Goal: Transaction & Acquisition: Purchase product/service

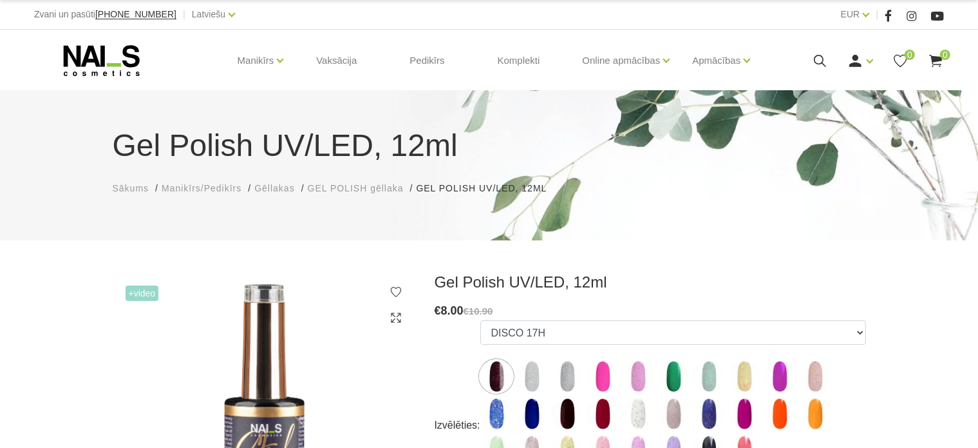
click at [101, 55] on use at bounding box center [102, 60] width 76 height 31
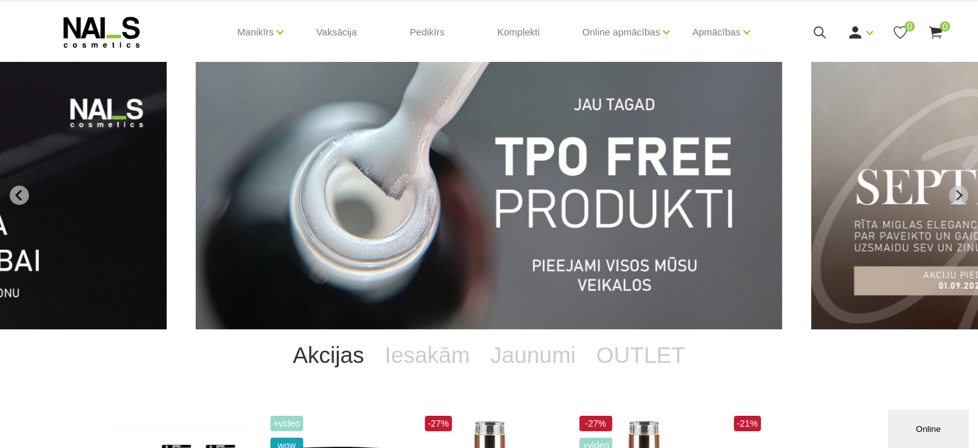
scroll to position [10, 0]
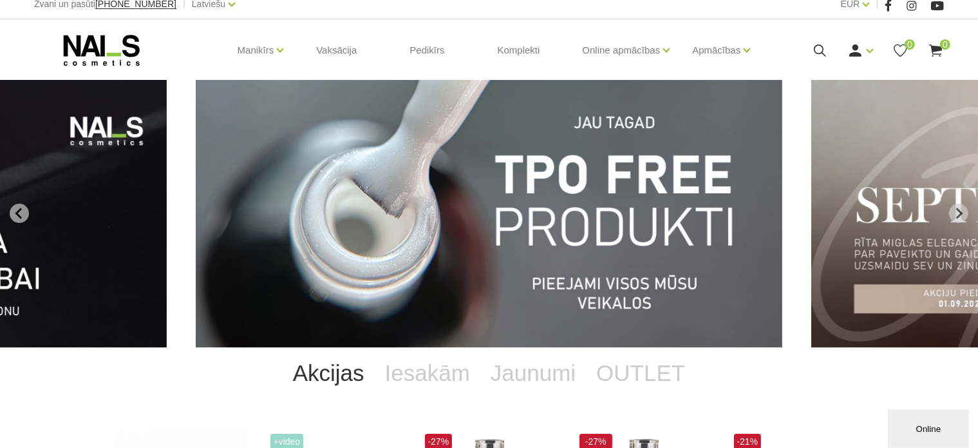
click at [397, 269] on img "1 of 11" at bounding box center [489, 213] width 587 height 267
click at [959, 213] on icon "Next slide" at bounding box center [959, 213] width 12 height 12
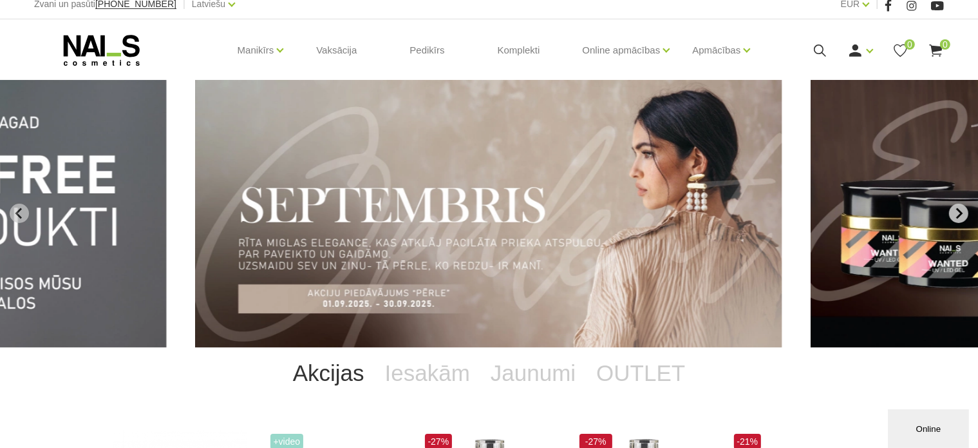
click at [959, 213] on icon "Next slide" at bounding box center [959, 213] width 12 height 12
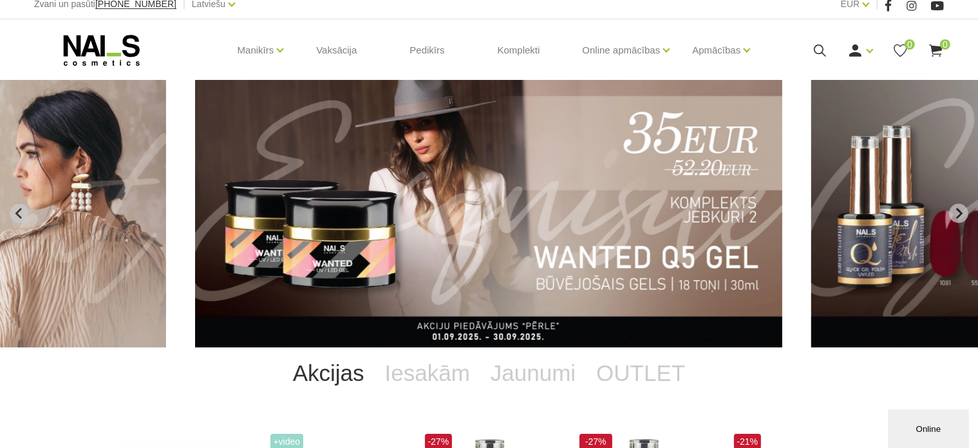
click at [529, 249] on img "3 of 11" at bounding box center [488, 213] width 587 height 267
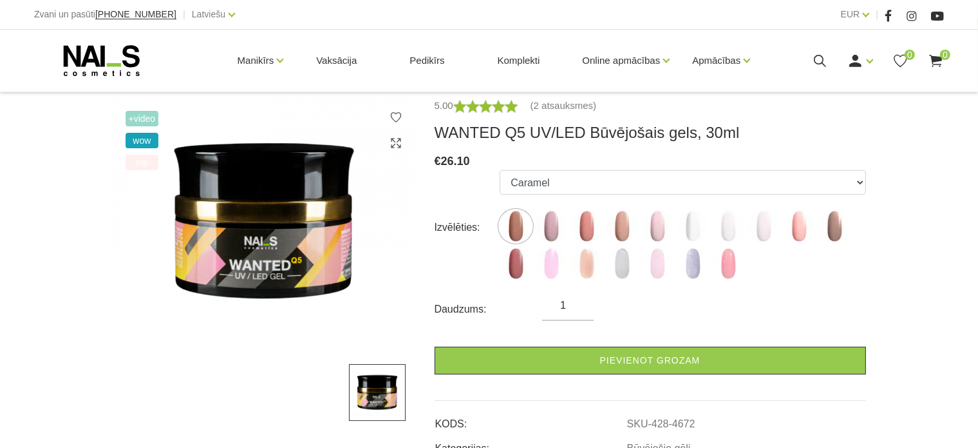
scroll to position [175, 0]
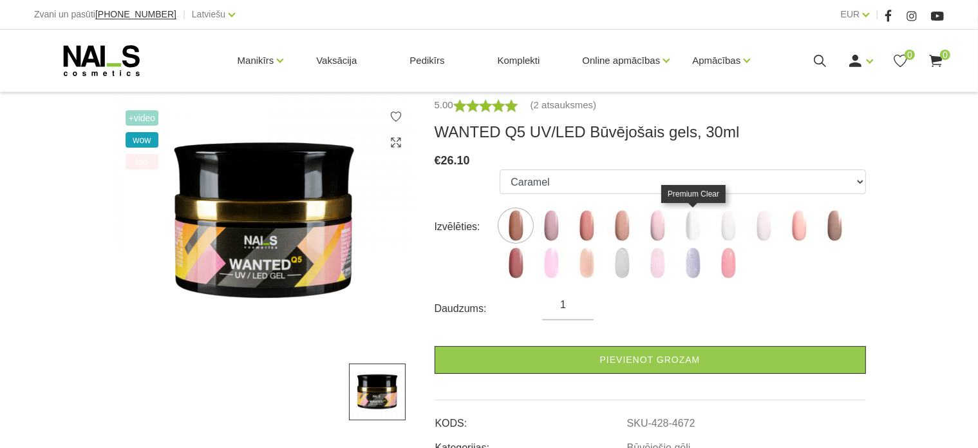
click at [686, 229] on img at bounding box center [693, 225] width 32 height 32
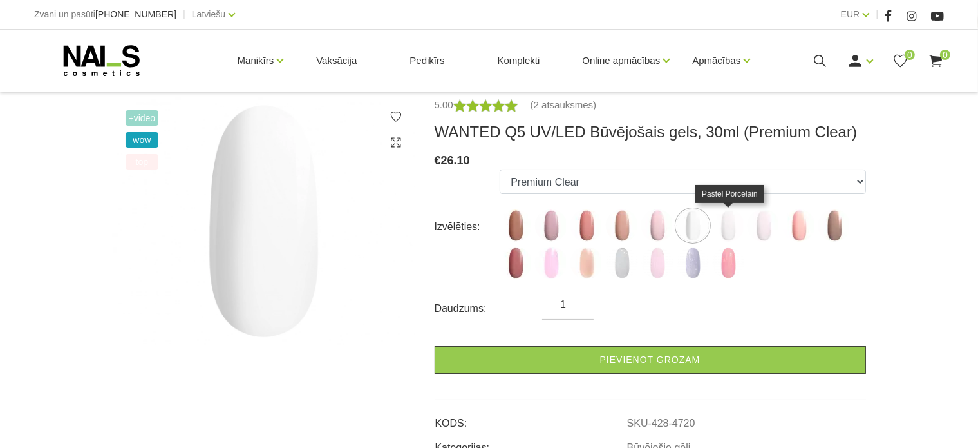
click at [728, 234] on img at bounding box center [728, 225] width 32 height 32
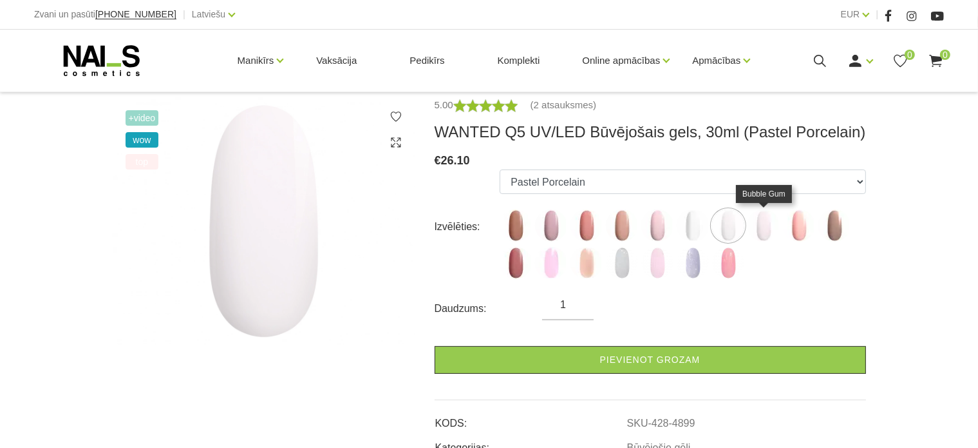
click at [768, 230] on img at bounding box center [764, 225] width 32 height 32
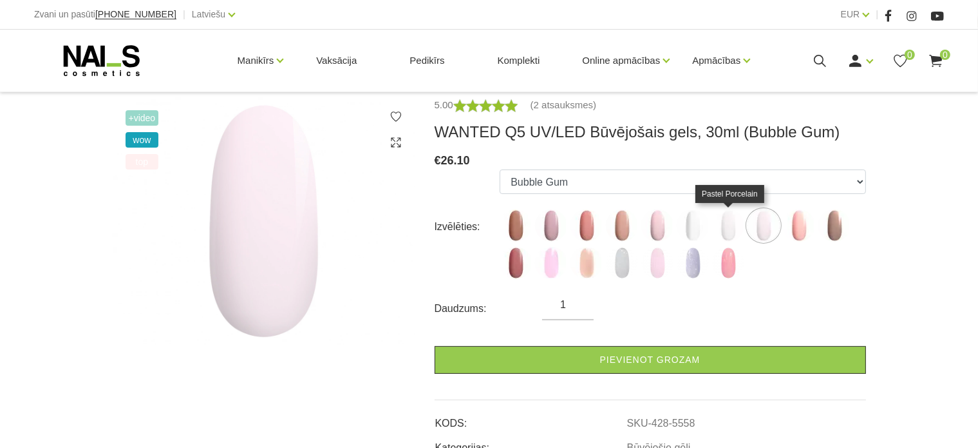
click at [721, 228] on img at bounding box center [728, 225] width 32 height 32
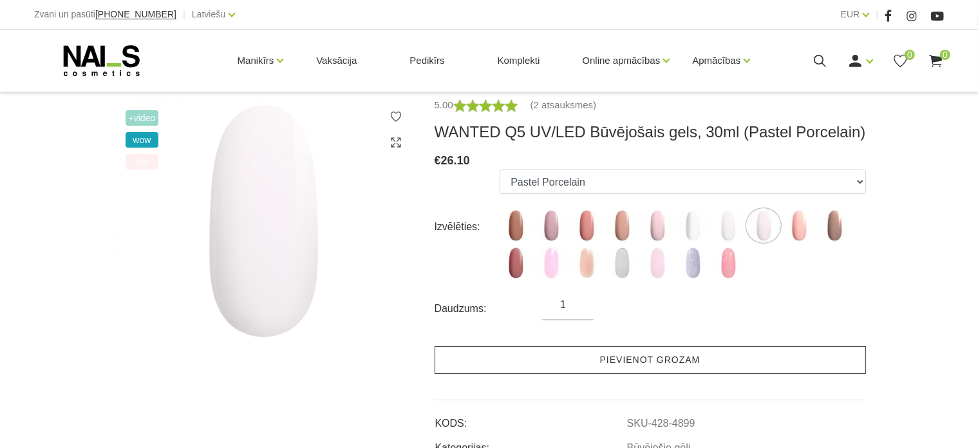
click at [613, 365] on link "Pievienot grozam" at bounding box center [651, 360] width 432 height 28
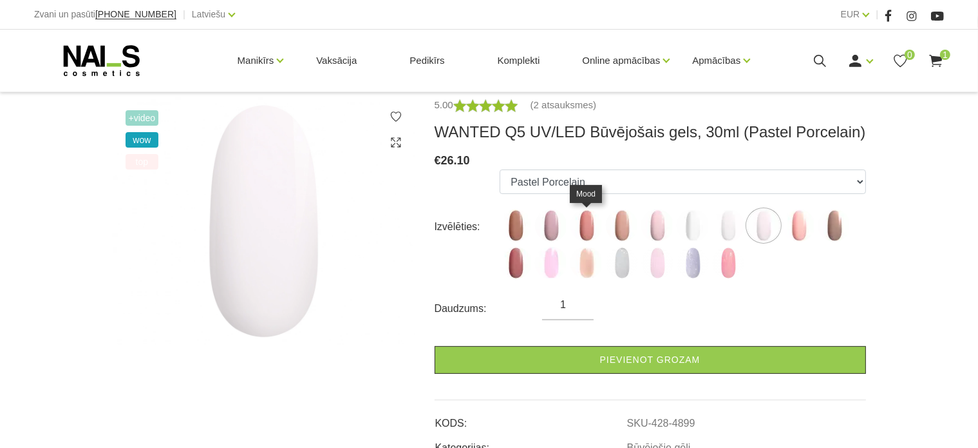
click at [582, 220] on img at bounding box center [587, 225] width 32 height 32
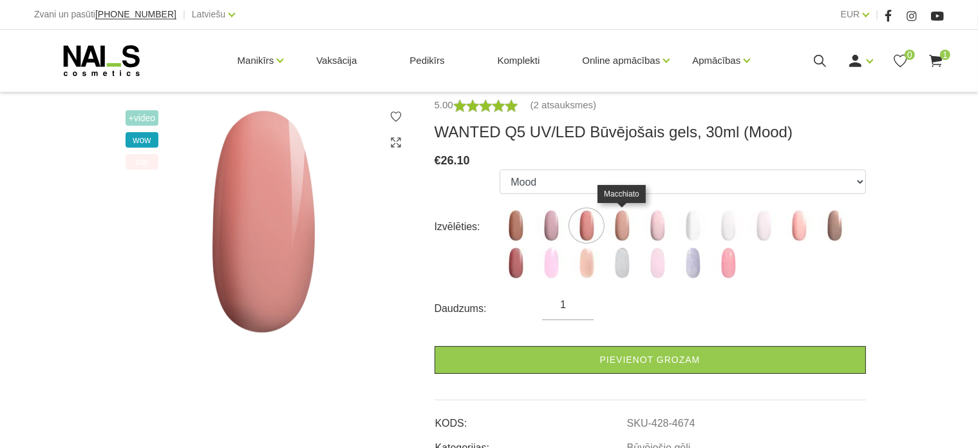
click at [612, 229] on img at bounding box center [622, 225] width 32 height 32
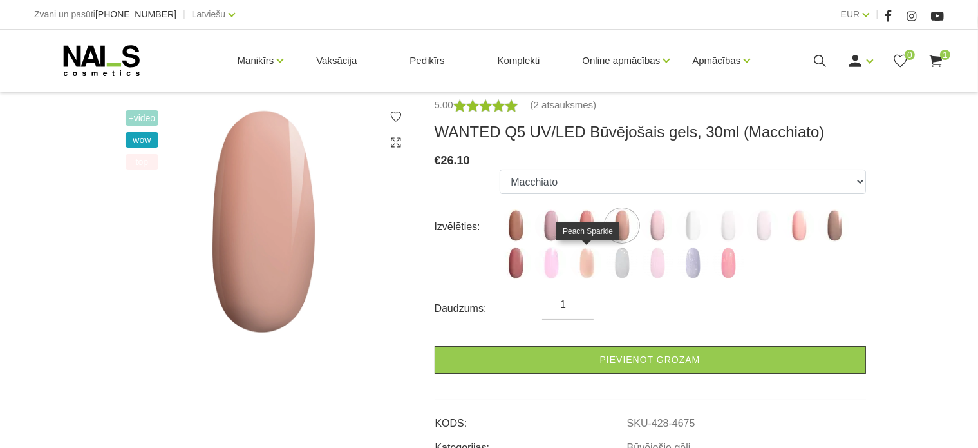
click at [579, 260] on img at bounding box center [587, 263] width 32 height 32
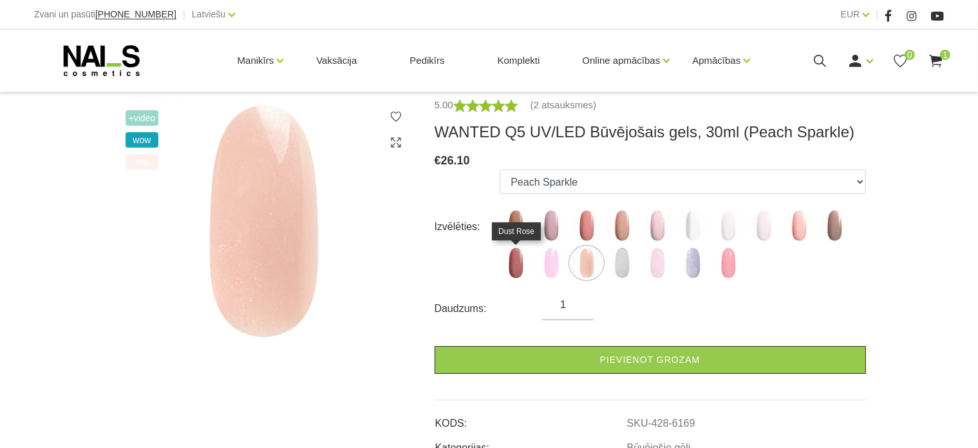
click at [501, 264] on img at bounding box center [516, 263] width 32 height 32
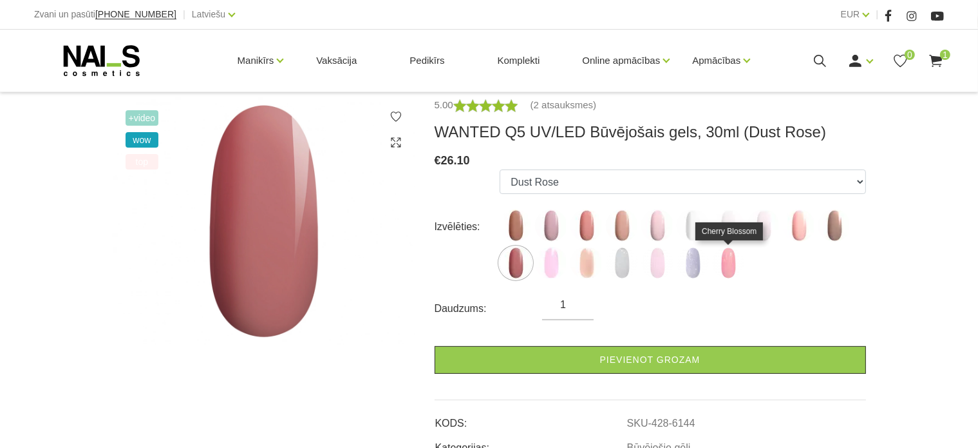
click at [731, 262] on img at bounding box center [728, 263] width 32 height 32
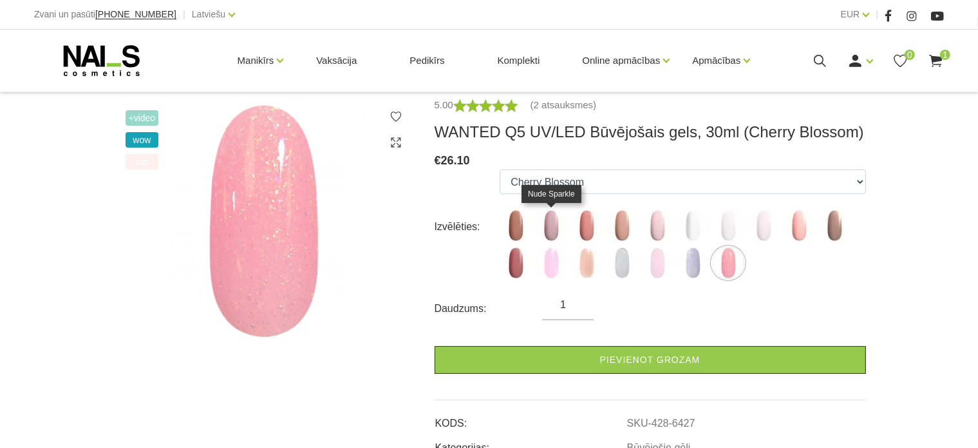
click at [559, 226] on img at bounding box center [551, 225] width 32 height 32
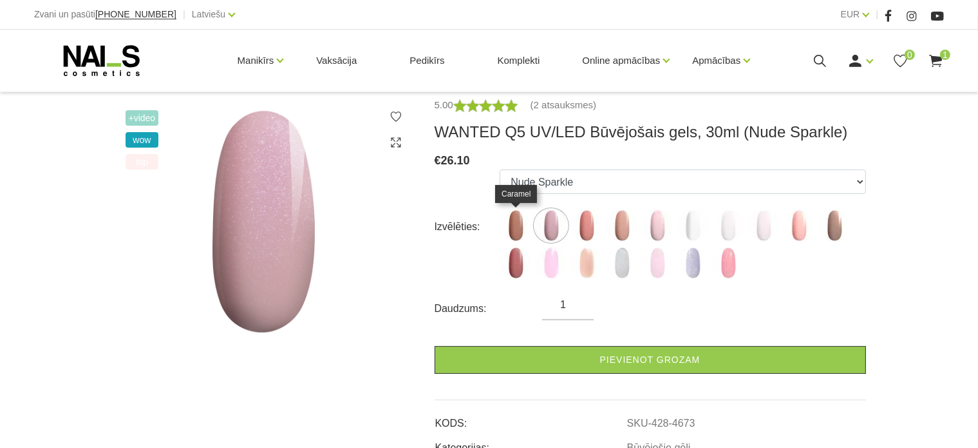
click at [513, 226] on img at bounding box center [516, 225] width 32 height 32
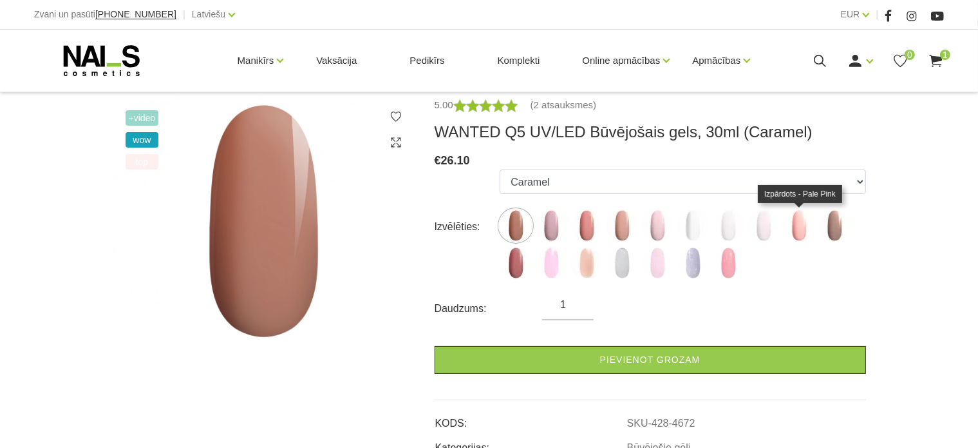
click at [796, 229] on img at bounding box center [799, 225] width 32 height 32
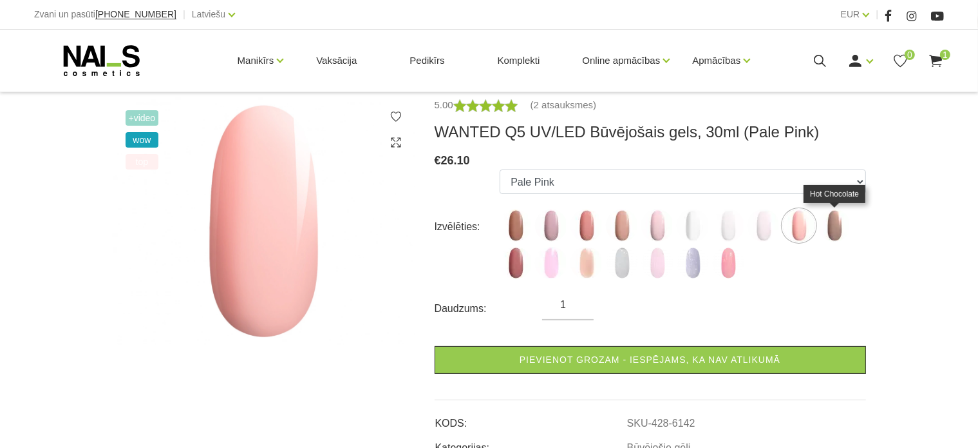
click at [840, 227] on img at bounding box center [835, 225] width 32 height 32
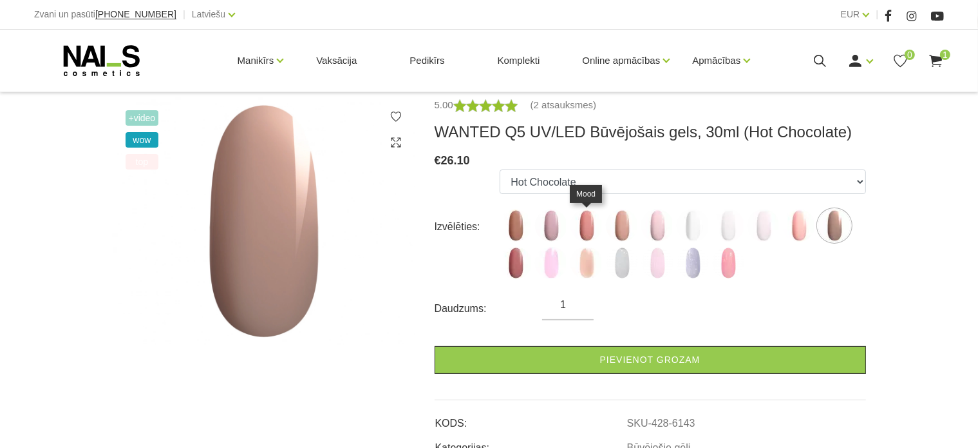
click at [577, 236] on img at bounding box center [587, 225] width 32 height 32
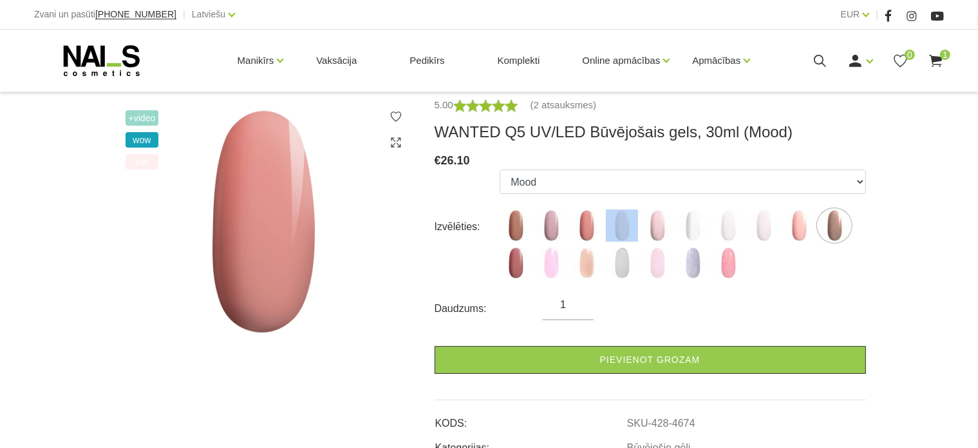
drag, startPoint x: 606, startPoint y: 231, endPoint x: 622, endPoint y: 228, distance: 17.1
click at [622, 228] on ul "Caramel Nude Sparkle Mood Macchiato Dream Rose Premium Clear Pastel Porcelain B…" at bounding box center [683, 226] width 366 height 115
click at [622, 228] on img at bounding box center [622, 225] width 32 height 32
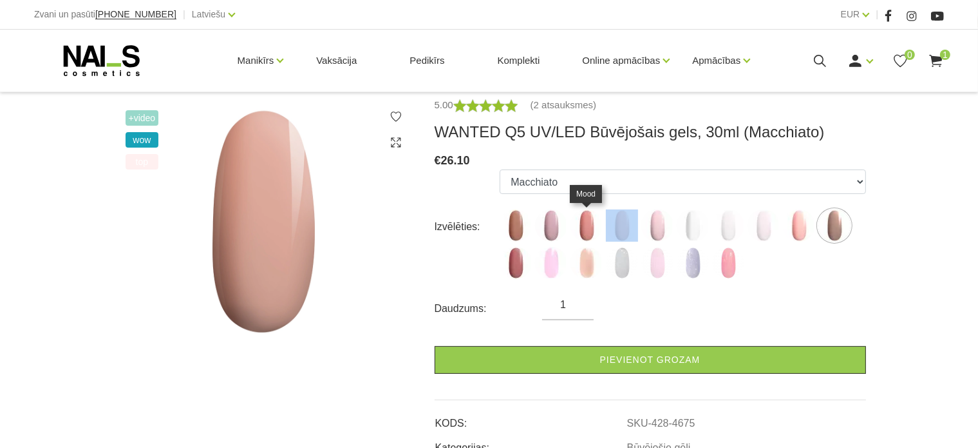
click at [596, 229] on img at bounding box center [587, 225] width 32 height 32
select select "4674"
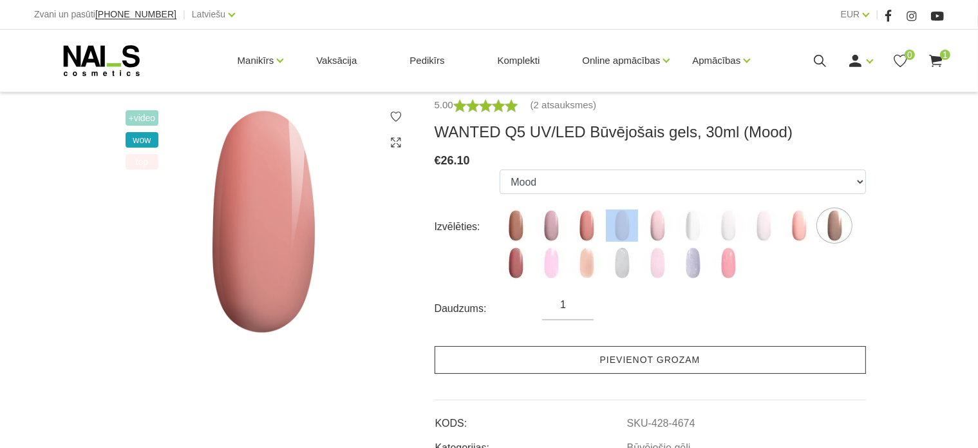
click at [624, 352] on link "Pievienot grozam" at bounding box center [651, 360] width 432 height 28
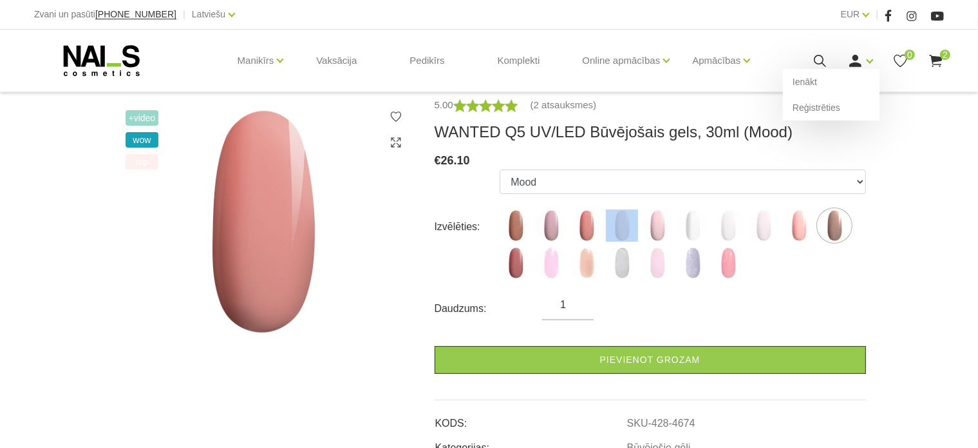
click at [862, 53] on icon at bounding box center [856, 61] width 16 height 16
click at [837, 77] on link "Ienākt" at bounding box center [831, 82] width 97 height 26
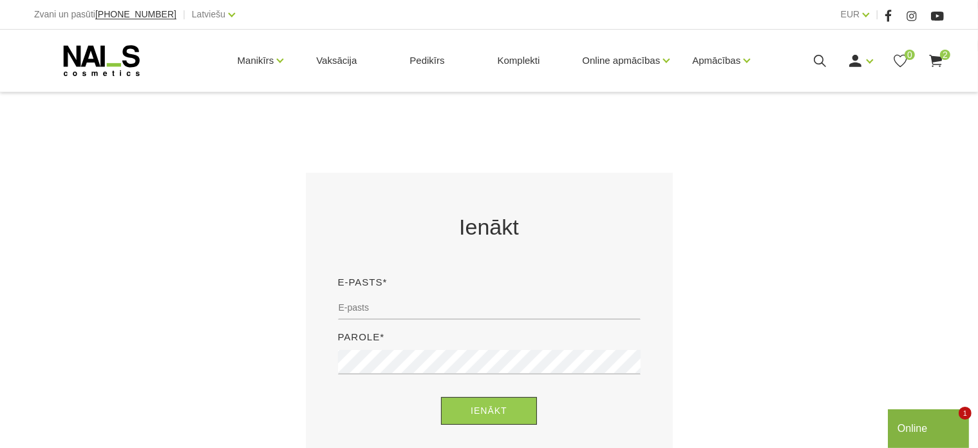
scroll to position [152, 0]
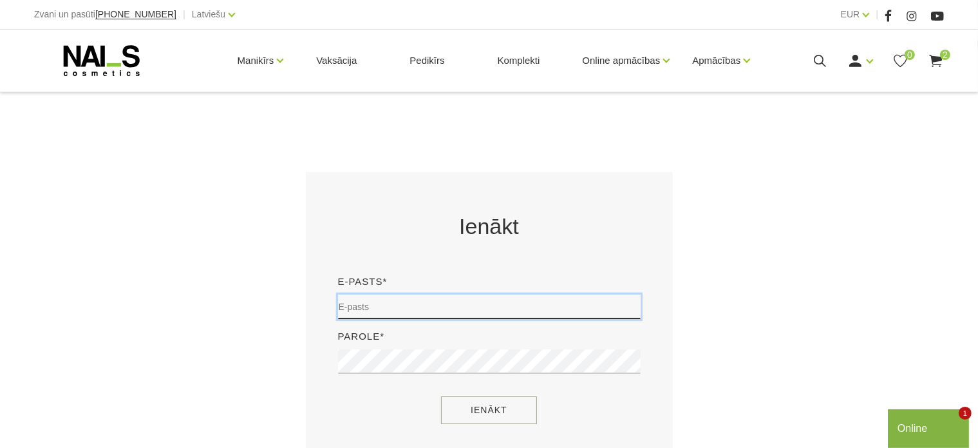
type input "[EMAIL_ADDRESS][DOMAIN_NAME]"
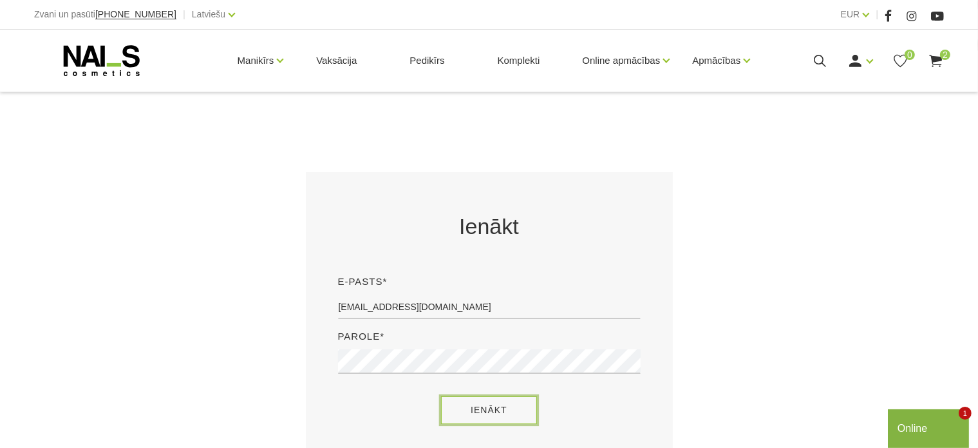
click at [491, 410] on button "Ienākt" at bounding box center [489, 410] width 96 height 28
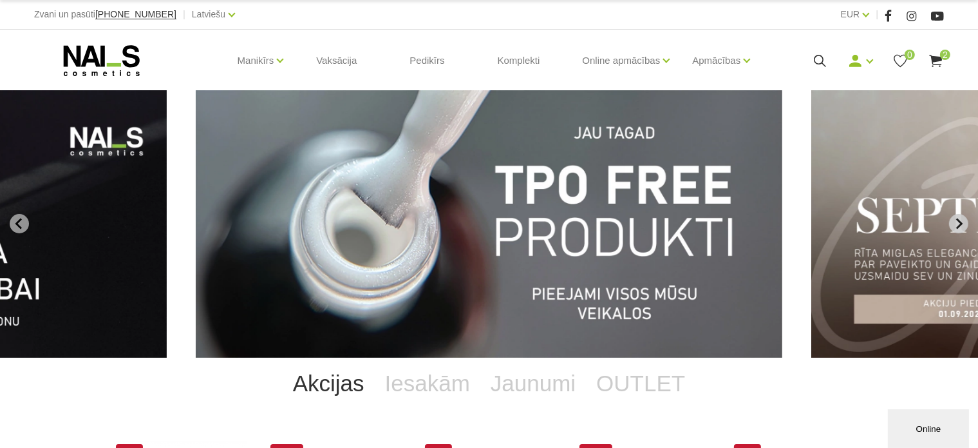
click at [956, 224] on icon "Next slide" at bounding box center [959, 224] width 12 height 12
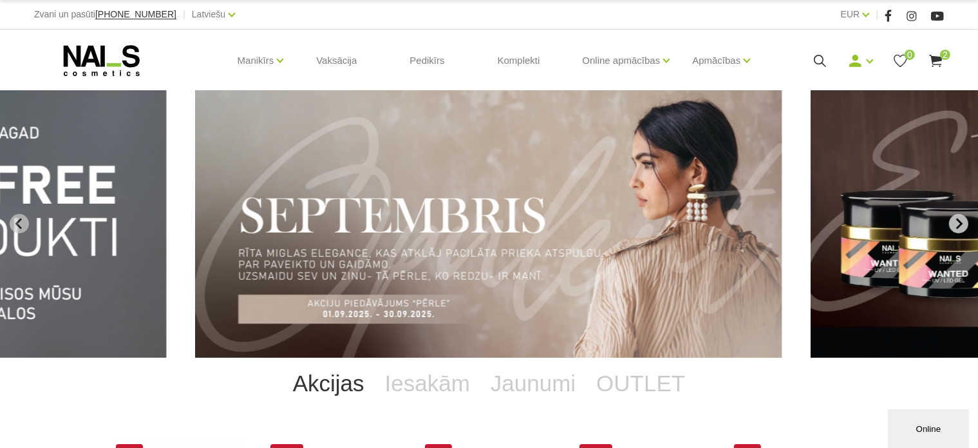
click at [956, 224] on icon "Next slide" at bounding box center [959, 224] width 12 height 12
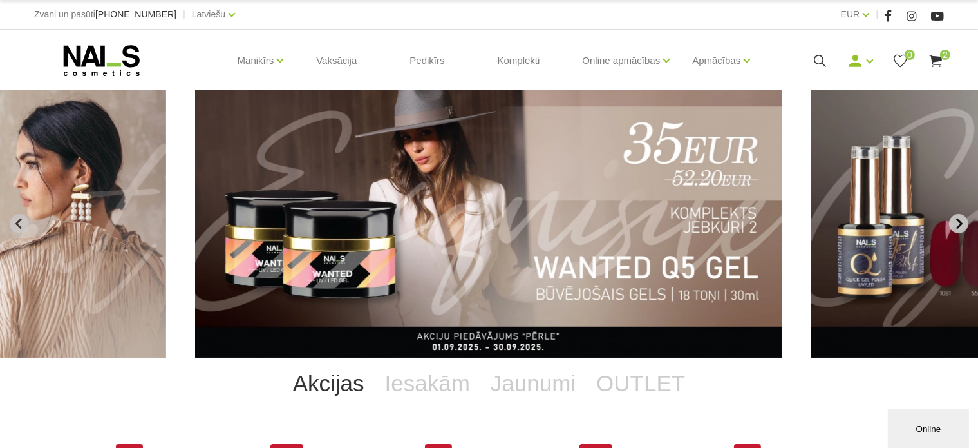
click at [956, 224] on icon "Next slide" at bounding box center [959, 224] width 12 height 12
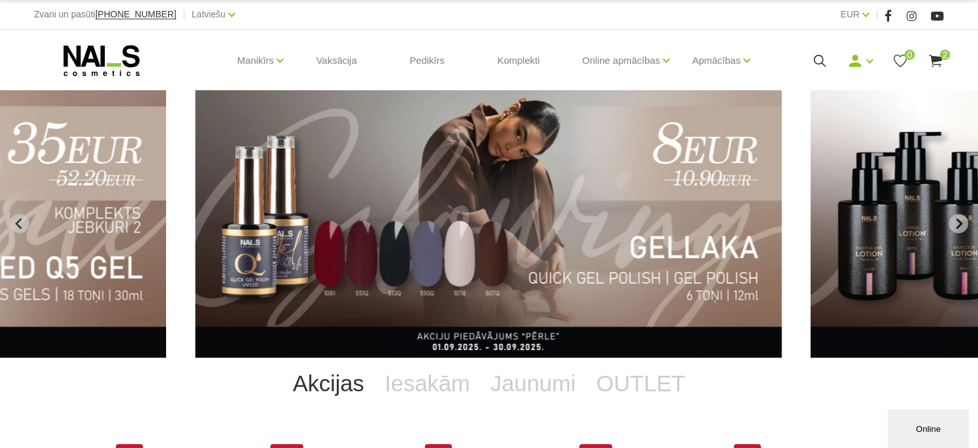
click at [622, 247] on img "4 of 11" at bounding box center [488, 223] width 587 height 267
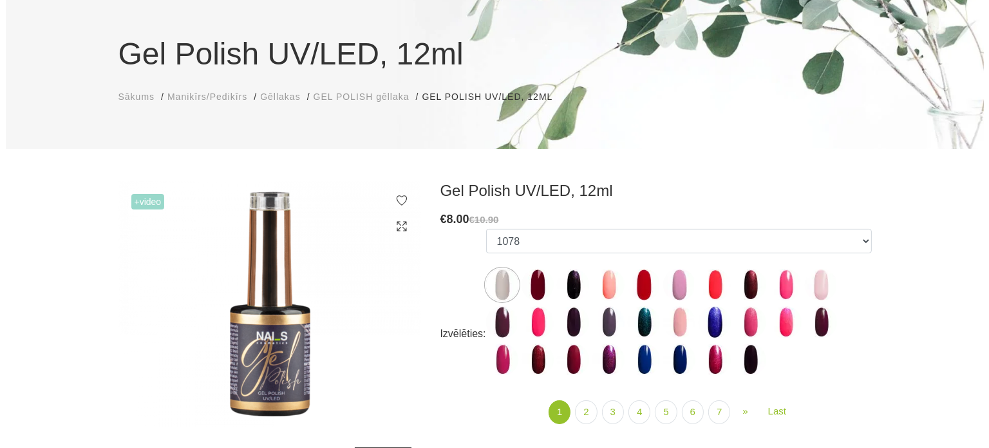
scroll to position [92, 0]
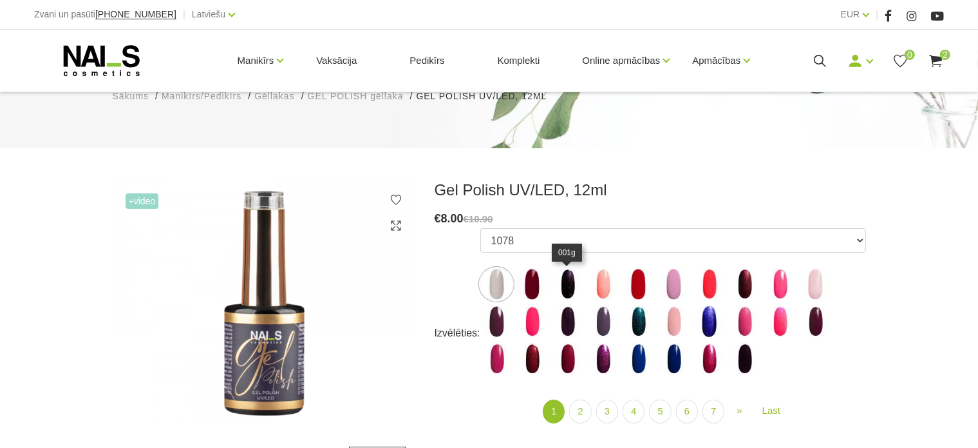
click at [570, 287] on img at bounding box center [567, 284] width 32 height 32
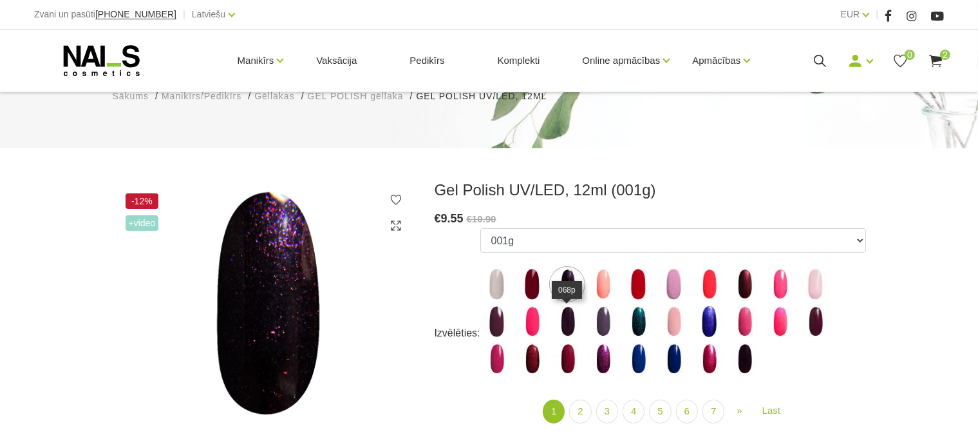
click at [563, 325] on img at bounding box center [567, 321] width 32 height 32
select select "3994"
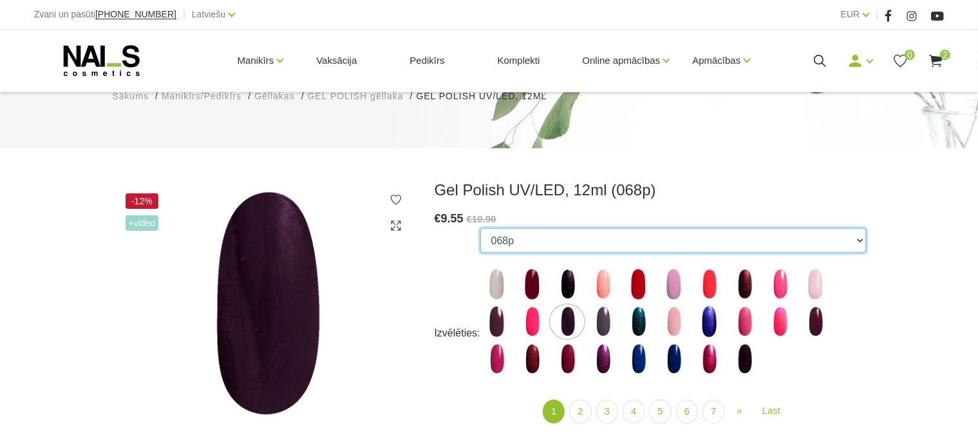
click at [533, 243] on select "1078 1081 001g 001n 003c 008b 011n 012g 016n 020b 044v 065v 068p 069v 083g 085p…" at bounding box center [674, 240] width 386 height 24
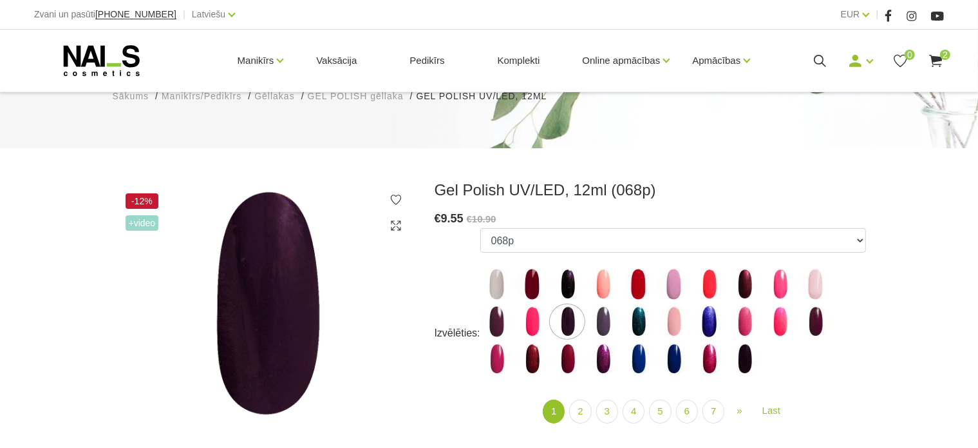
click at [388, 268] on img at bounding box center [264, 304] width 303 height 249
click at [815, 62] on icon at bounding box center [820, 61] width 16 height 16
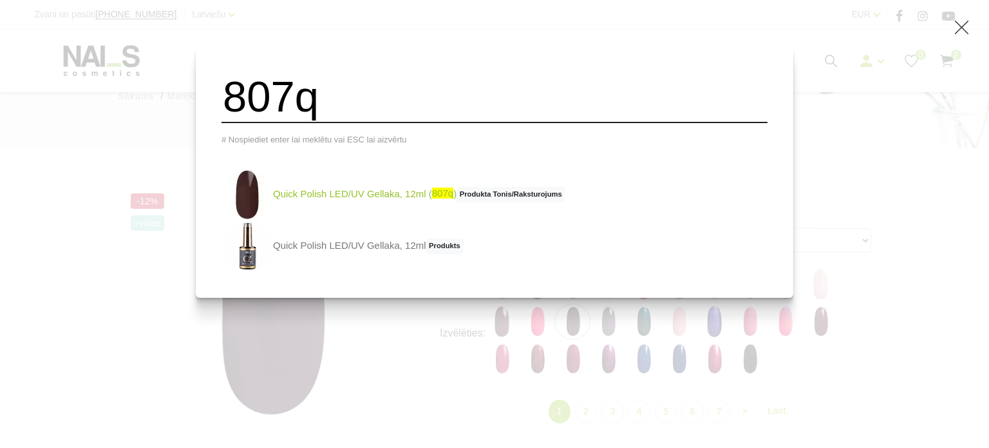
type input "807q"
click at [386, 205] on link "Quick Polish LED/UV Gellaka, 12ml ( 807q ) Produkta Tonis/Raksturojums" at bounding box center [393, 195] width 343 height 52
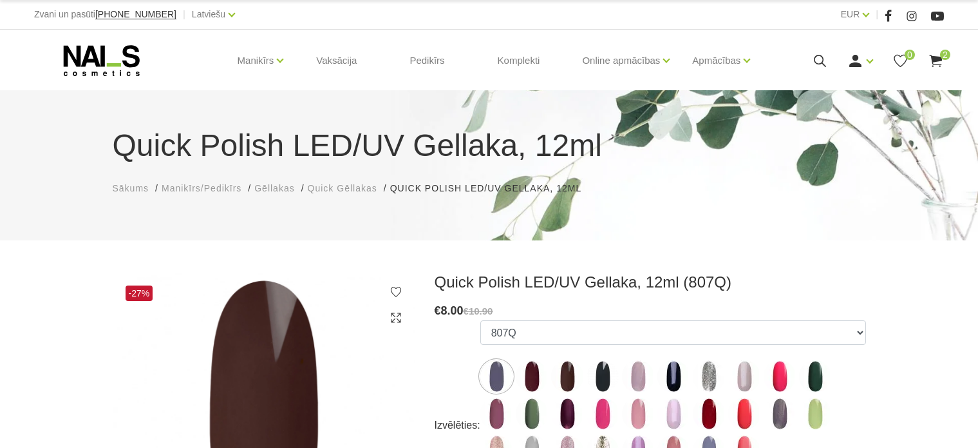
select select "5731"
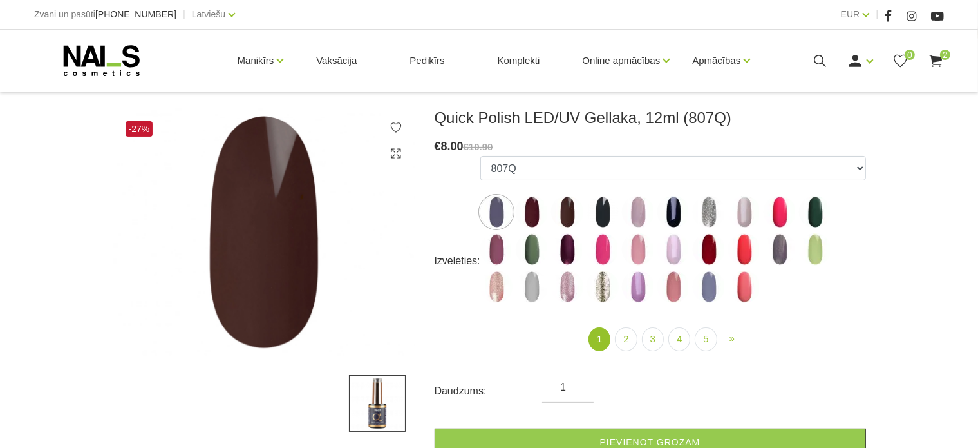
scroll to position [165, 0]
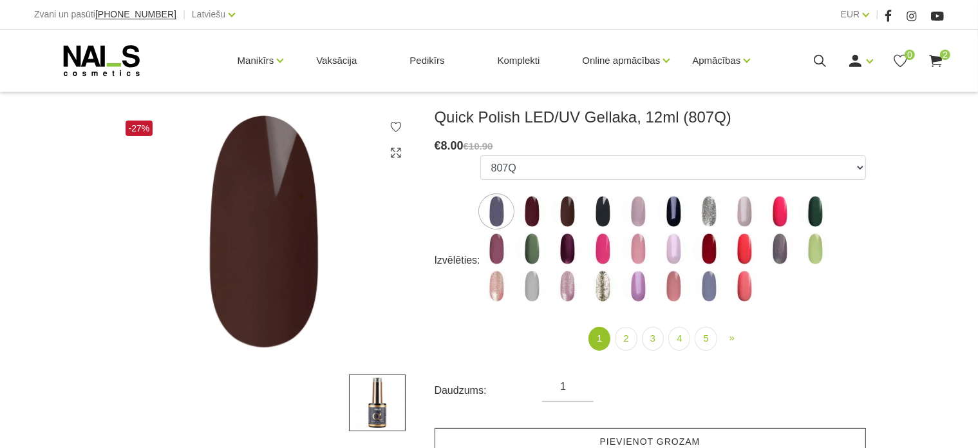
click at [508, 438] on link "Pievienot grozam" at bounding box center [651, 442] width 432 height 28
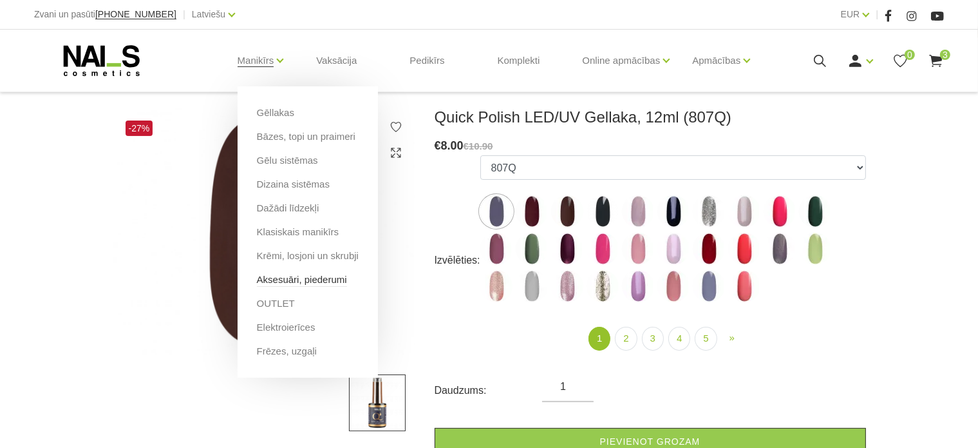
click at [280, 285] on link "Aksesuāri, piederumi" at bounding box center [302, 279] width 90 height 14
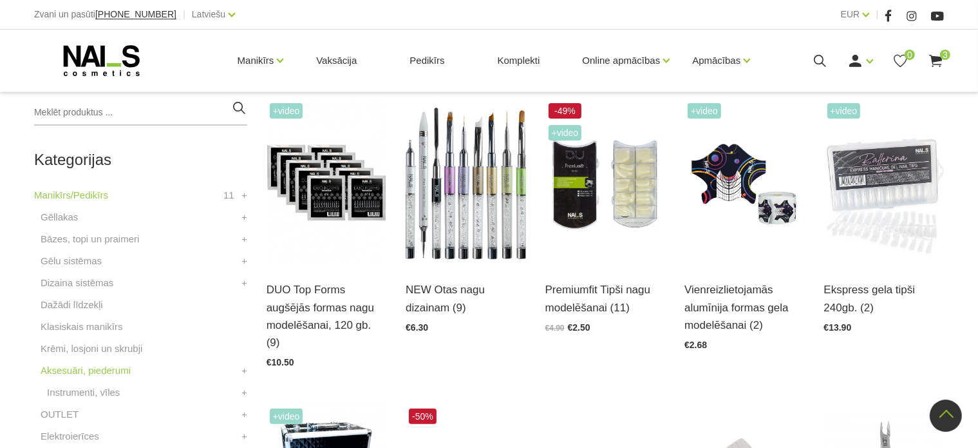
scroll to position [299, 0]
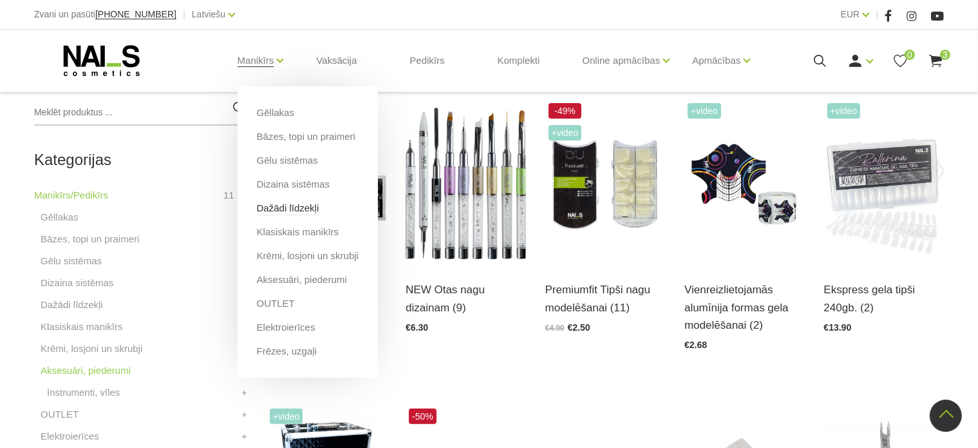
click at [267, 202] on link "Dažādi līdzekļi" at bounding box center [288, 208] width 62 height 14
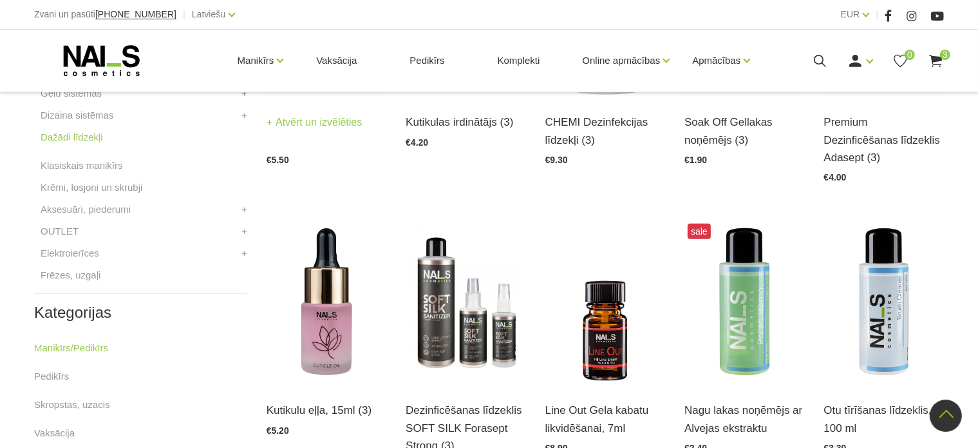
scroll to position [554, 0]
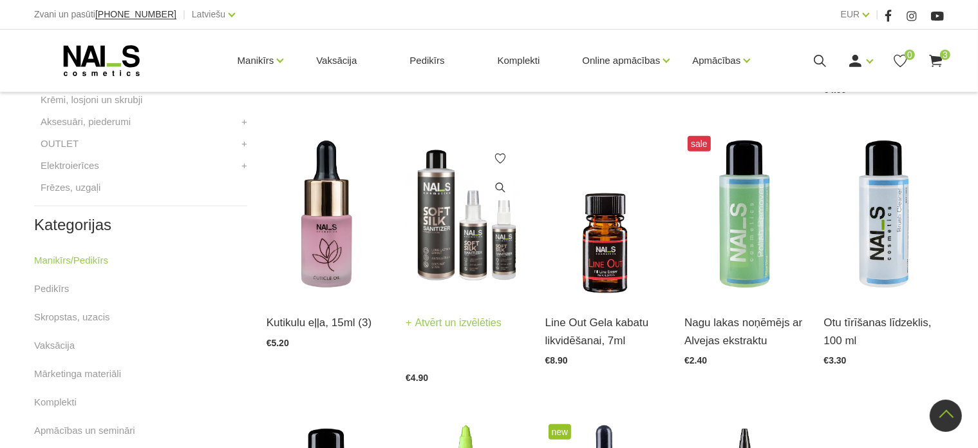
click at [479, 238] on img at bounding box center [466, 215] width 120 height 165
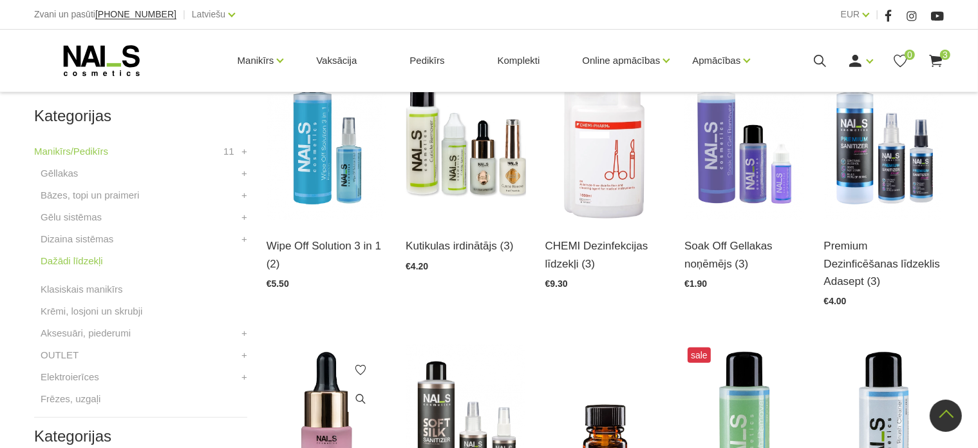
scroll to position [343, 0]
click at [303, 173] on img at bounding box center [327, 138] width 120 height 165
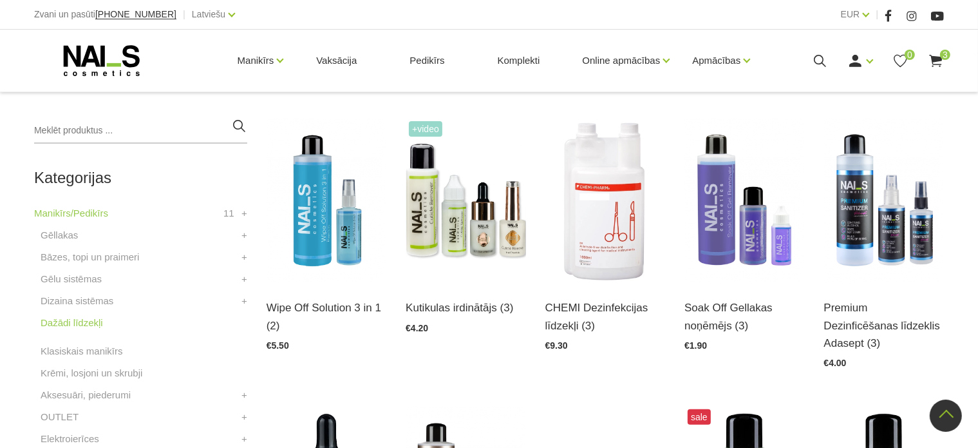
scroll to position [280, 0]
click at [329, 216] on img at bounding box center [327, 201] width 120 height 165
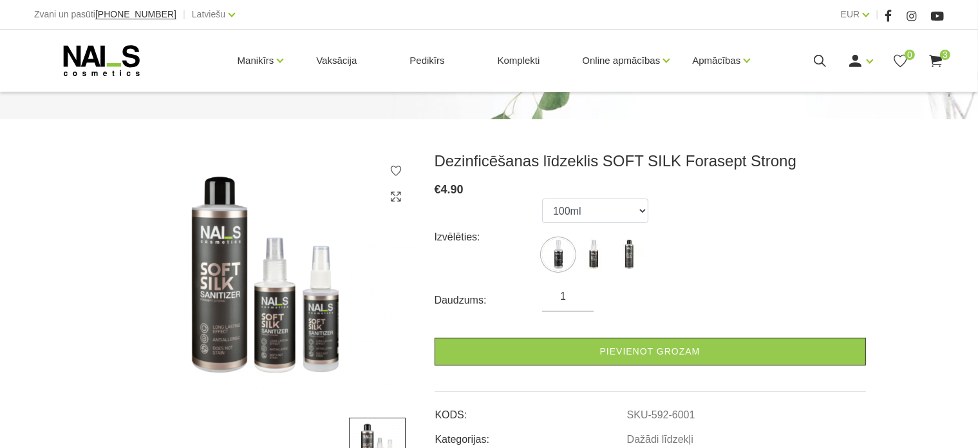
scroll to position [121, 0]
click at [604, 259] on img at bounding box center [594, 254] width 32 height 32
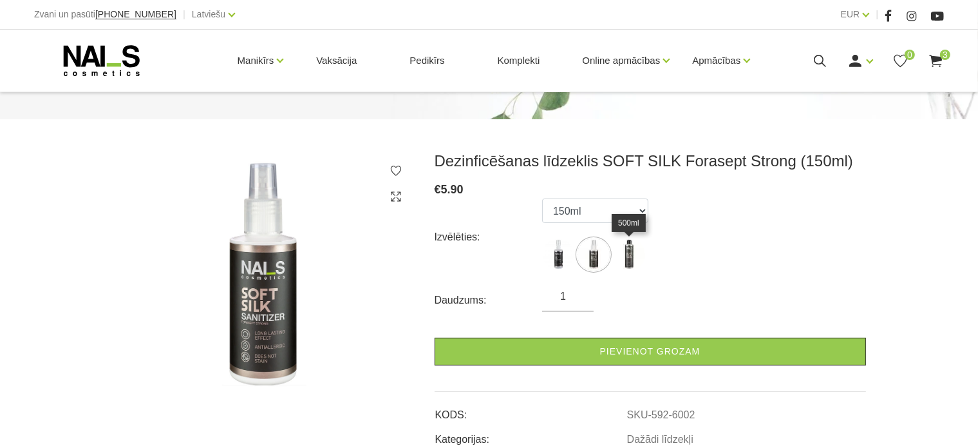
click at [636, 251] on img at bounding box center [629, 254] width 32 height 32
select select "6003"
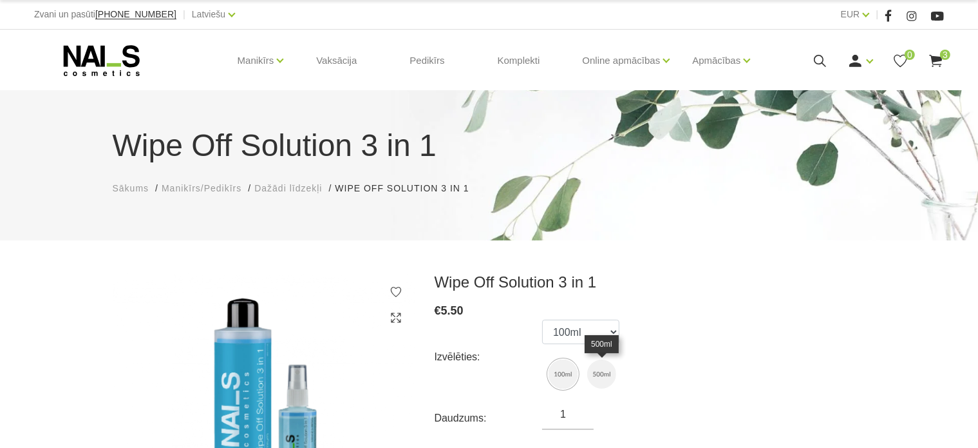
click at [600, 370] on img at bounding box center [601, 373] width 29 height 29
select select "1752"
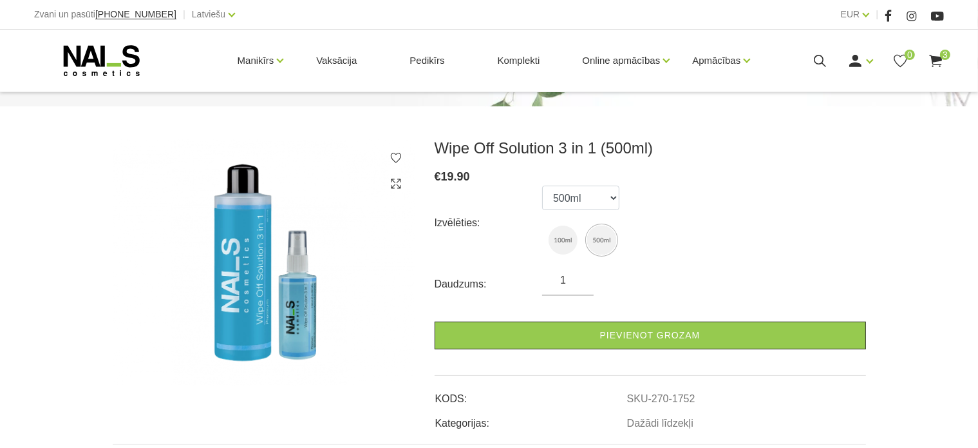
scroll to position [135, 0]
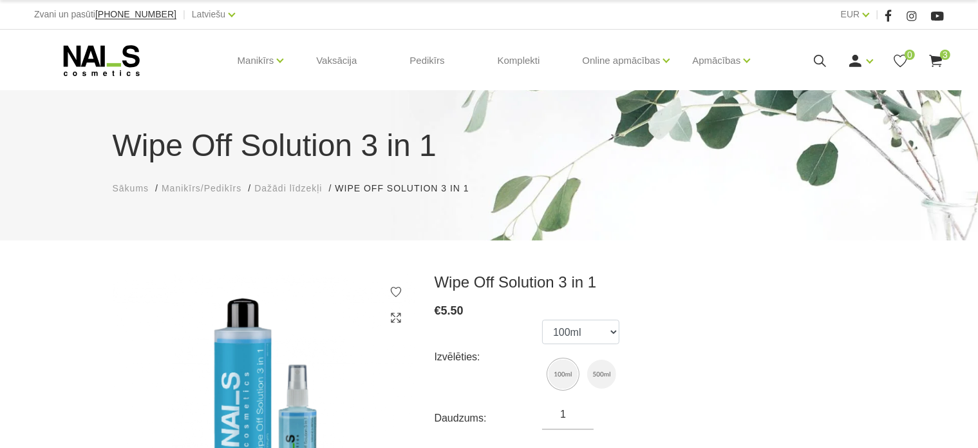
click at [939, 58] on use at bounding box center [936, 61] width 13 height 12
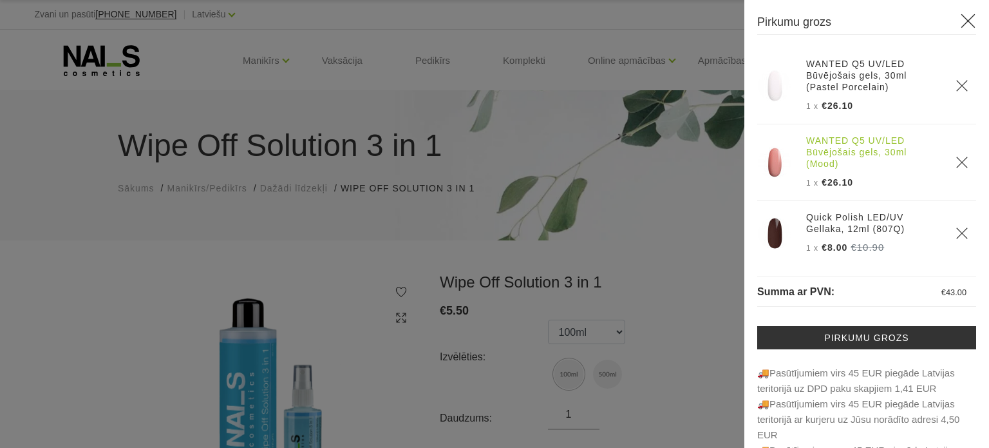
scroll to position [5, 0]
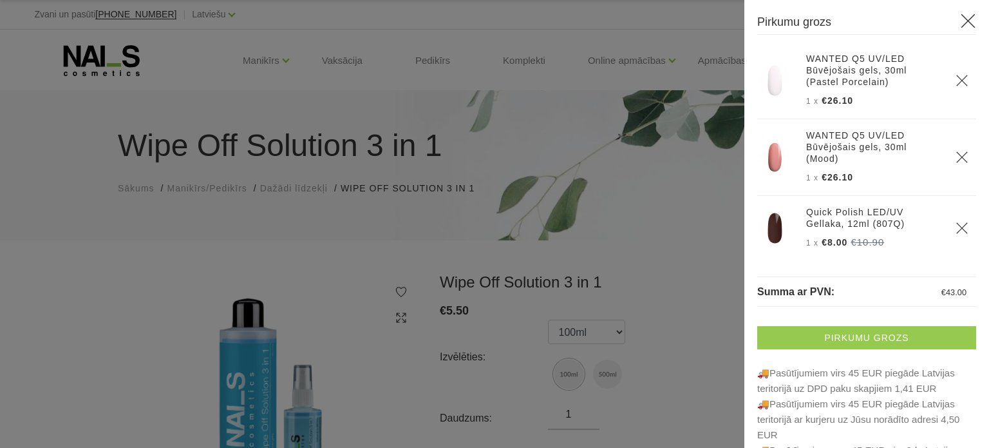
click at [783, 345] on link "Pirkumu grozs" at bounding box center [867, 337] width 219 height 23
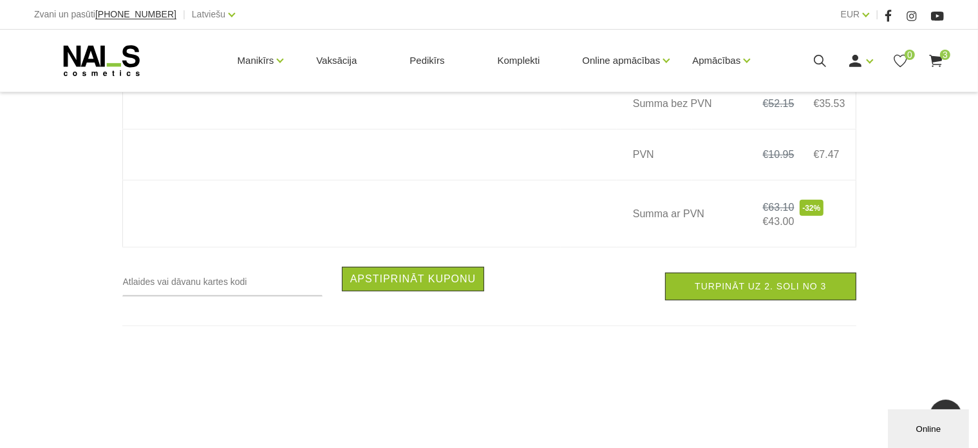
scroll to position [667, 0]
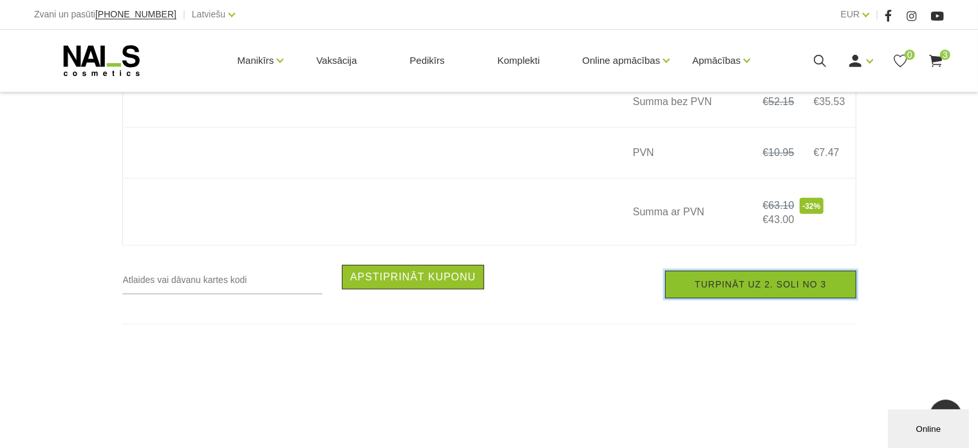
click at [773, 298] on link "Turpināt uz 2. soli no 3" at bounding box center [760, 285] width 191 height 28
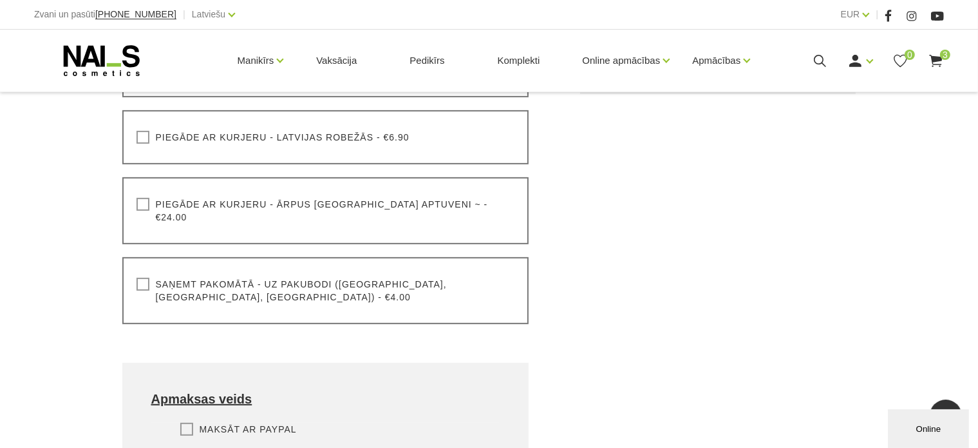
scroll to position [499, 0]
click at [473, 276] on label "Saņemt pakomātā - uz pakubodi ([GEOGRAPHIC_DATA], [GEOGRAPHIC_DATA], [GEOGRAPHI…" at bounding box center [326, 289] width 379 height 26
click at [0, 0] on input "Saņemt pakomātā - uz pakubodi ([GEOGRAPHIC_DATA], [GEOGRAPHIC_DATA], [GEOGRAPHI…" at bounding box center [0, 0] width 0 height 0
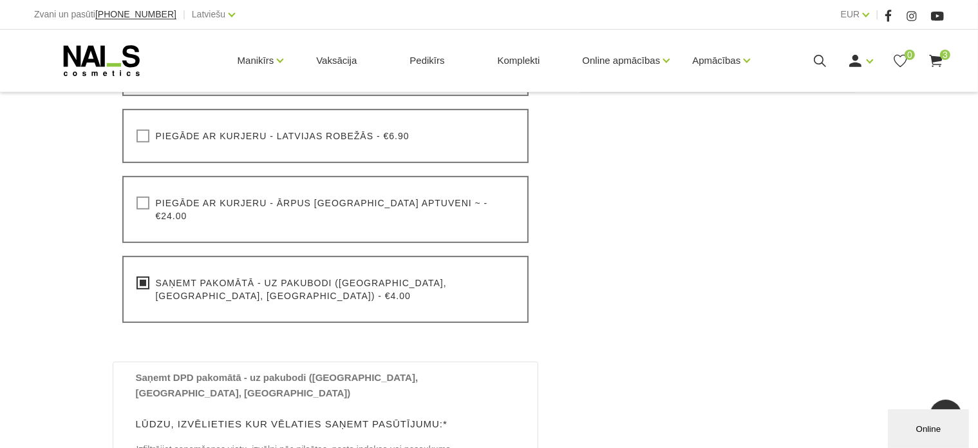
click at [473, 276] on label "Saņemt pakomātā - uz pakubodi ([GEOGRAPHIC_DATA], [GEOGRAPHIC_DATA], [GEOGRAPHI…" at bounding box center [326, 289] width 379 height 26
click at [0, 0] on input "Saņemt pakomātā - uz pakubodi (Latvija, Lietuva, Igaunija) - €4.00" at bounding box center [0, 0] width 0 height 0
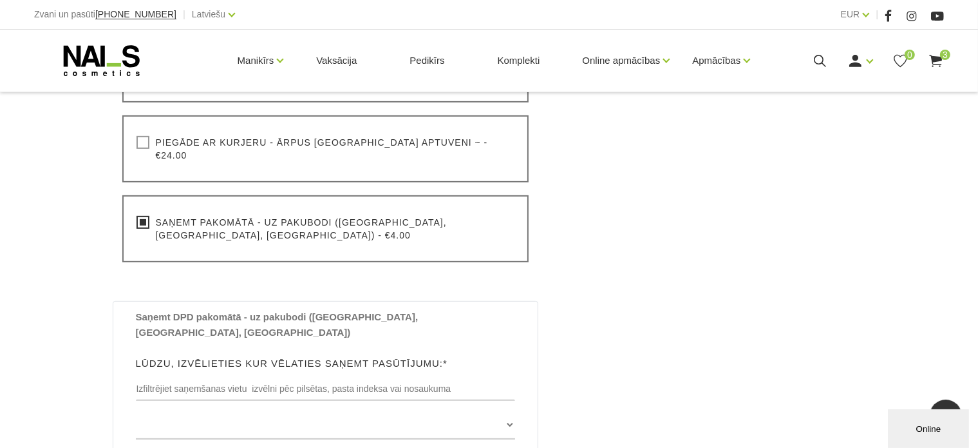
scroll to position [560, 0]
drag, startPoint x: 473, startPoint y: 267, endPoint x: 671, endPoint y: 352, distance: 215.0
click at [671, 352] on div "Grozs kopā Produkts Kopā ar PVN WANTED Q5 UV/LED Būvējošais gels, 30ml (Pastel …" at bounding box center [718, 230] width 327 height 1037
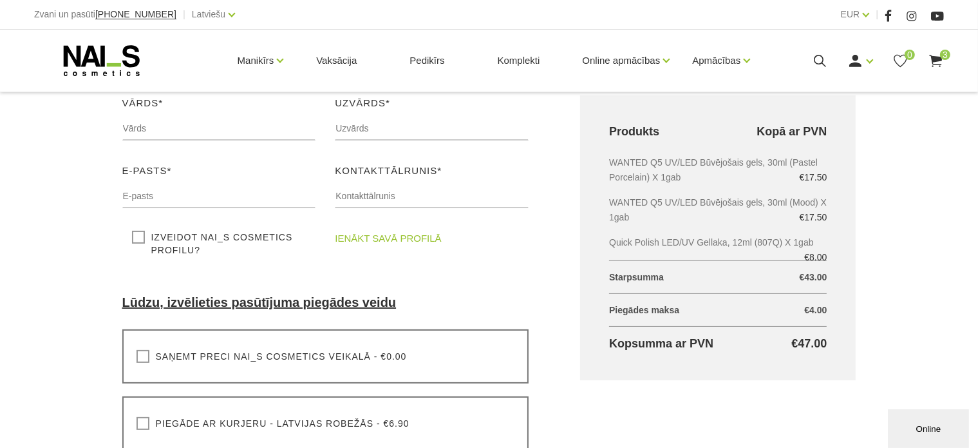
scroll to position [211, 0]
click at [843, 73] on link "Ienākt" at bounding box center [831, 82] width 97 height 26
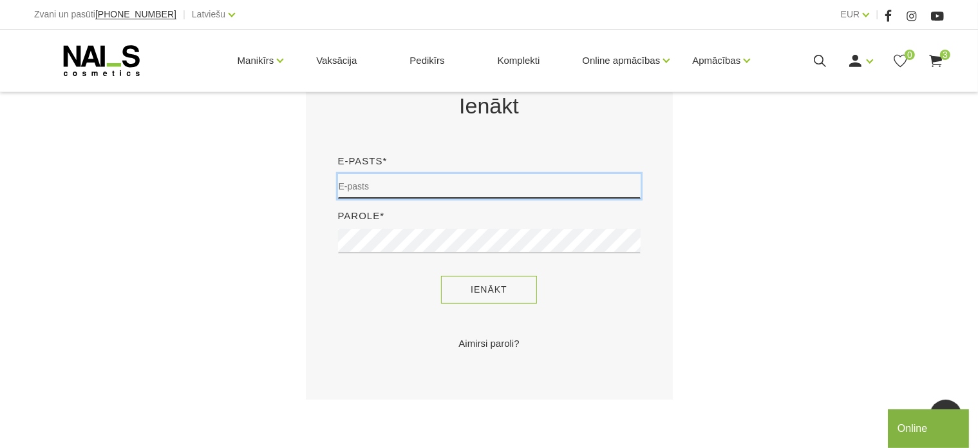
type input "[EMAIL_ADDRESS][DOMAIN_NAME]"
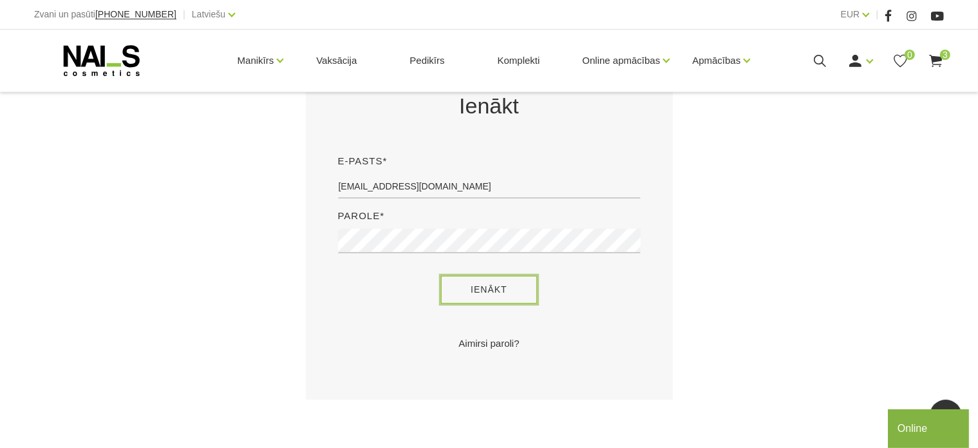
click at [524, 283] on button "Ienākt" at bounding box center [489, 290] width 96 height 28
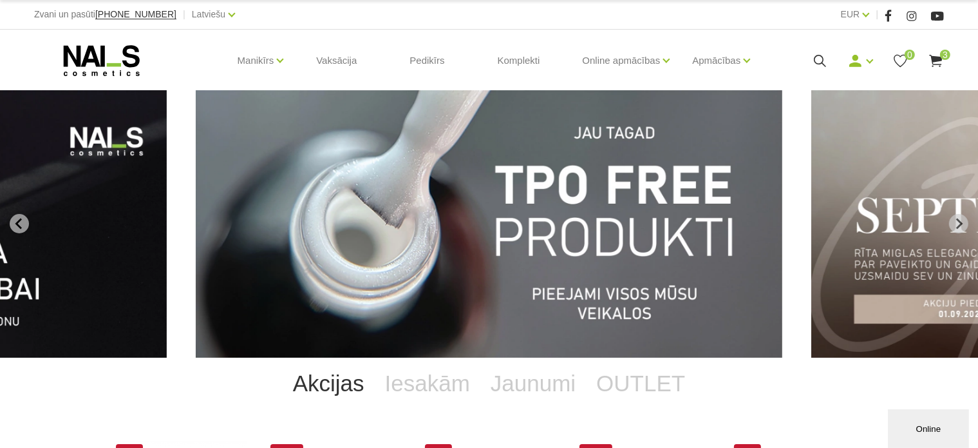
click at [930, 59] on icon at bounding box center [936, 61] width 16 height 16
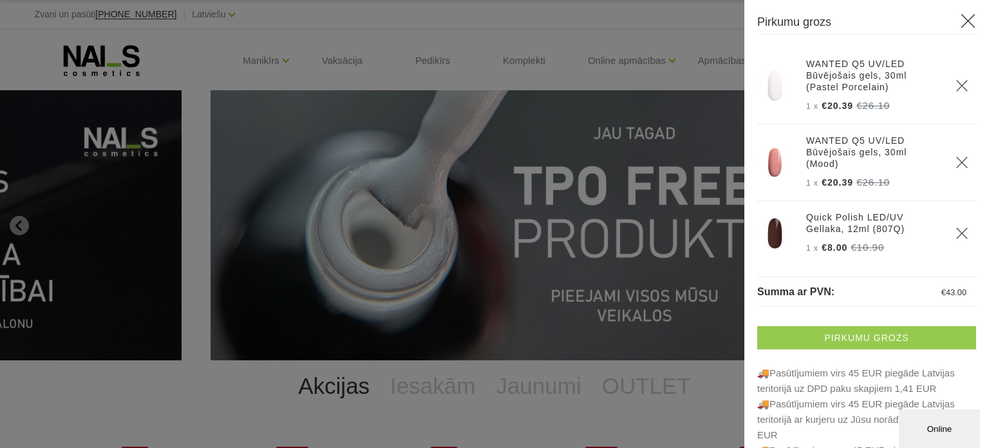
click at [828, 342] on link "Pirkumu grozs" at bounding box center [867, 337] width 219 height 23
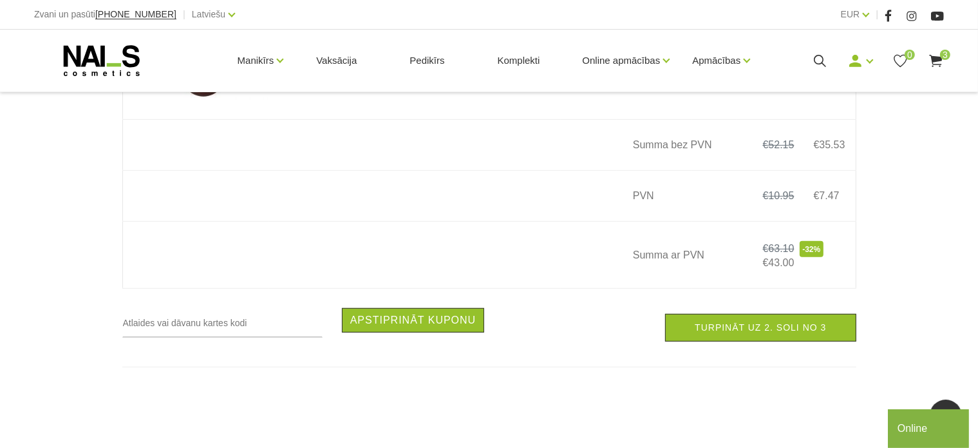
scroll to position [625, 0]
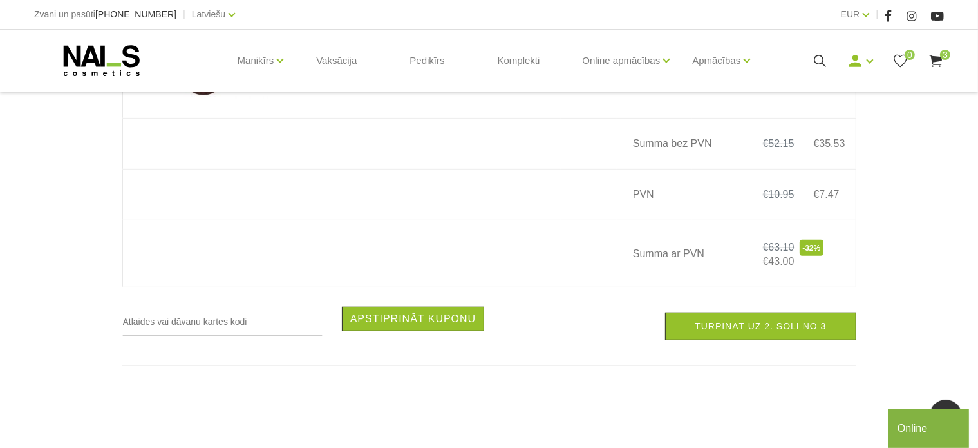
click at [933, 66] on use at bounding box center [936, 61] width 13 height 12
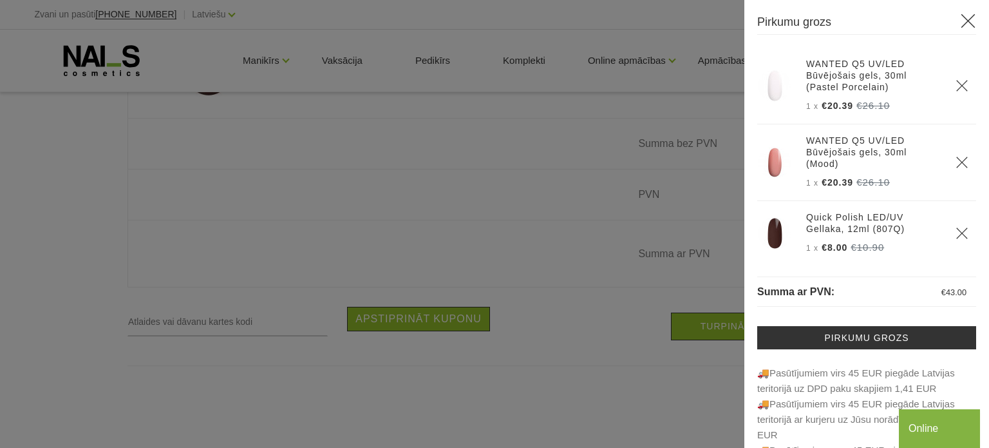
click at [466, 185] on div at bounding box center [494, 224] width 989 height 448
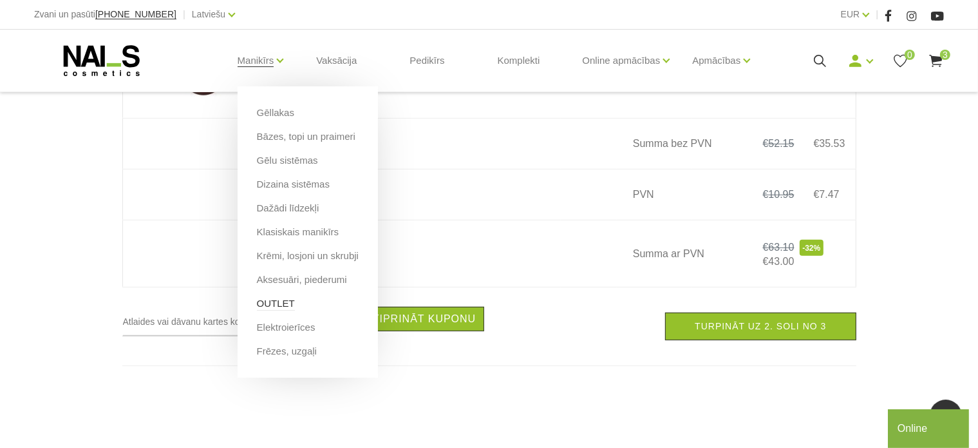
click at [275, 309] on link "OUTLET" at bounding box center [276, 303] width 38 height 14
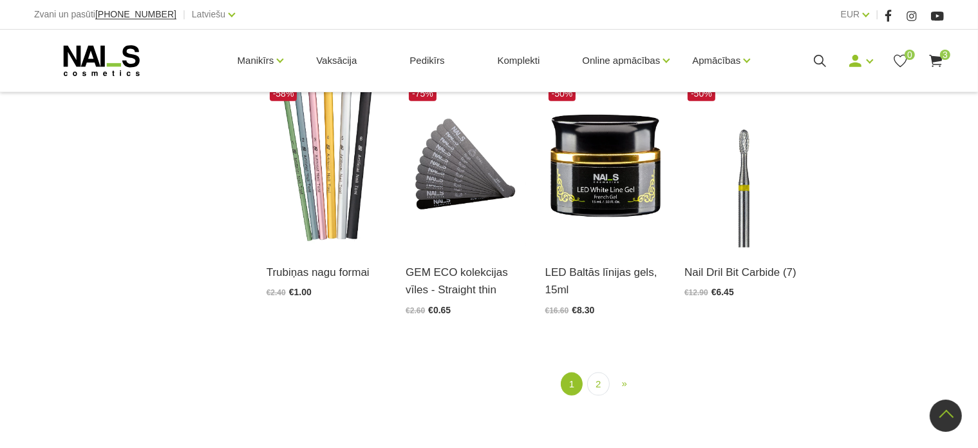
scroll to position [1469, 0]
click at [591, 381] on link "2" at bounding box center [598, 384] width 22 height 24
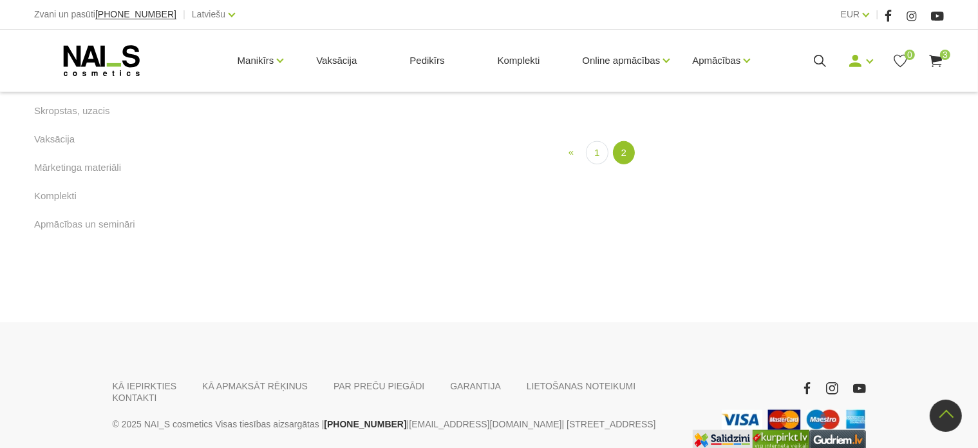
scroll to position [793, 0]
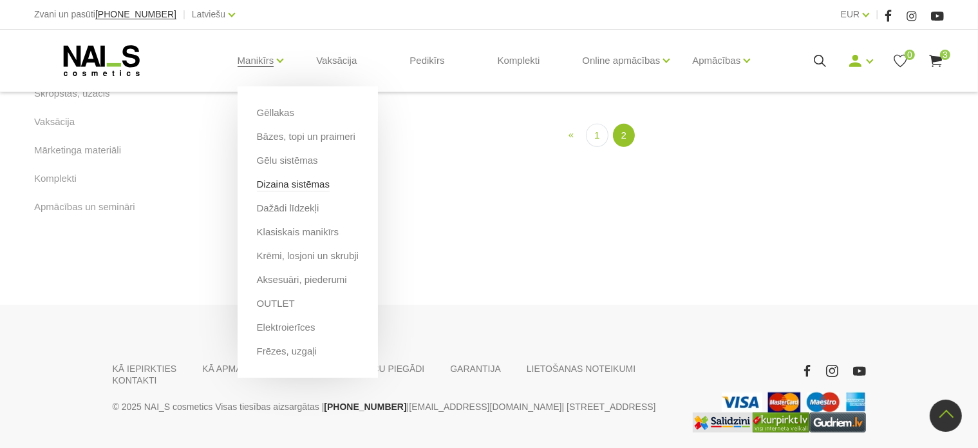
click at [291, 180] on link "Dizaina sistēmas" at bounding box center [293, 184] width 73 height 14
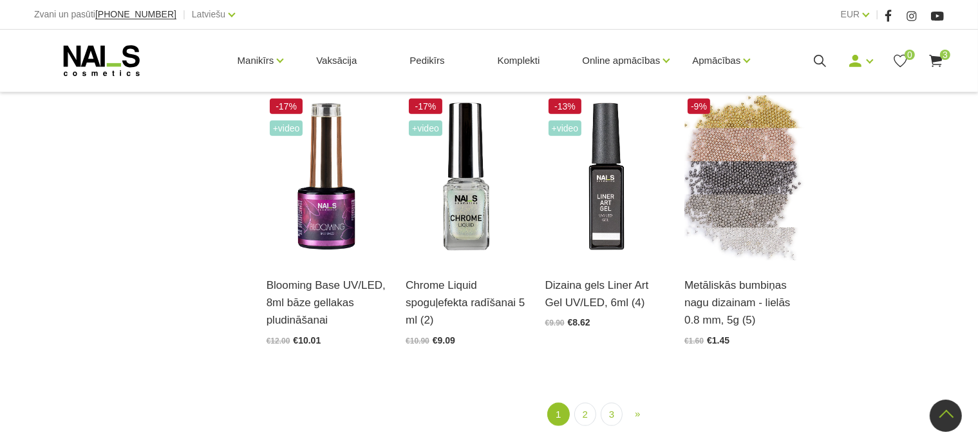
scroll to position [1439, 0]
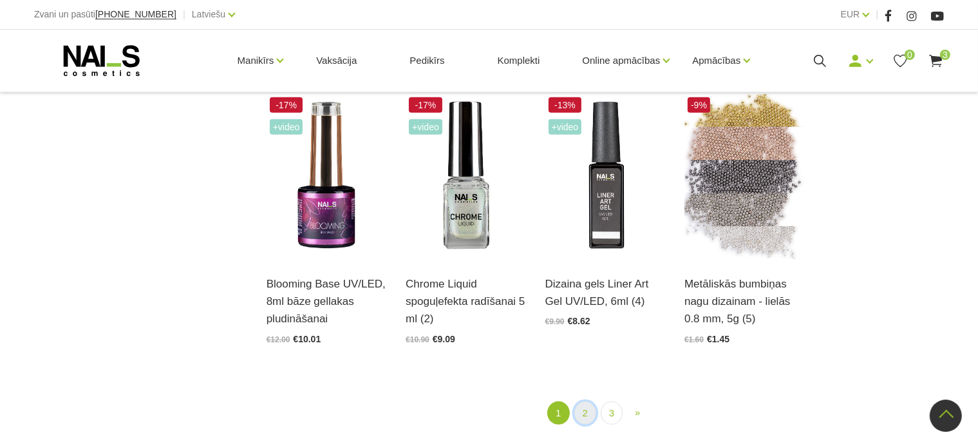
click at [587, 406] on link "2" at bounding box center [586, 413] width 22 height 24
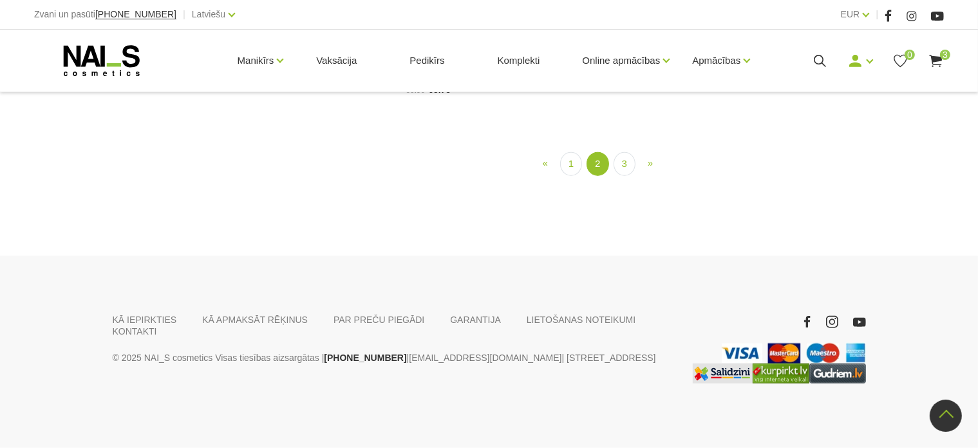
scroll to position [1446, 0]
click at [93, 54] on use at bounding box center [102, 60] width 76 height 31
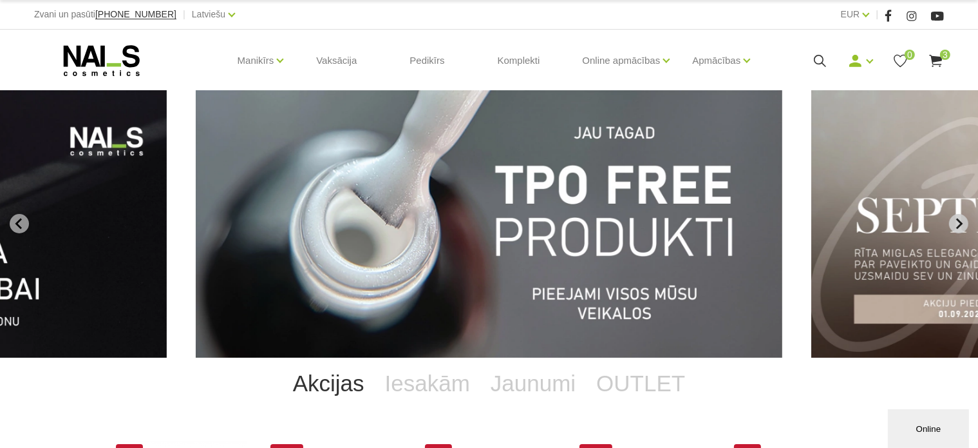
click at [956, 227] on icon "Next slide" at bounding box center [959, 224] width 12 height 12
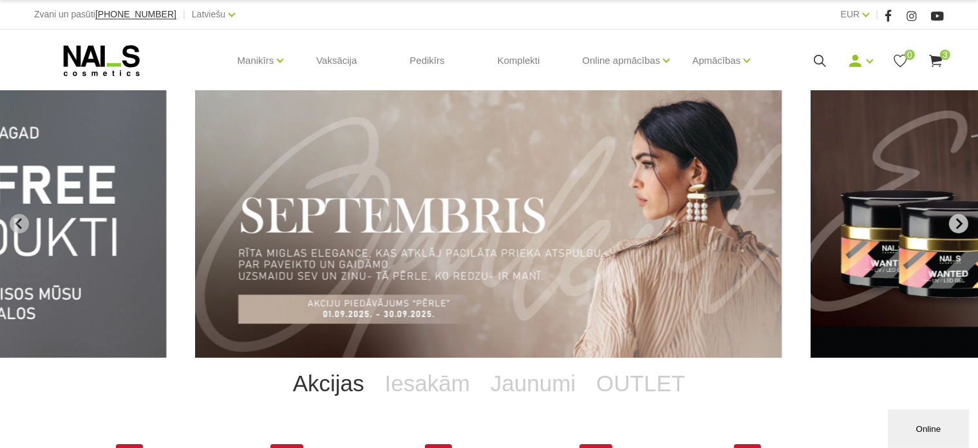
click at [956, 227] on icon "Next slide" at bounding box center [959, 224] width 12 height 12
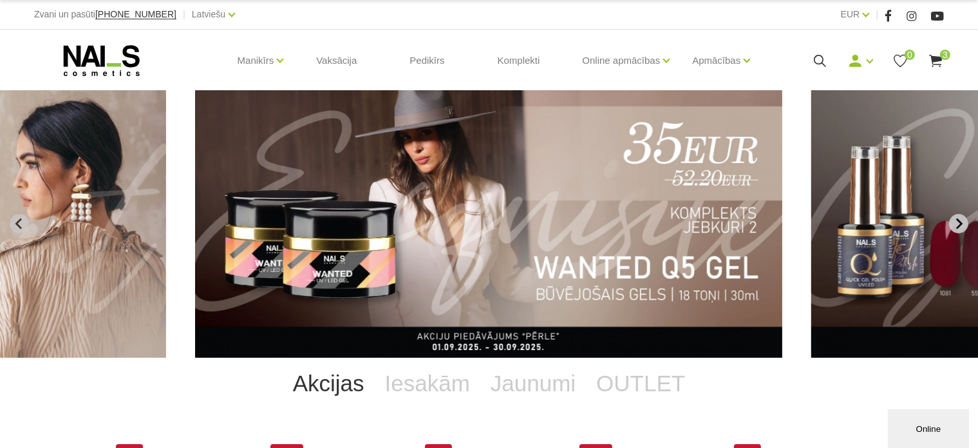
click at [956, 227] on icon "Next slide" at bounding box center [959, 224] width 12 height 12
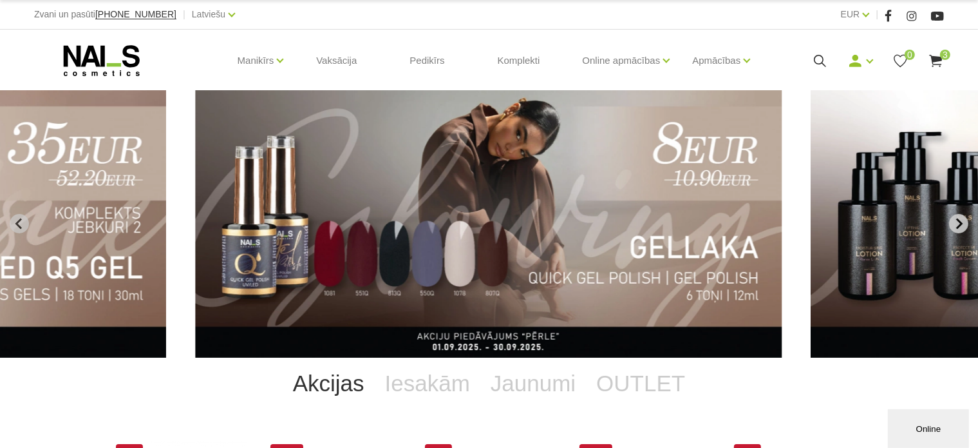
click at [956, 227] on icon "Next slide" at bounding box center [959, 224] width 12 height 12
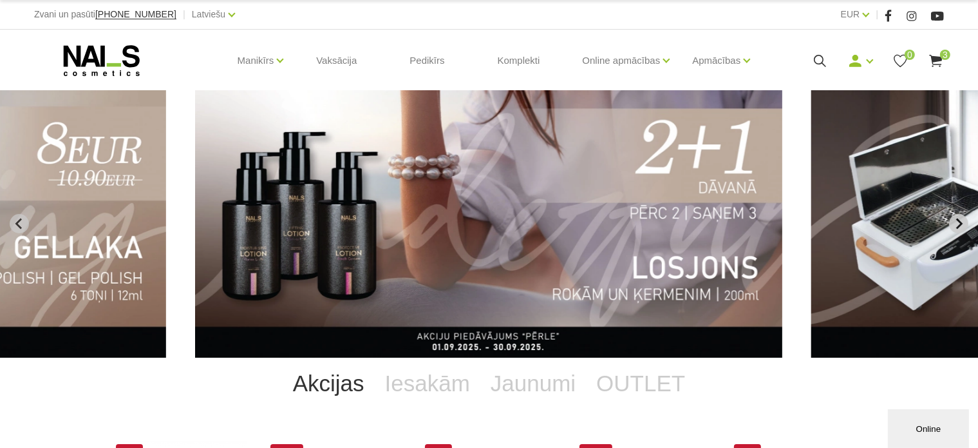
click at [956, 227] on icon "Next slide" at bounding box center [959, 224] width 12 height 12
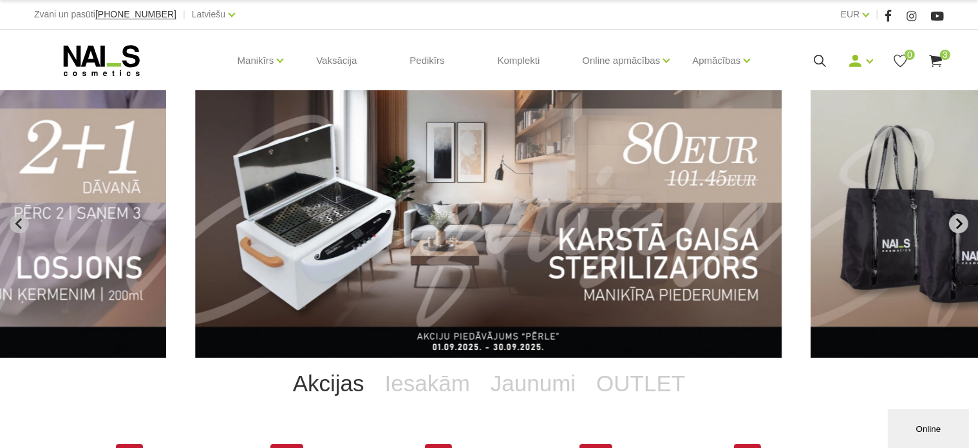
click at [956, 227] on icon "Next slide" at bounding box center [959, 224] width 12 height 12
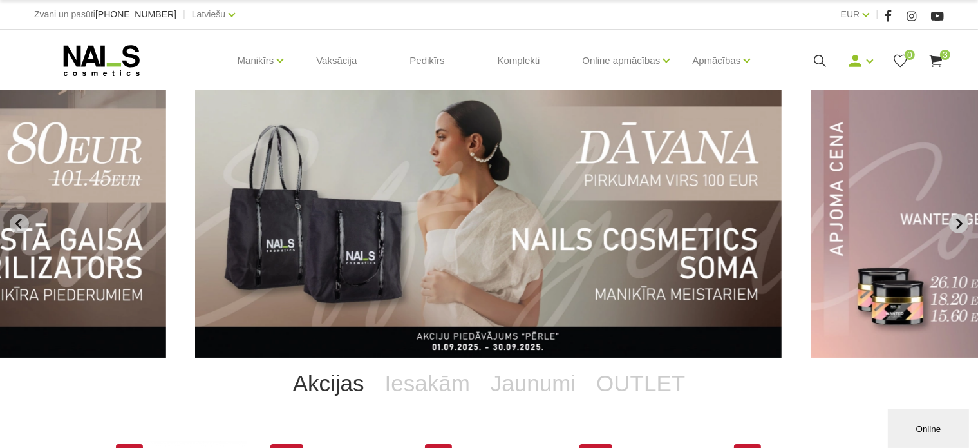
click at [956, 227] on icon "Next slide" at bounding box center [959, 224] width 12 height 12
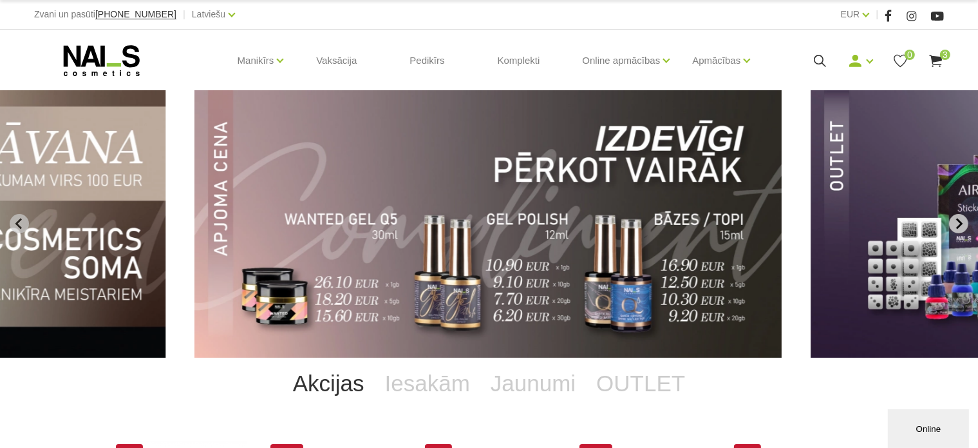
click at [956, 227] on icon "Next slide" at bounding box center [959, 224] width 12 height 12
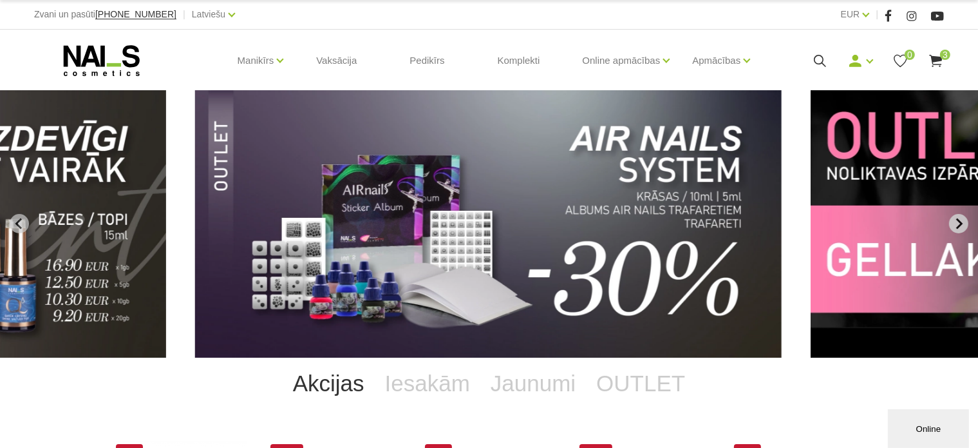
click at [956, 227] on icon "Next slide" at bounding box center [959, 224] width 12 height 12
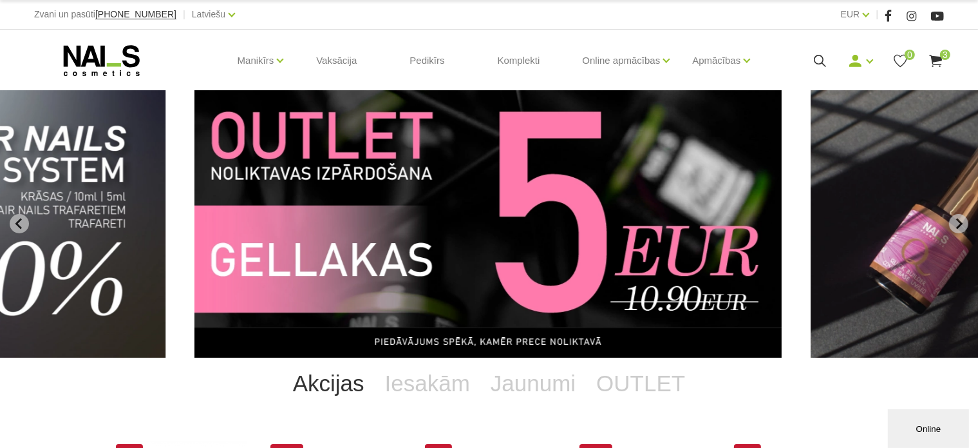
click at [671, 233] on img "10 of 11" at bounding box center [488, 223] width 587 height 267
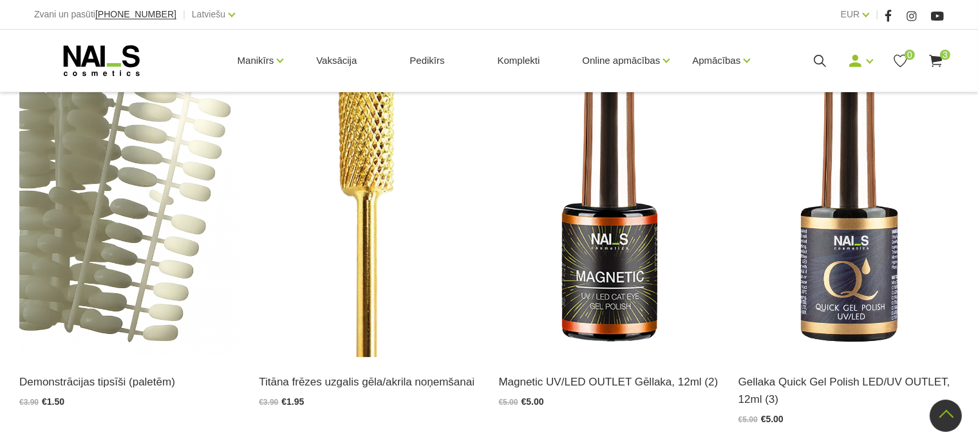
scroll to position [255, 0]
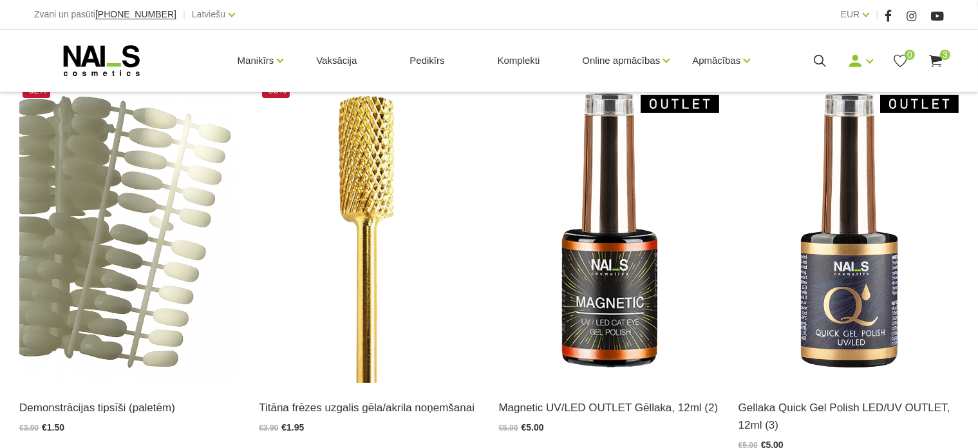
click at [671, 233] on img at bounding box center [609, 230] width 220 height 303
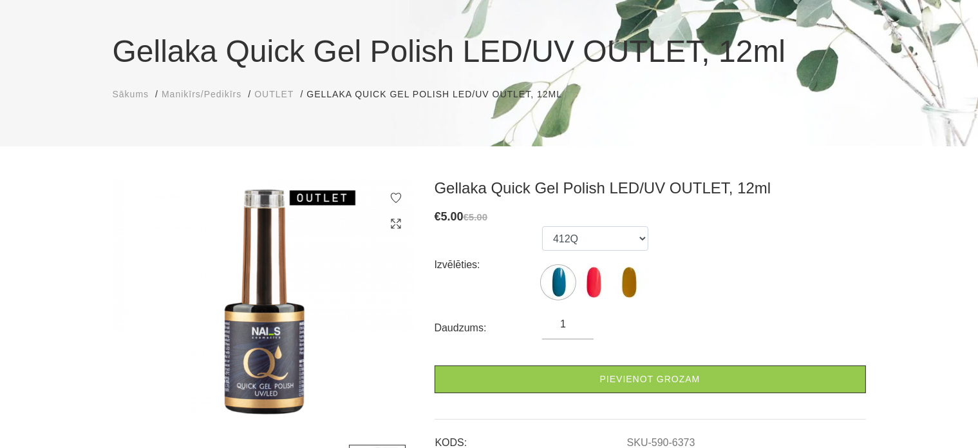
scroll to position [95, 0]
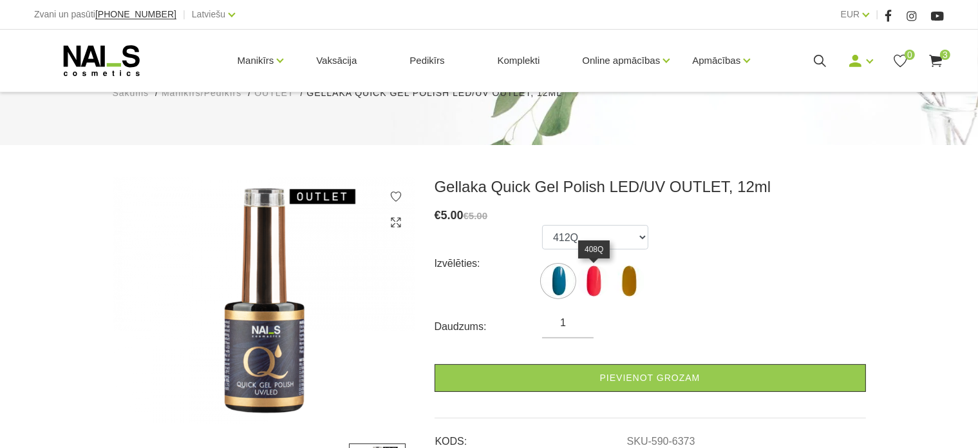
click at [594, 276] on img at bounding box center [594, 281] width 32 height 32
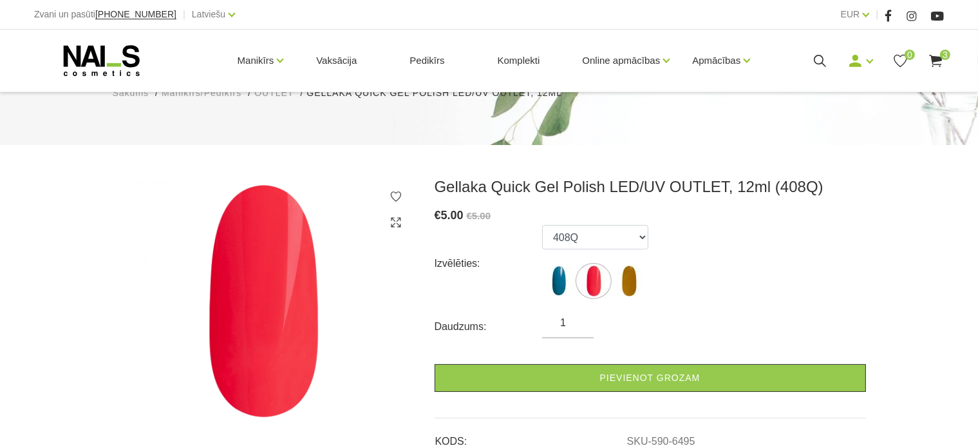
click at [613, 278] on ul "412Q 408Q 594Q" at bounding box center [595, 263] width 106 height 77
click at [635, 287] on img at bounding box center [629, 281] width 32 height 32
select select "6496"
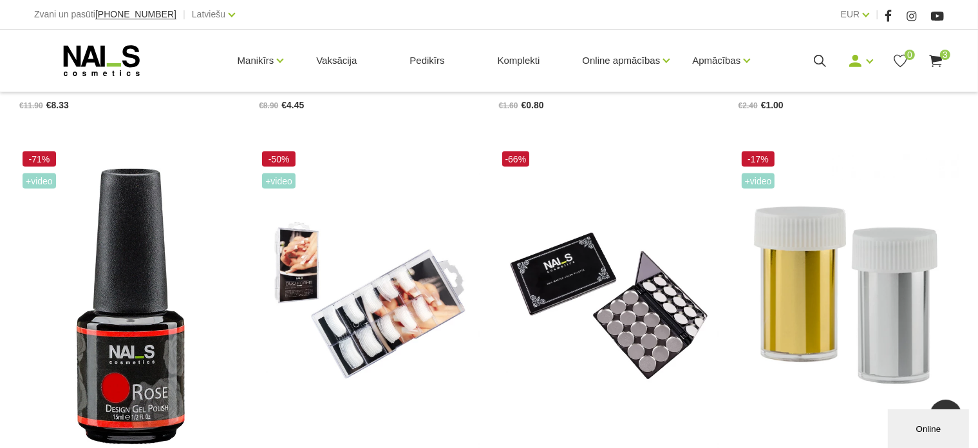
scroll to position [1786, 0]
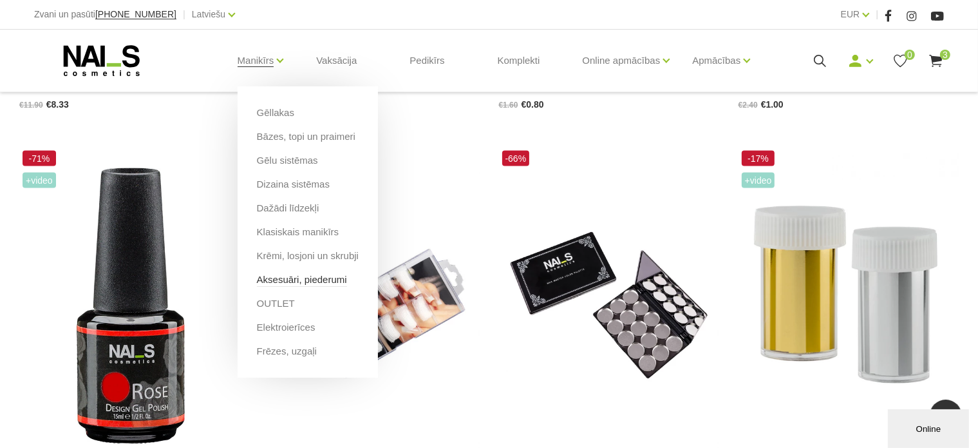
click at [282, 278] on link "Aksesuāri, piederumi" at bounding box center [302, 279] width 90 height 14
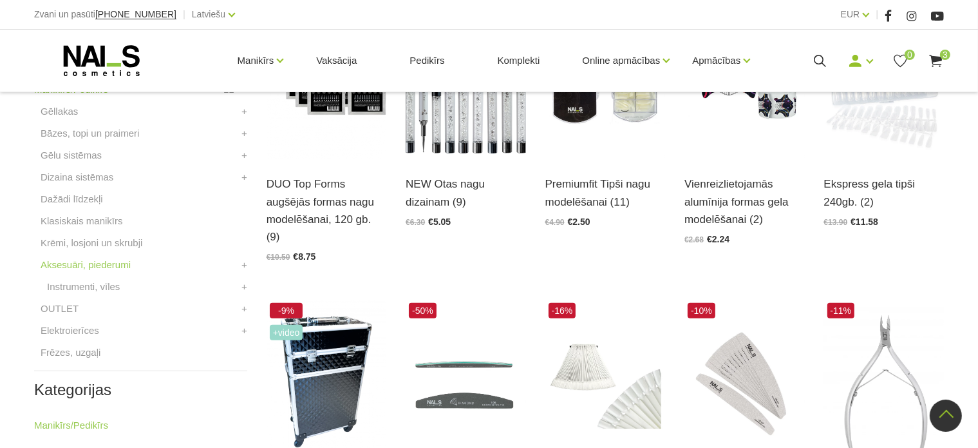
scroll to position [403, 0]
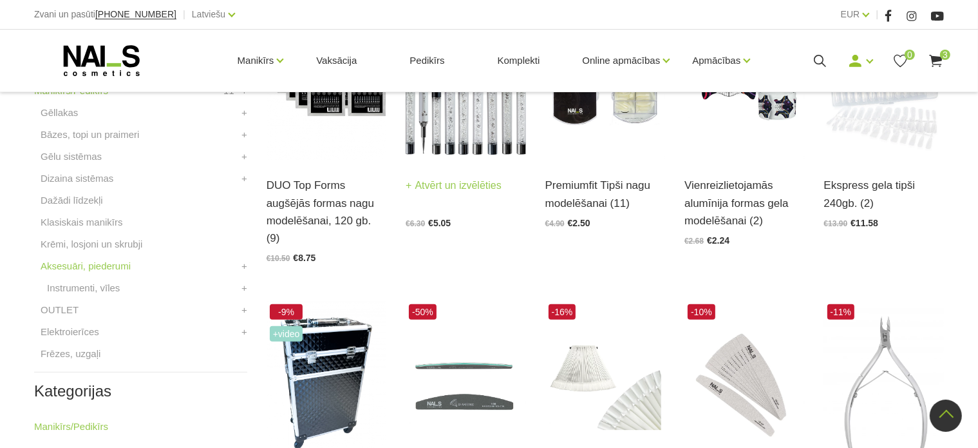
click at [428, 153] on img at bounding box center [466, 77] width 120 height 165
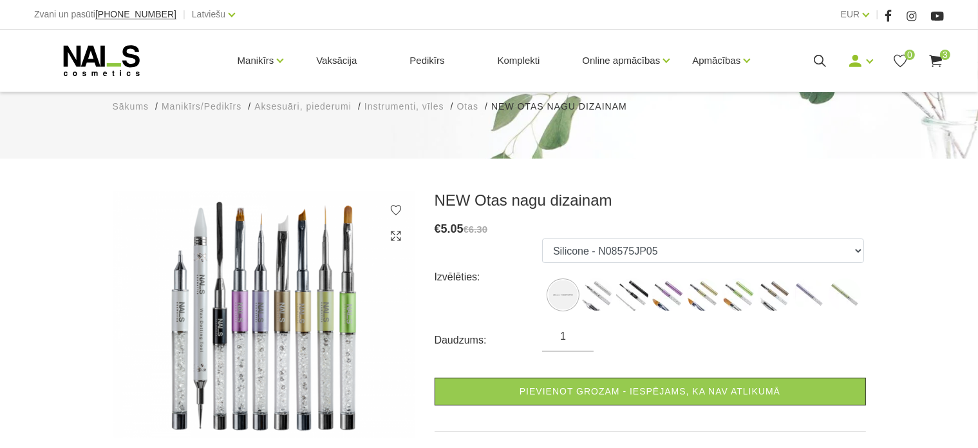
scroll to position [180, 0]
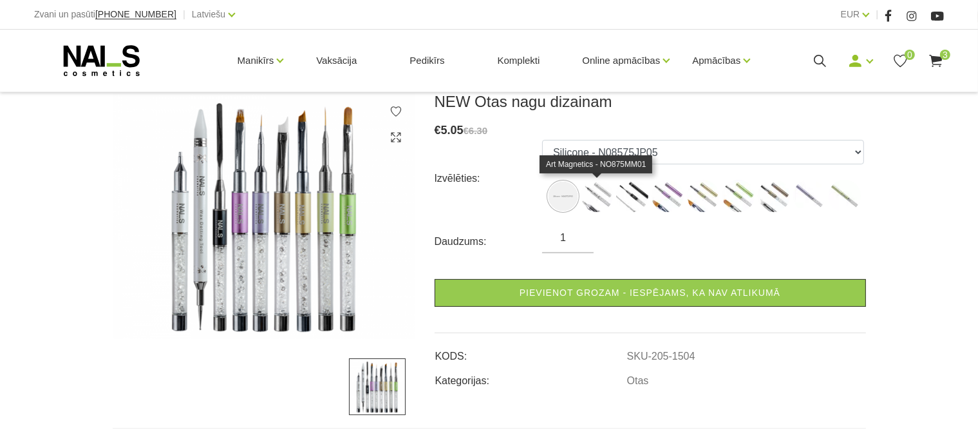
click at [589, 193] on img at bounding box center [597, 196] width 32 height 32
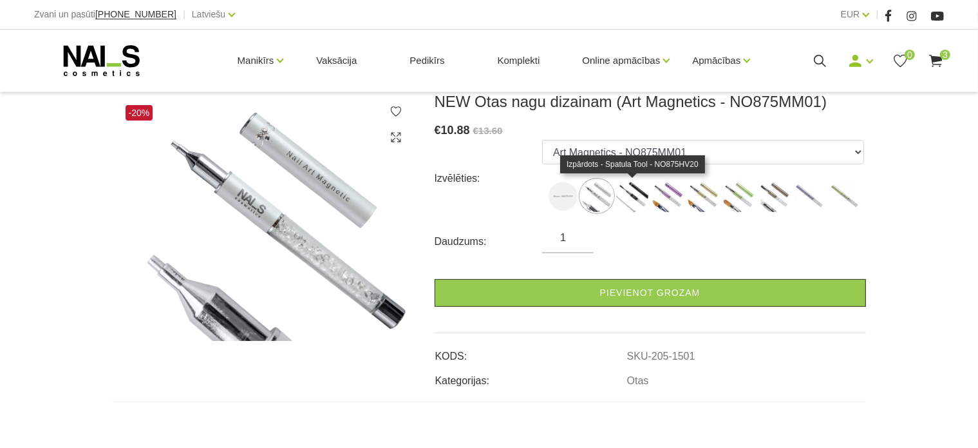
click at [627, 198] on img at bounding box center [632, 196] width 32 height 32
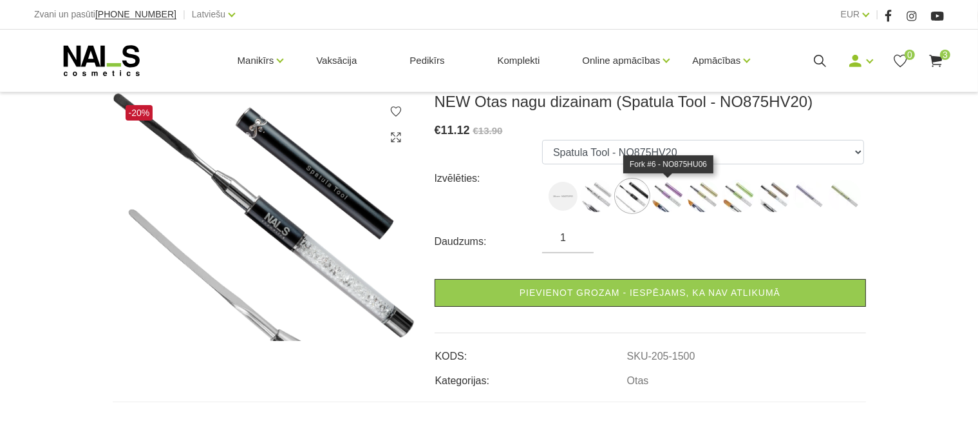
click at [667, 204] on img at bounding box center [668, 196] width 32 height 32
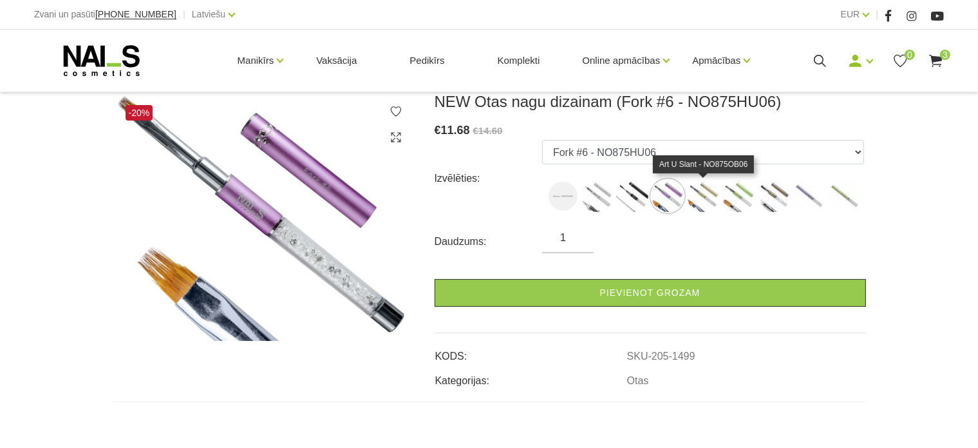
click at [710, 206] on img at bounding box center [703, 196] width 32 height 32
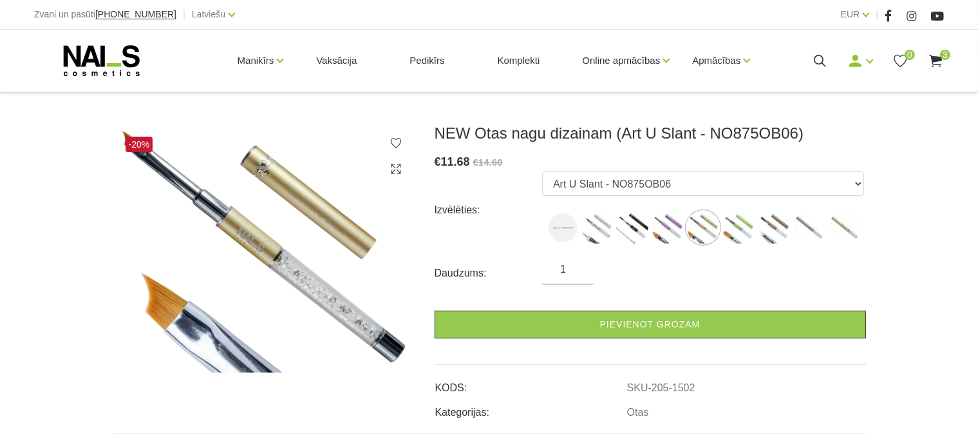
scroll to position [147, 0]
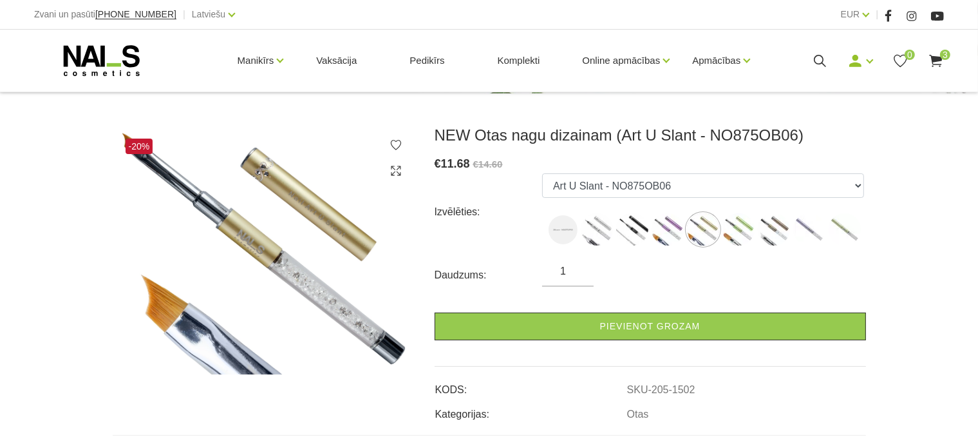
click at [745, 246] on ul "Silicone - N08575JP05 Art Magnetics - NO875MM01 Spatula Tool - NO875HV20 Fork #…" at bounding box center [703, 211] width 322 height 77
click at [737, 221] on img at bounding box center [739, 229] width 32 height 32
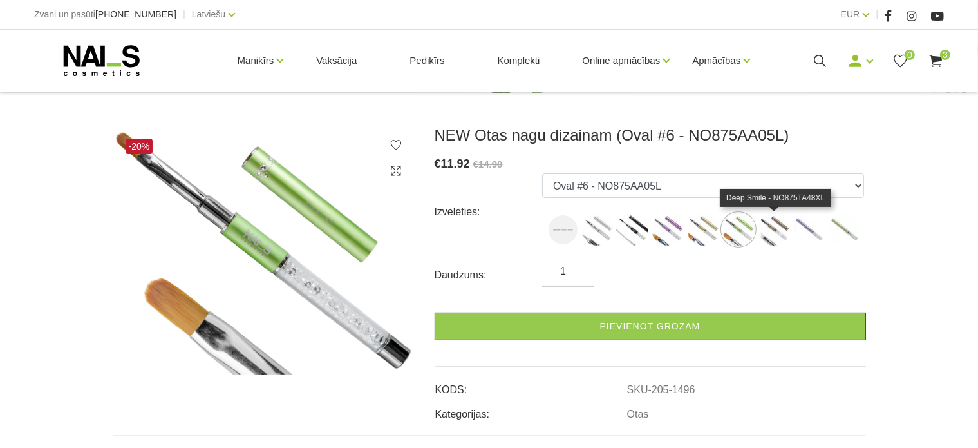
click at [777, 224] on img at bounding box center [774, 229] width 32 height 32
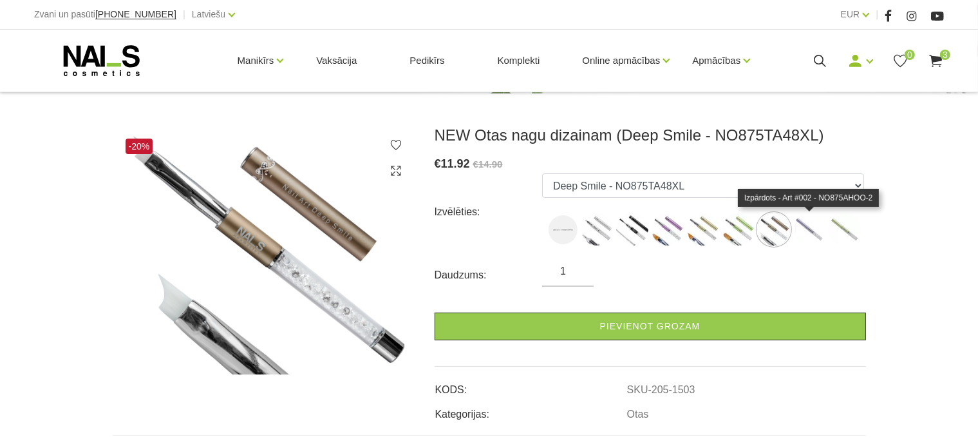
click at [810, 218] on img at bounding box center [810, 229] width 32 height 32
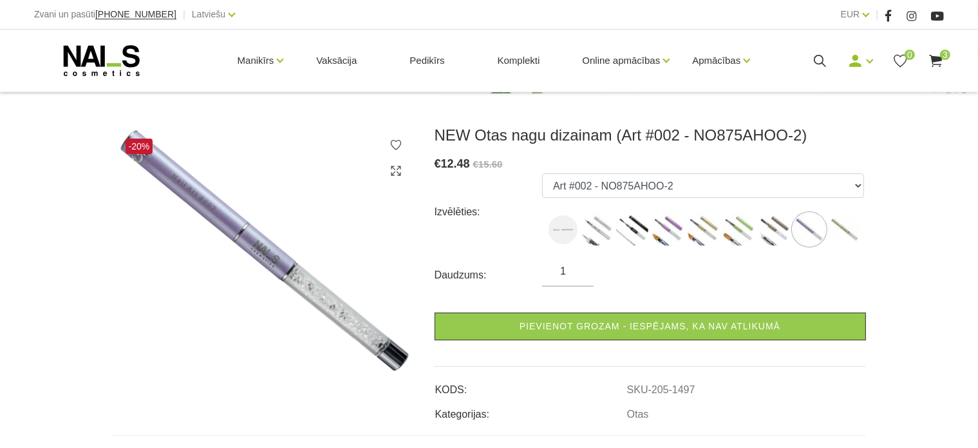
click at [857, 214] on label at bounding box center [845, 229] width 32 height 32
select select "1498"
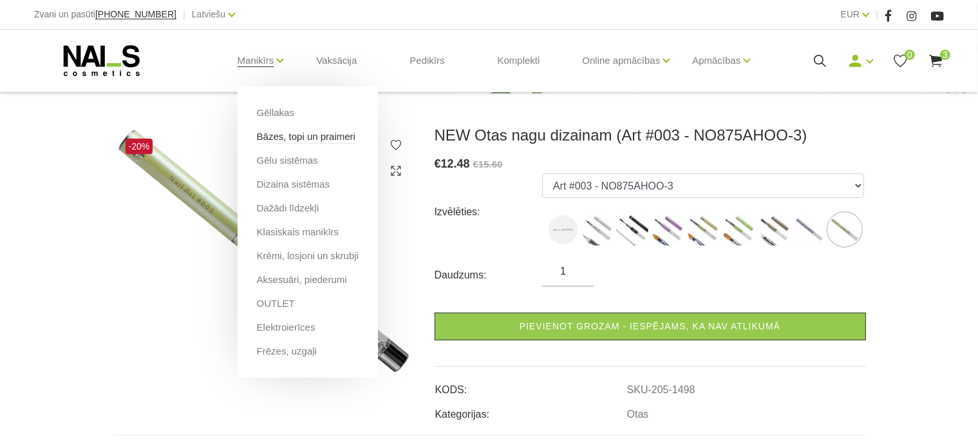
click at [296, 137] on link "Bāzes, topi un praimeri" at bounding box center [306, 136] width 99 height 14
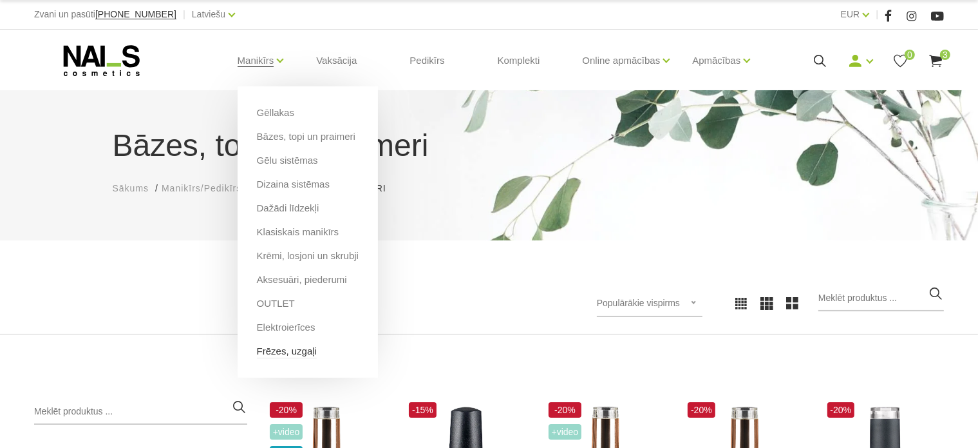
click at [263, 346] on link "Frēzes, uzgaļi" at bounding box center [287, 351] width 60 height 14
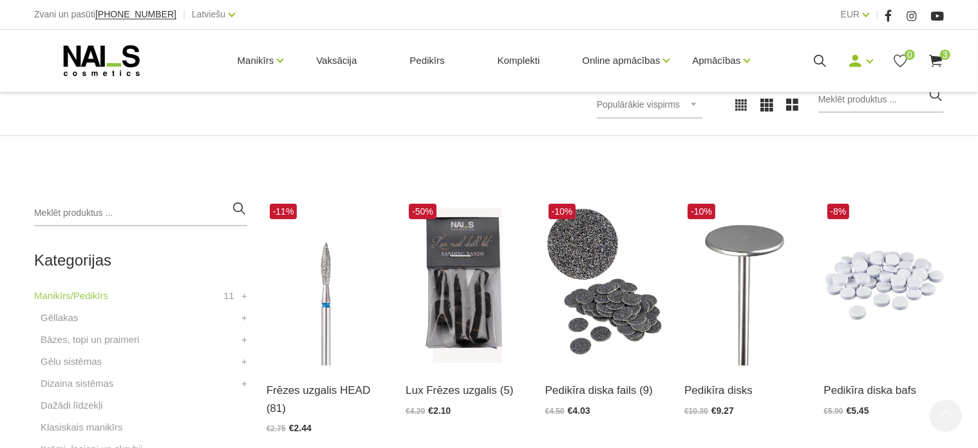
scroll to position [301, 0]
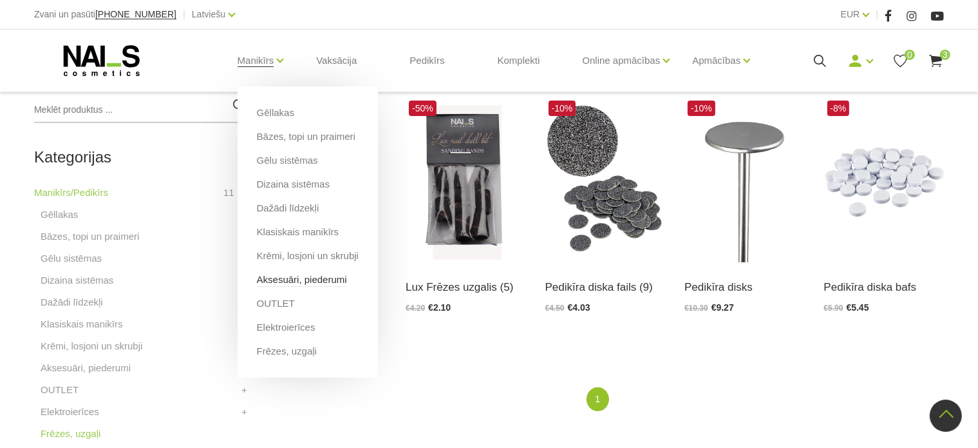
click at [278, 283] on link "Aksesuāri, piederumi" at bounding box center [302, 279] width 90 height 14
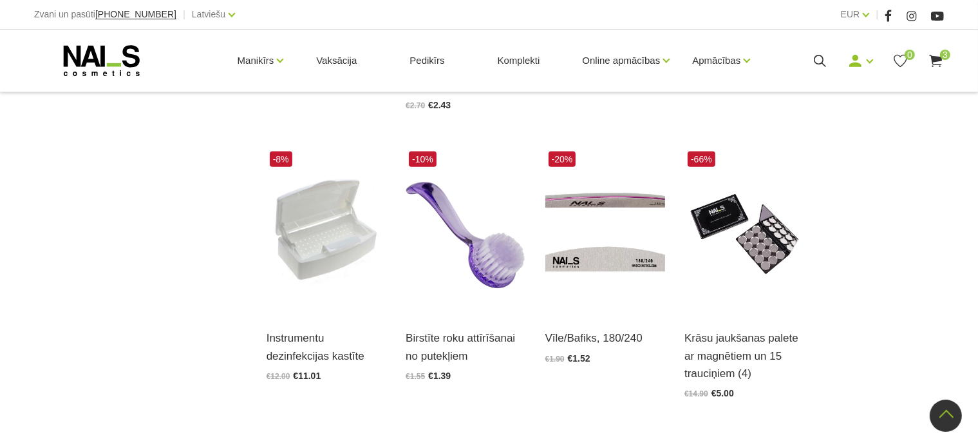
scroll to position [1525, 0]
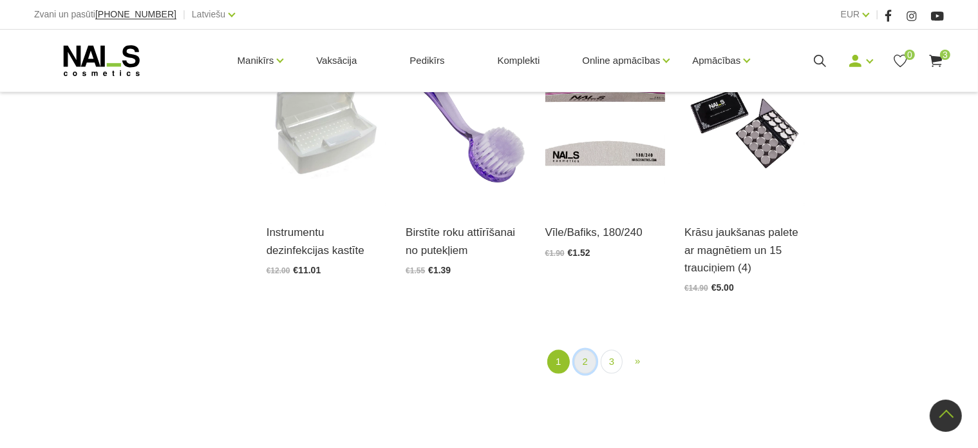
click at [590, 350] on link "2" at bounding box center [586, 362] width 22 height 24
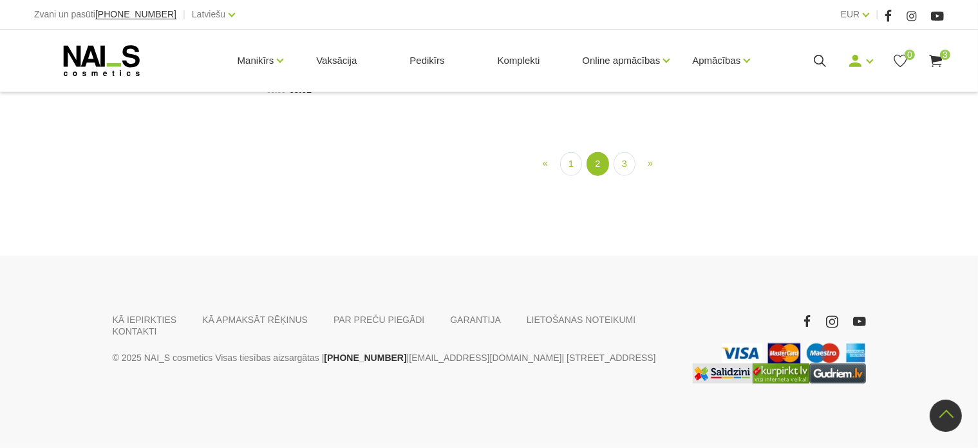
scroll to position [1370, 0]
click at [621, 176] on link "3" at bounding box center [625, 164] width 22 height 24
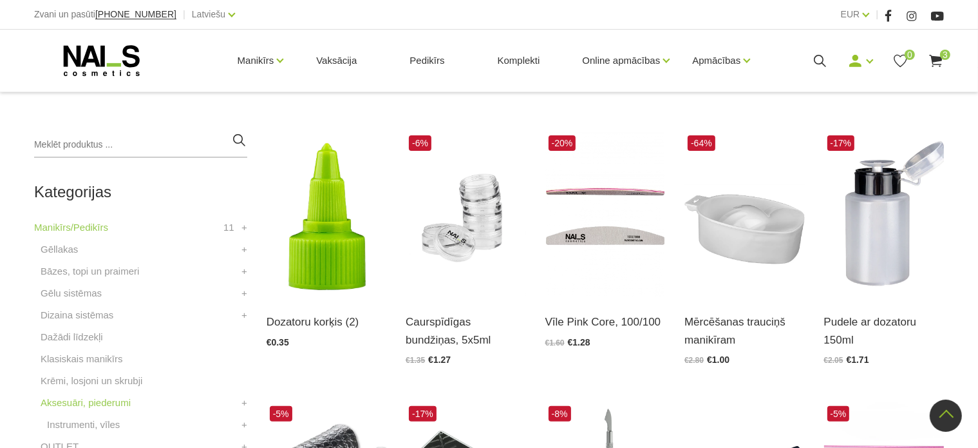
scroll to position [263, 0]
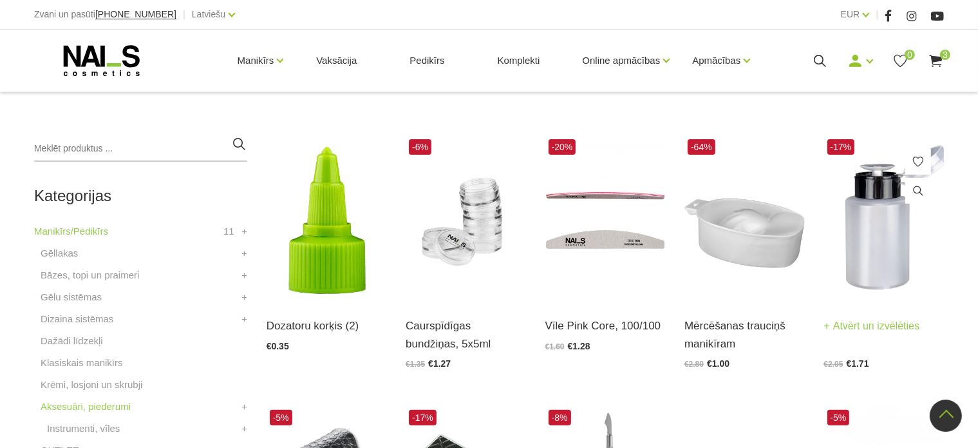
click at [856, 327] on link "Atvērt un izvēlēties" at bounding box center [873, 326] width 96 height 18
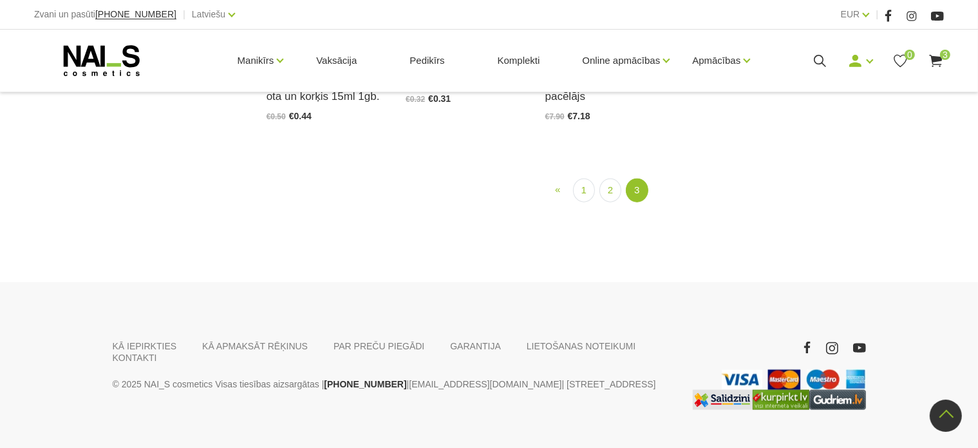
scroll to position [1485, 0]
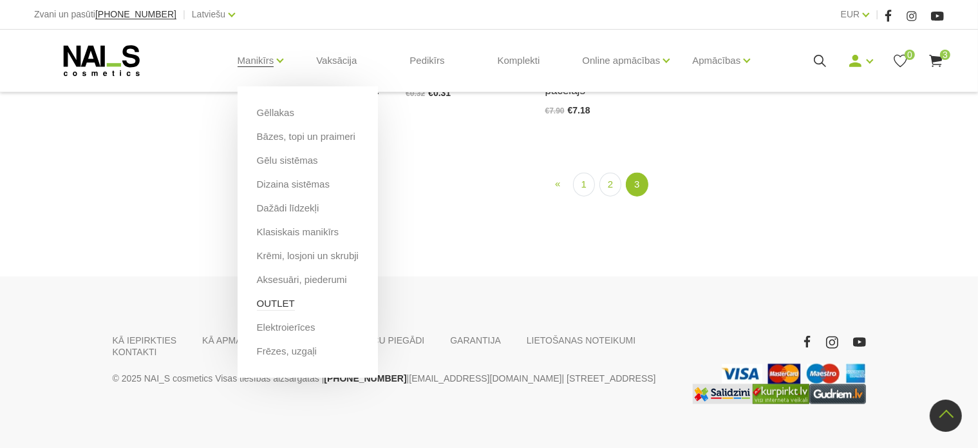
click at [263, 304] on link "OUTLET" at bounding box center [276, 303] width 38 height 14
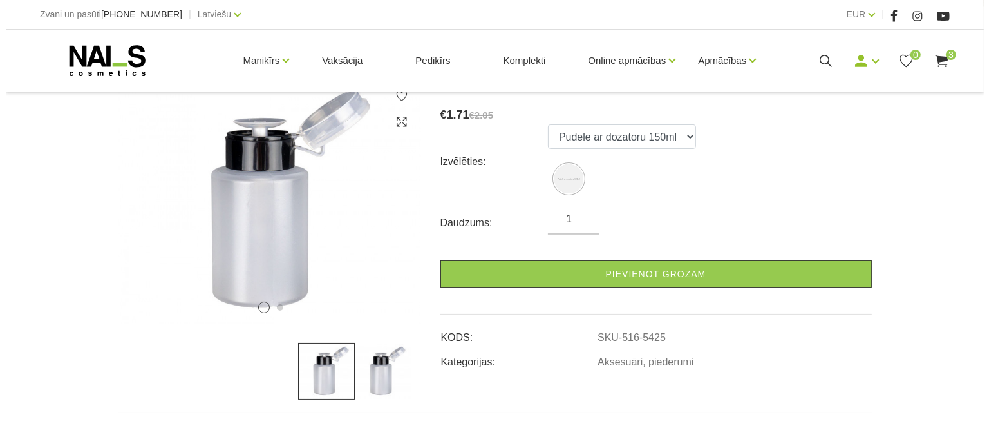
scroll to position [197, 0]
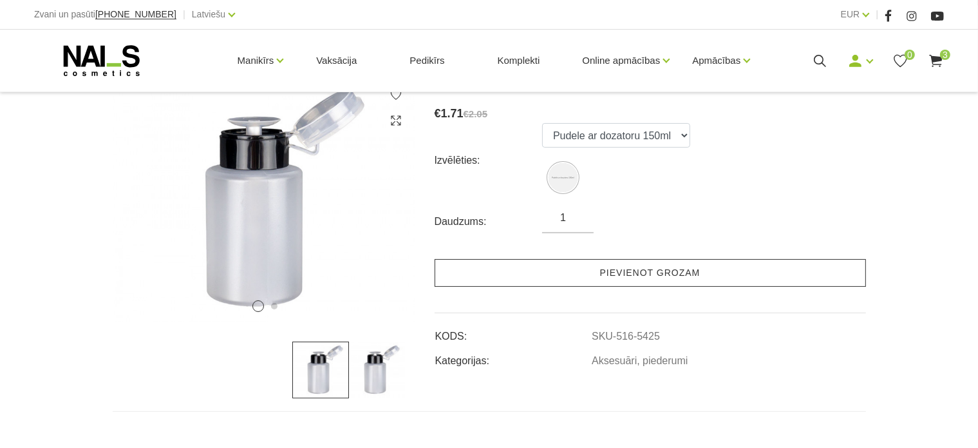
click at [707, 278] on link "Pievienot grozam" at bounding box center [651, 273] width 432 height 28
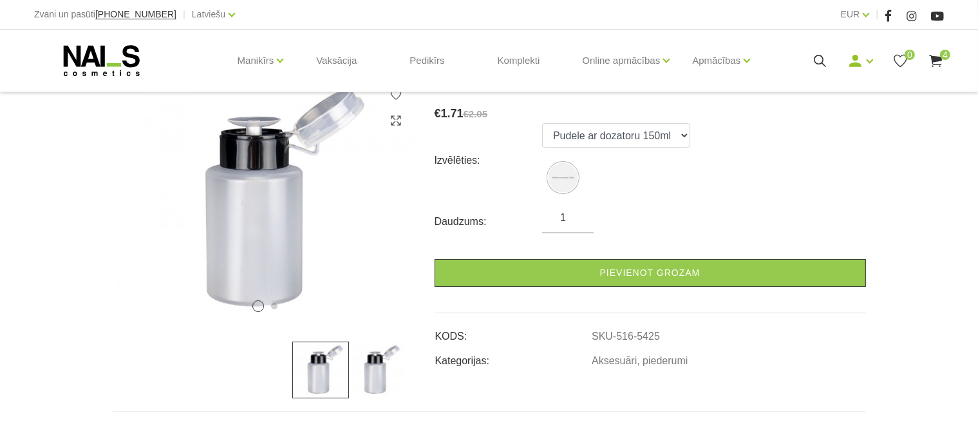
click at [931, 63] on icon at bounding box center [936, 61] width 16 height 16
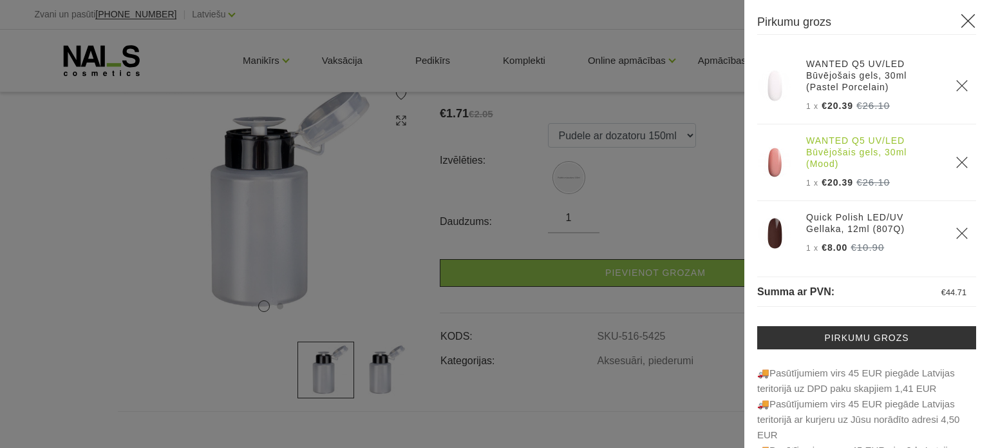
scroll to position [71, 0]
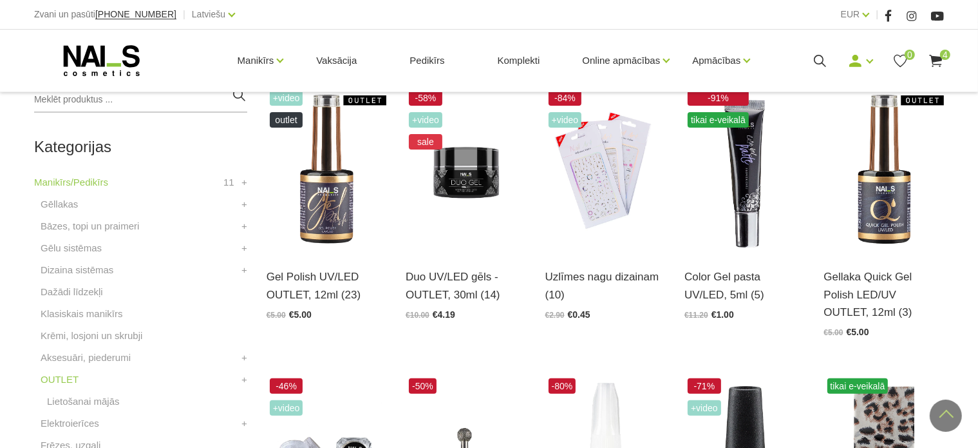
scroll to position [312, 0]
click at [603, 196] on img at bounding box center [606, 169] width 120 height 165
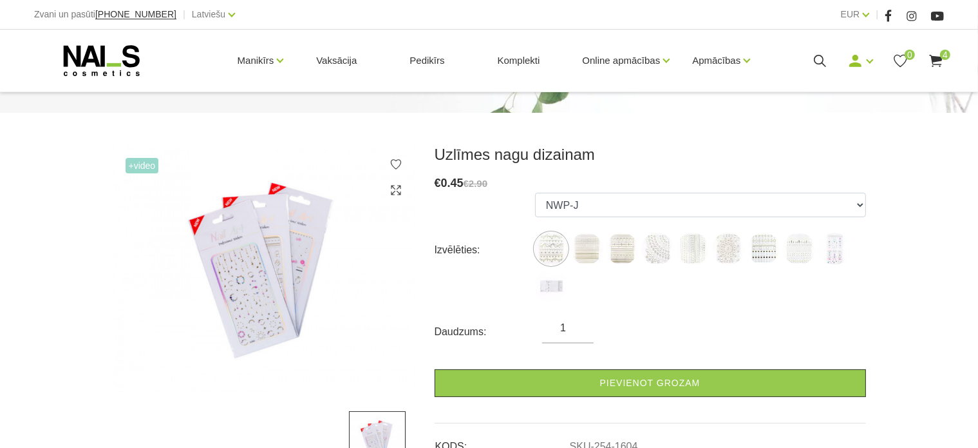
scroll to position [129, 0]
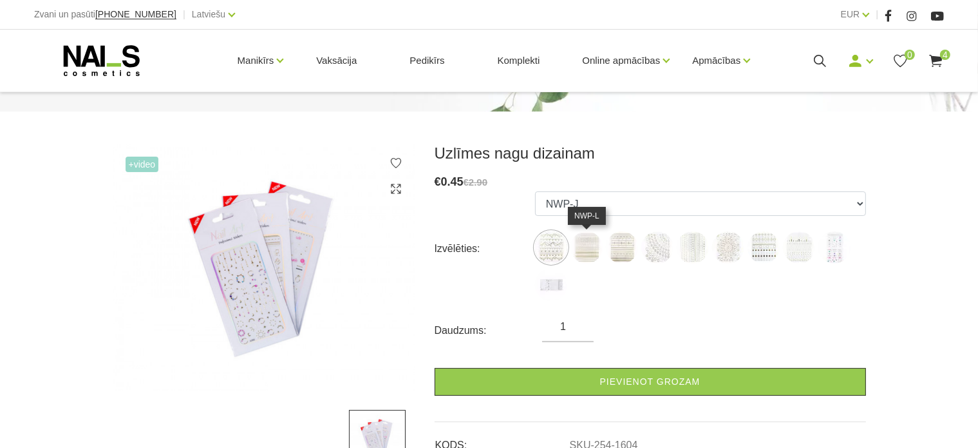
click at [590, 259] on img at bounding box center [587, 247] width 32 height 32
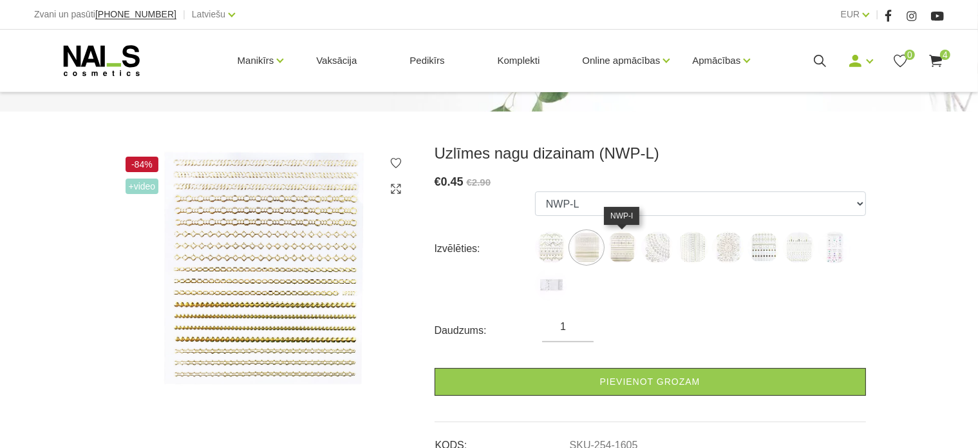
click at [624, 255] on img at bounding box center [622, 247] width 32 height 32
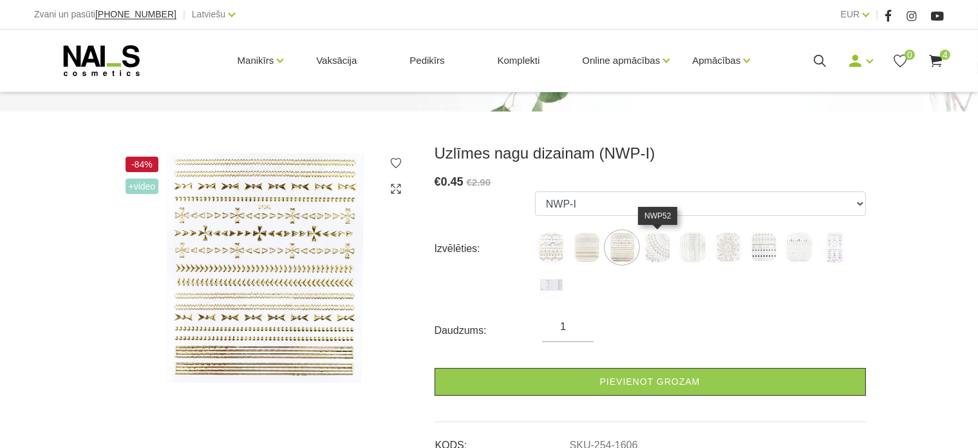
click at [662, 246] on img at bounding box center [658, 247] width 32 height 32
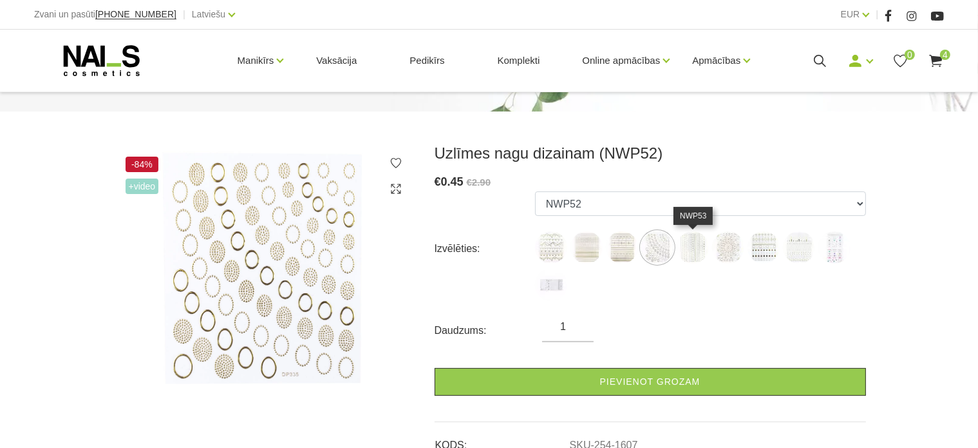
click at [692, 247] on img at bounding box center [693, 247] width 32 height 32
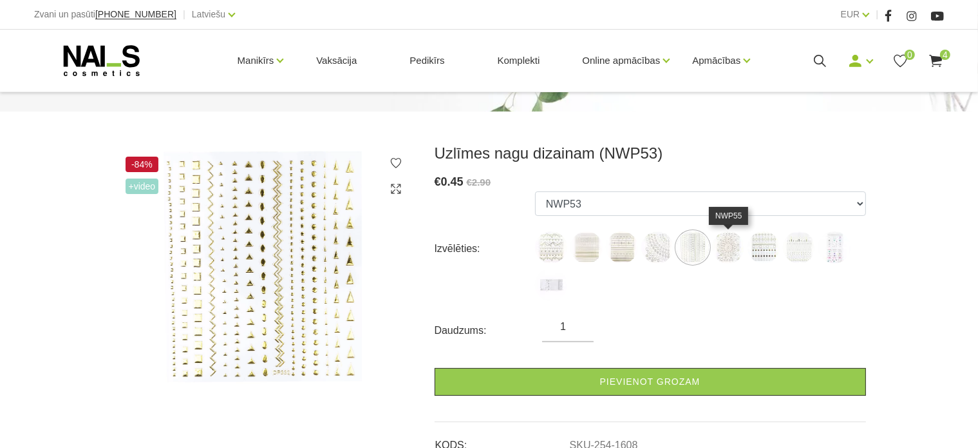
click at [720, 244] on img at bounding box center [728, 247] width 32 height 32
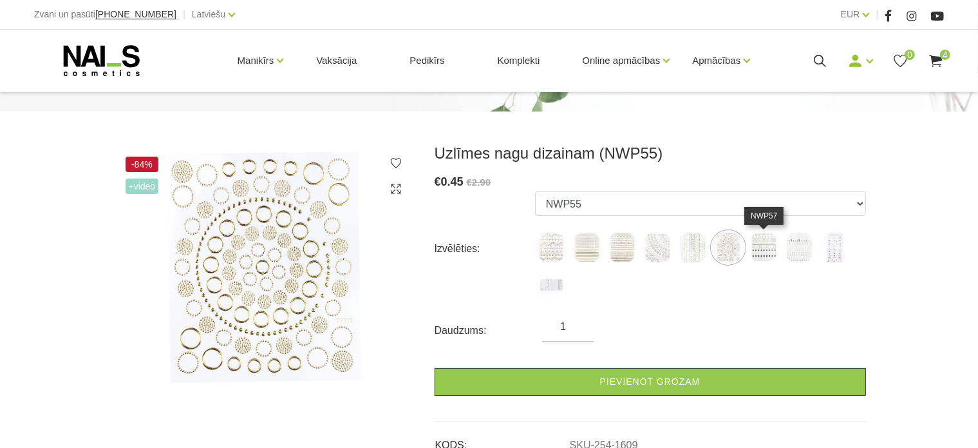
click at [758, 240] on img at bounding box center [764, 247] width 32 height 32
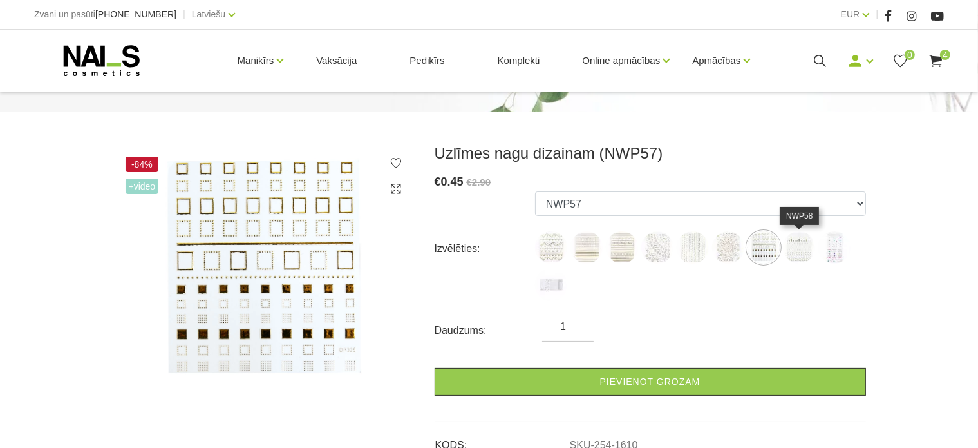
click at [796, 245] on img at bounding box center [799, 247] width 32 height 32
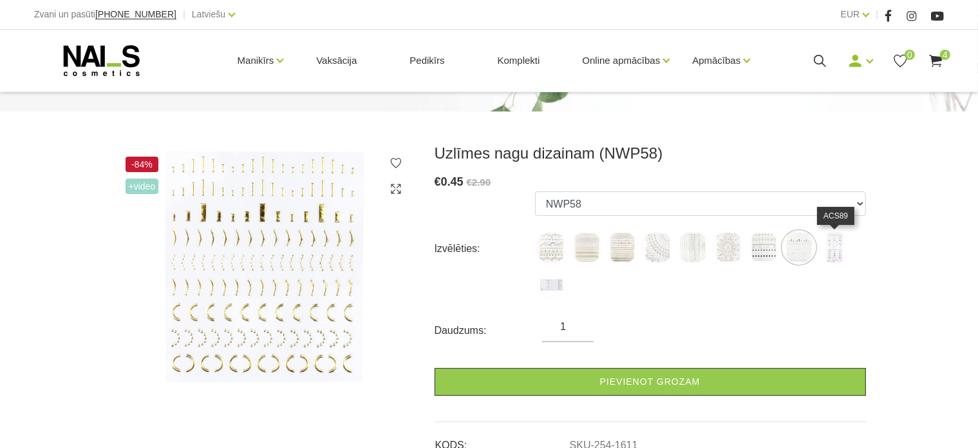
click at [843, 242] on img at bounding box center [835, 247] width 32 height 32
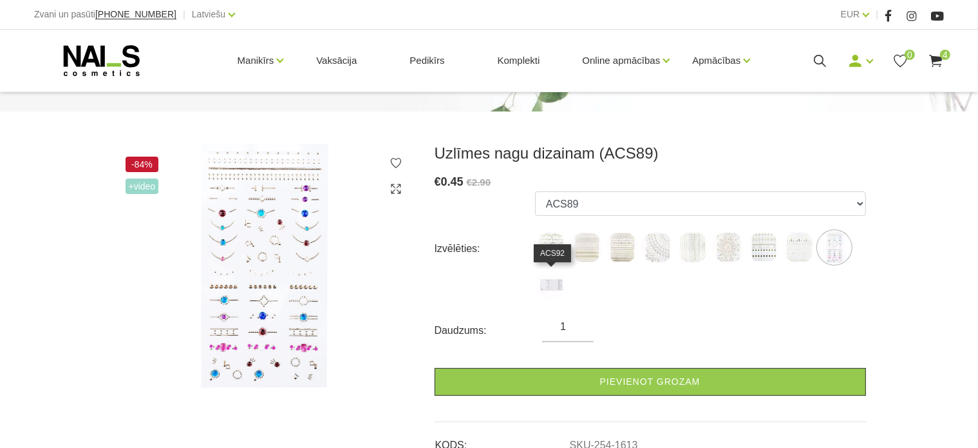
click at [549, 273] on img at bounding box center [551, 285] width 32 height 32
select select "1614"
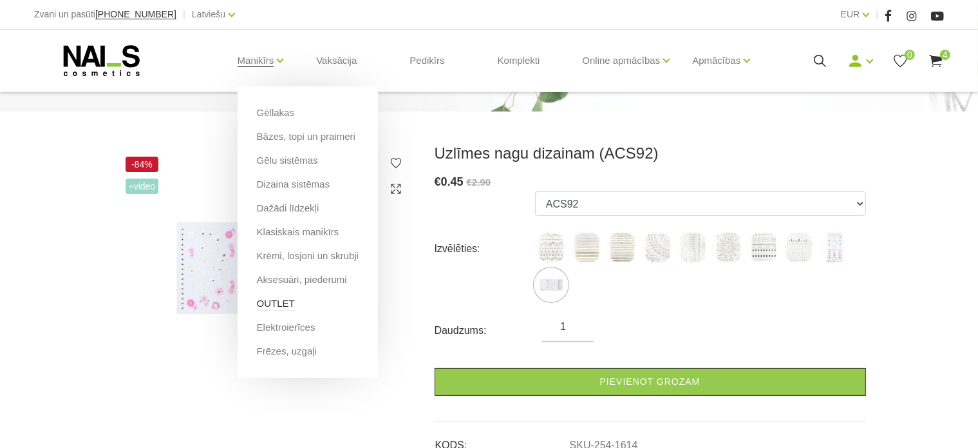
click at [276, 298] on link "OUTLET" at bounding box center [276, 303] width 38 height 14
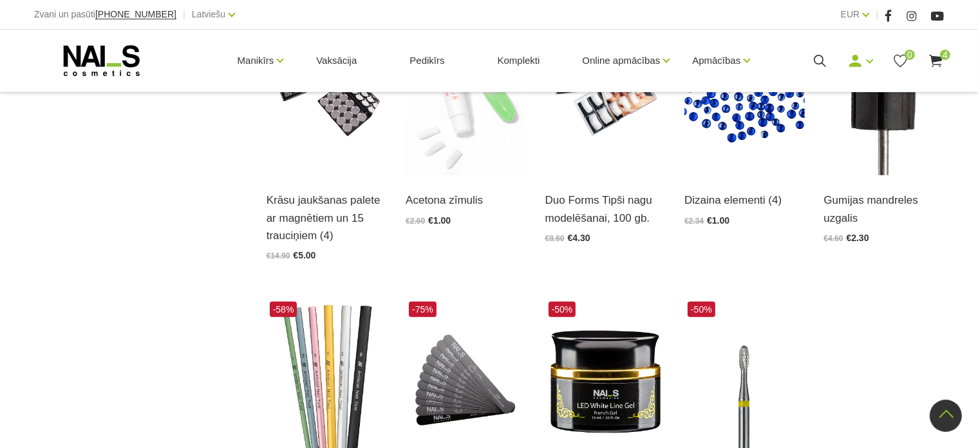
scroll to position [1435, 0]
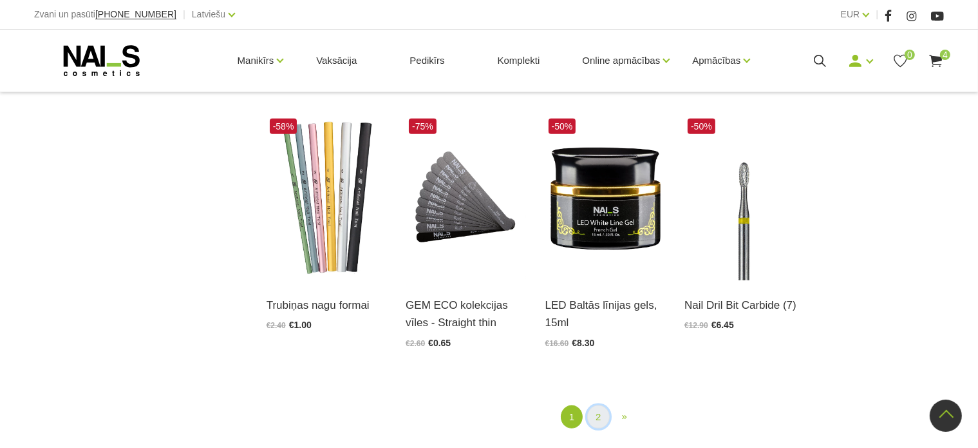
click at [593, 422] on link "2" at bounding box center [598, 417] width 22 height 24
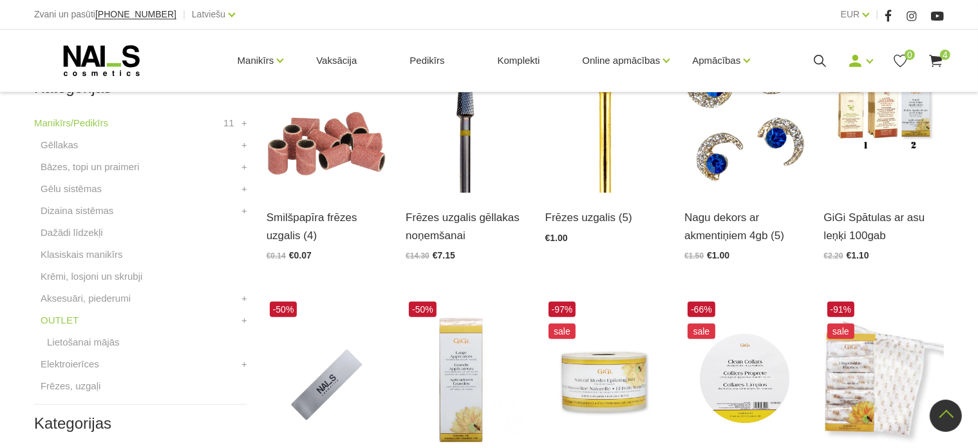
scroll to position [369, 0]
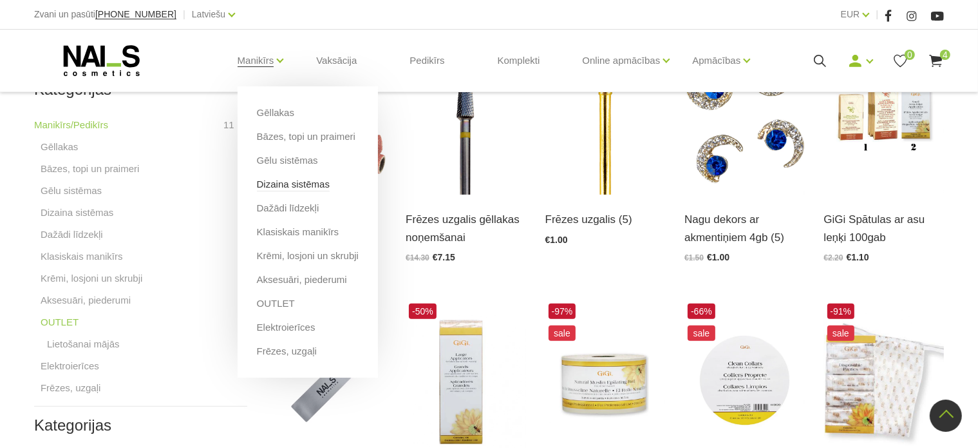
click at [281, 180] on link "Dizaina sistēmas" at bounding box center [293, 184] width 73 height 14
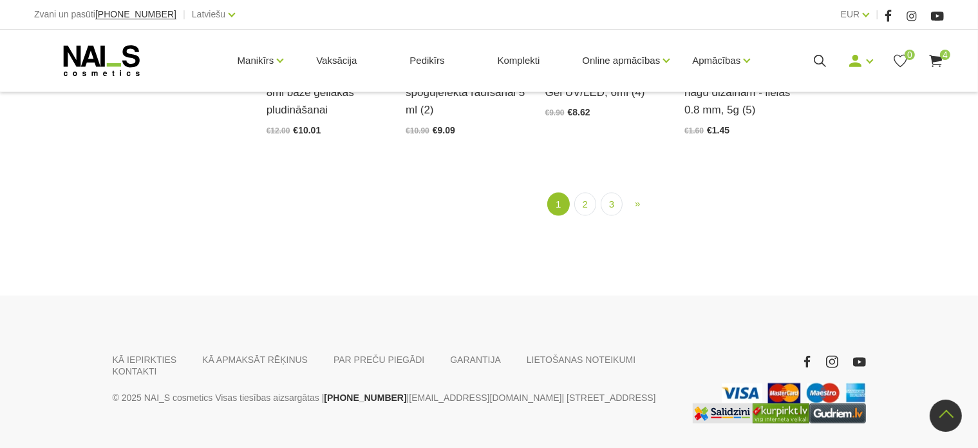
scroll to position [1653, 0]
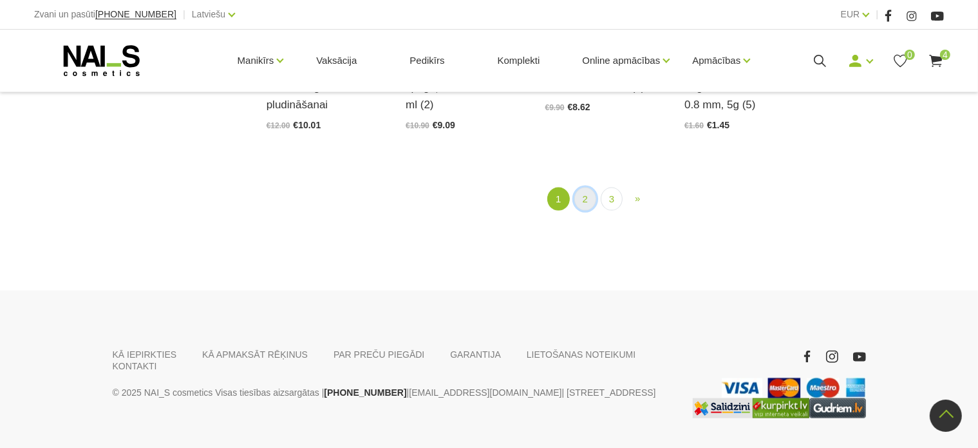
click at [585, 211] on link "2" at bounding box center [586, 199] width 22 height 24
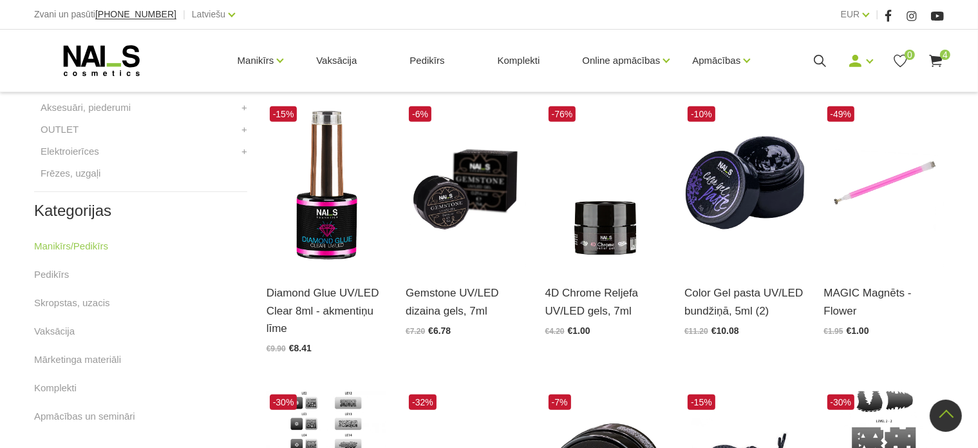
scroll to position [585, 0]
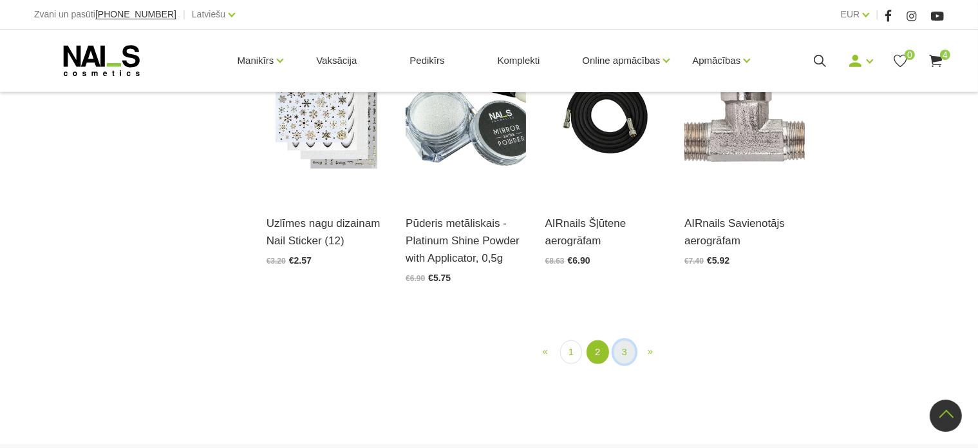
click at [616, 350] on link "3" at bounding box center [625, 352] width 22 height 24
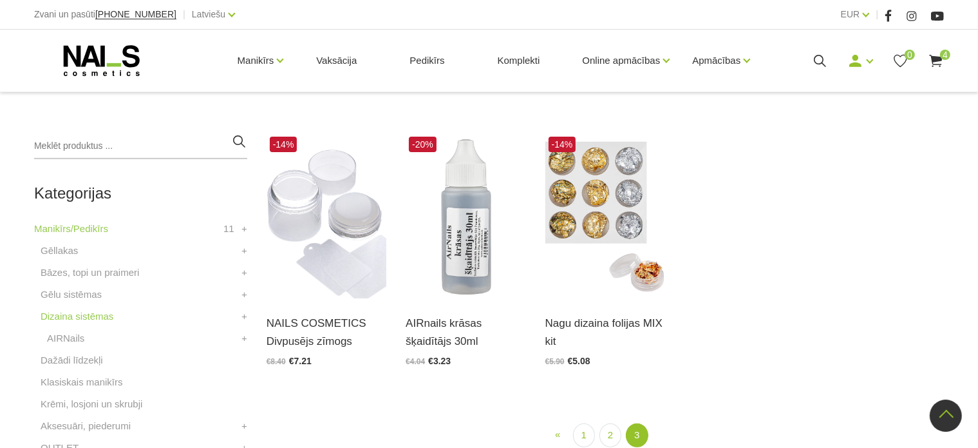
scroll to position [263, 0]
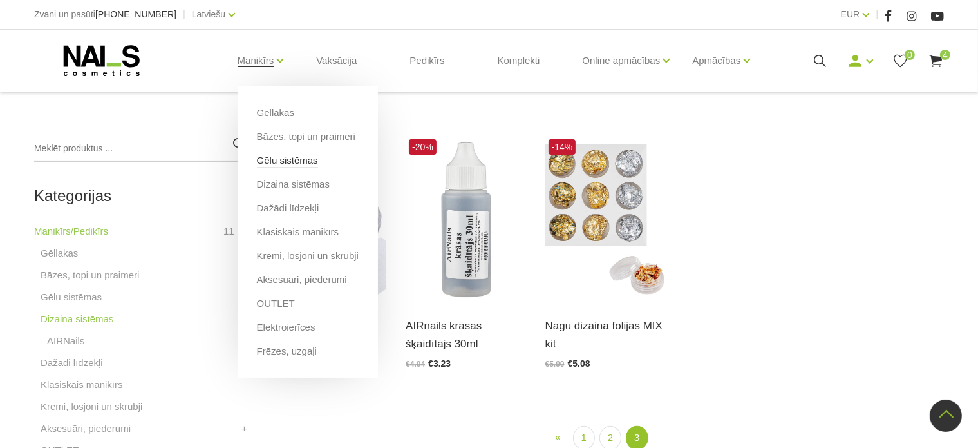
click at [294, 164] on link "Gēlu sistēmas" at bounding box center [287, 160] width 61 height 14
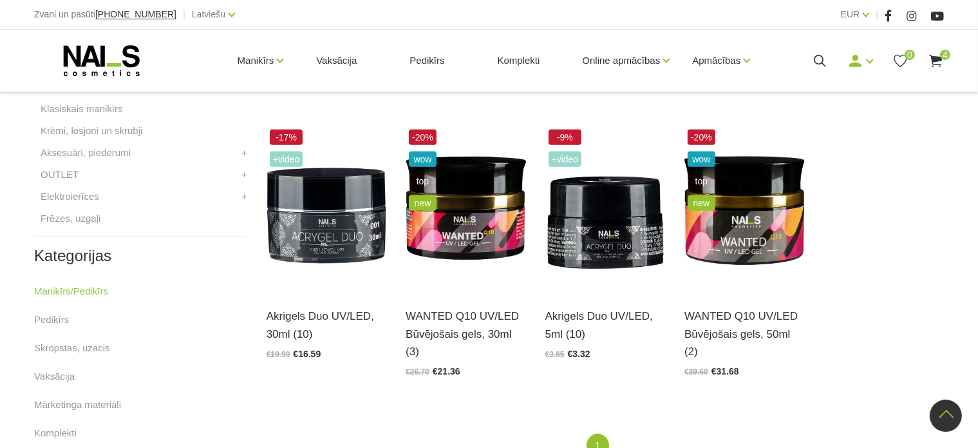
scroll to position [561, 0]
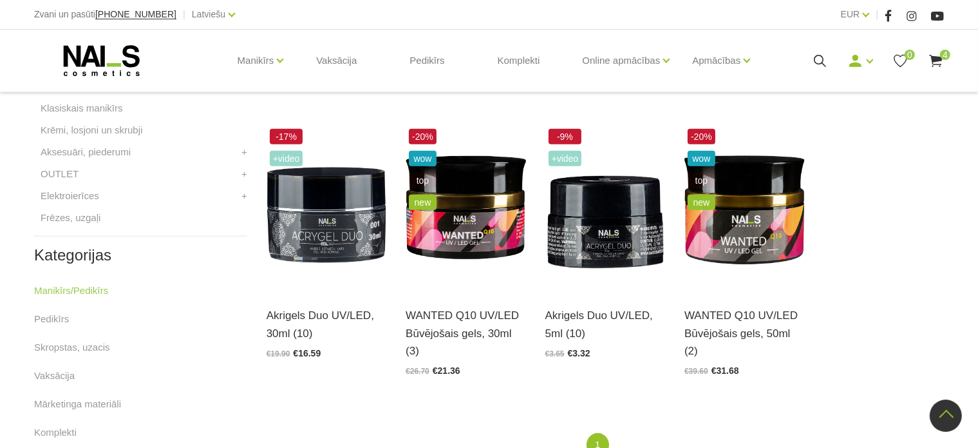
click at [938, 66] on icon at bounding box center [936, 61] width 16 height 16
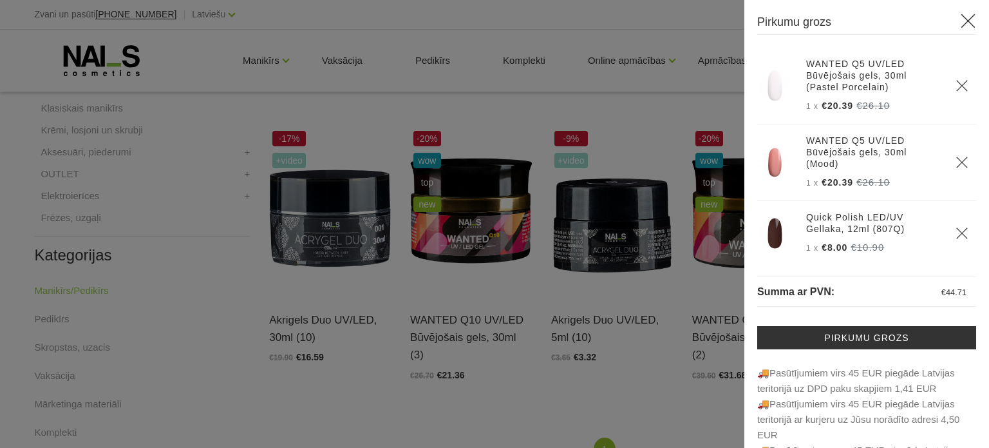
click at [386, 77] on div at bounding box center [494, 224] width 989 height 448
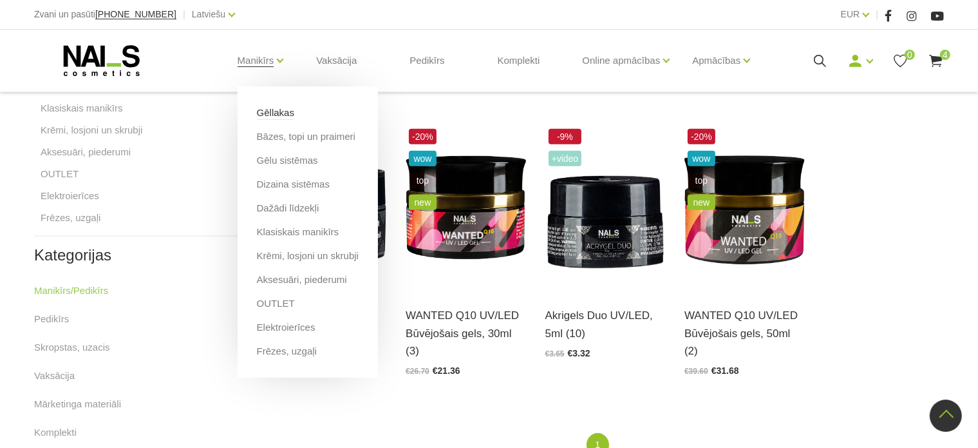
click at [269, 115] on link "Gēllakas" at bounding box center [275, 113] width 37 height 14
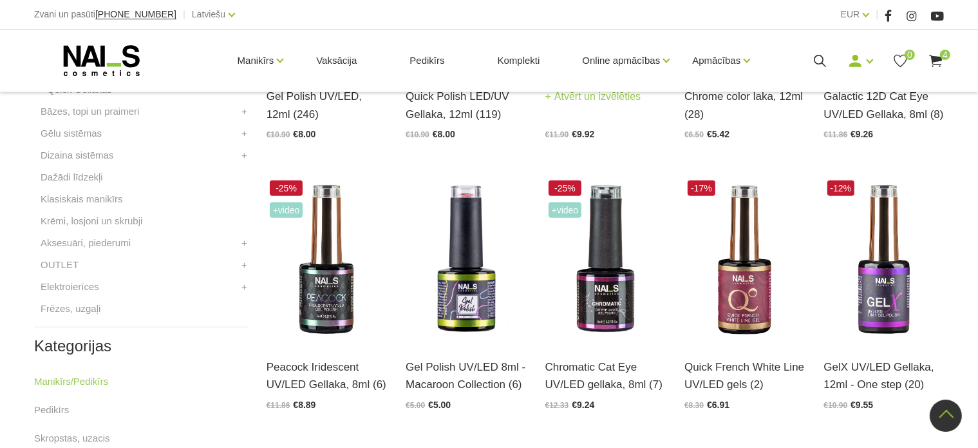
scroll to position [493, 0]
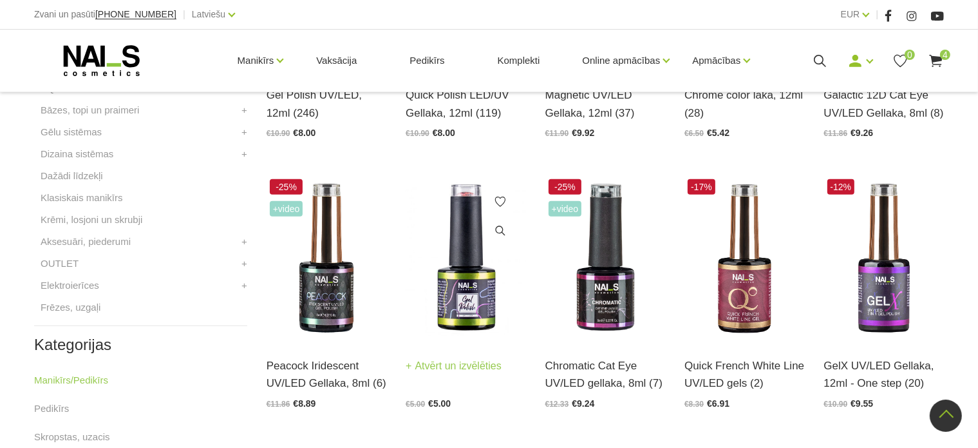
click at [481, 293] on img at bounding box center [466, 258] width 120 height 165
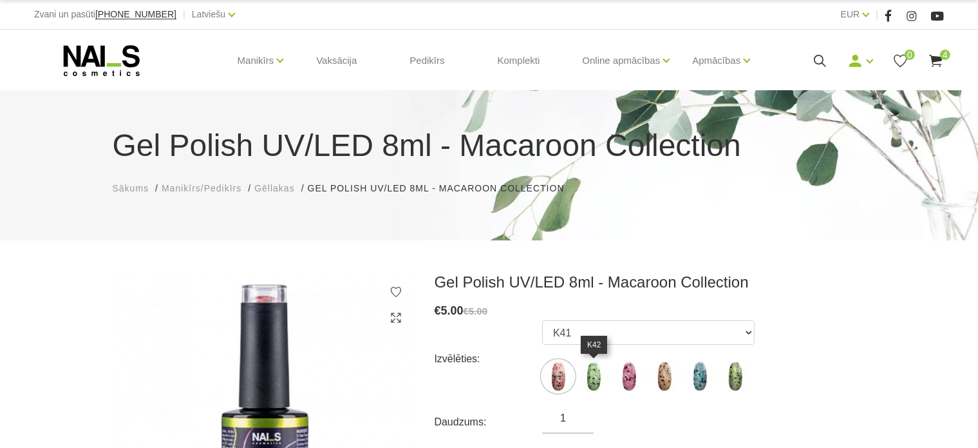
click at [595, 370] on img at bounding box center [594, 376] width 32 height 32
select select "4548"
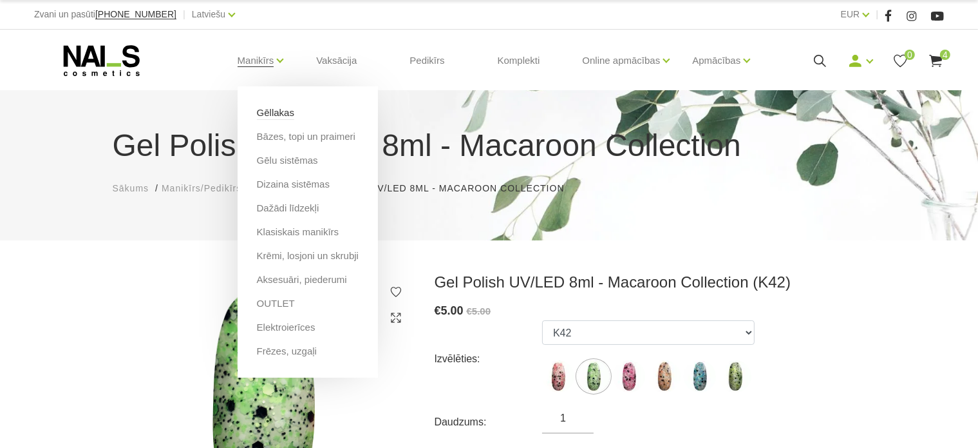
click at [276, 113] on link "Gēllakas" at bounding box center [275, 113] width 37 height 14
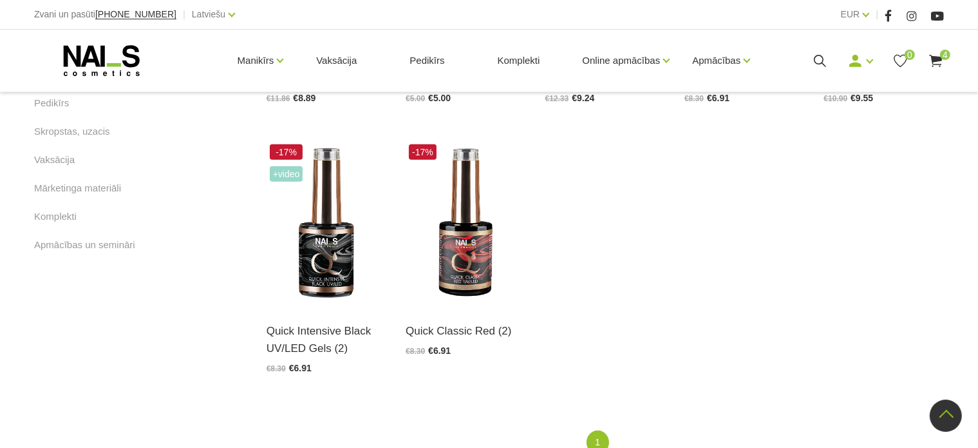
scroll to position [803, 0]
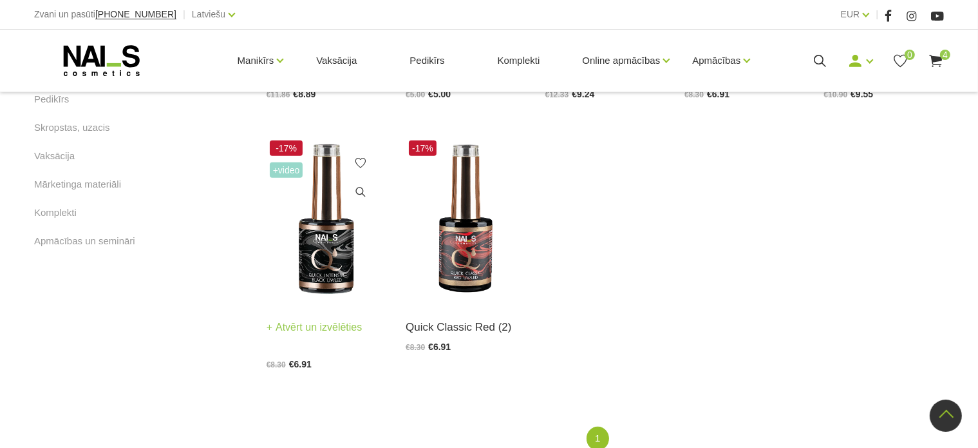
click at [323, 263] on img at bounding box center [327, 219] width 120 height 165
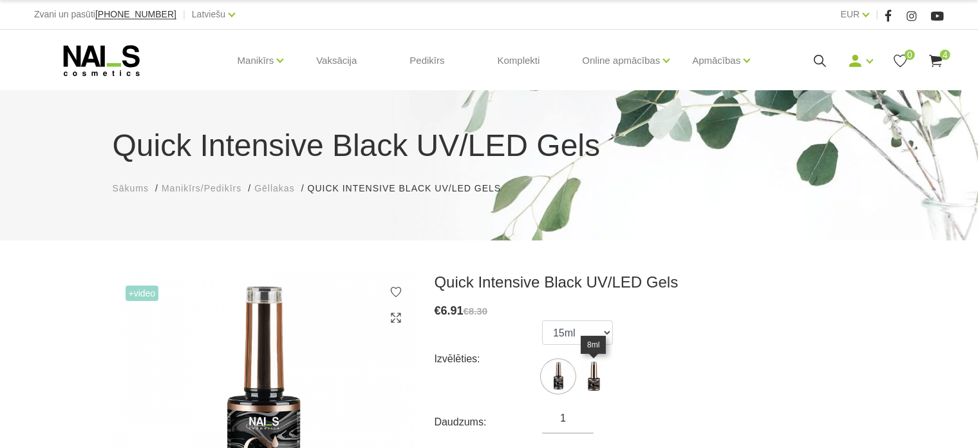
click at [605, 371] on img at bounding box center [594, 376] width 32 height 32
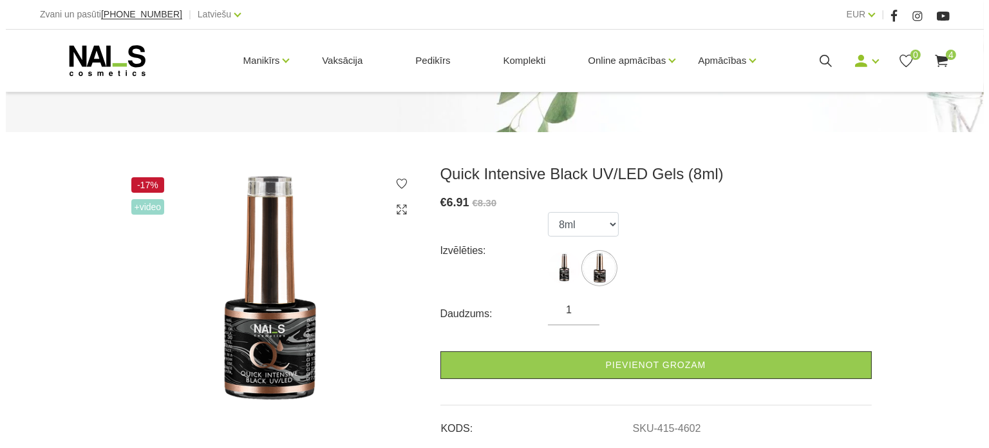
scroll to position [111, 0]
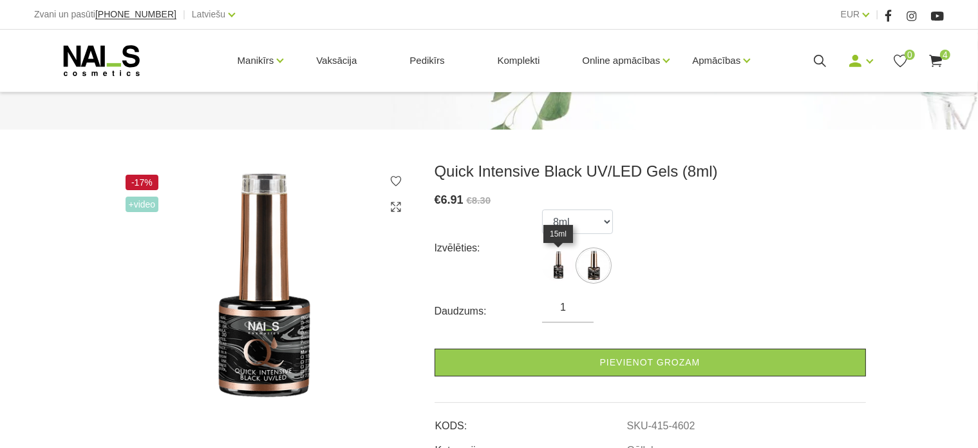
click at [558, 258] on img at bounding box center [558, 265] width 32 height 32
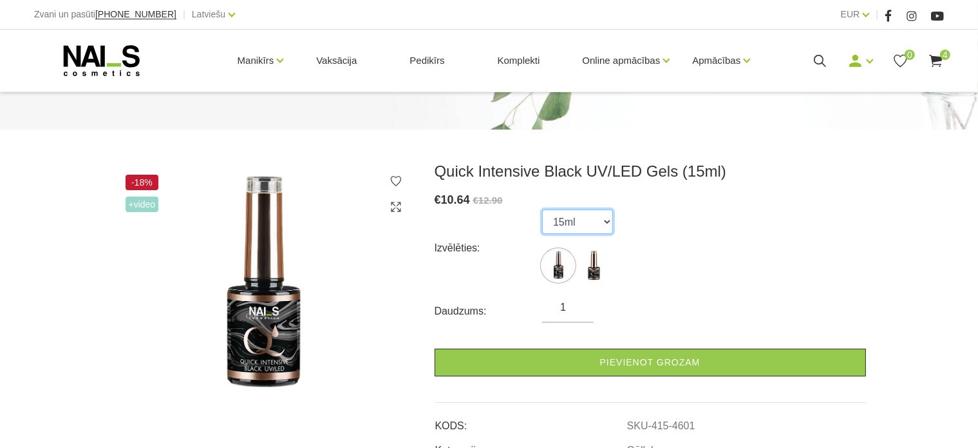
click at [569, 229] on select "15ml 8ml" at bounding box center [577, 221] width 71 height 24
select select "4602"
click at [542, 209] on select "15ml 8ml" at bounding box center [577, 221] width 71 height 24
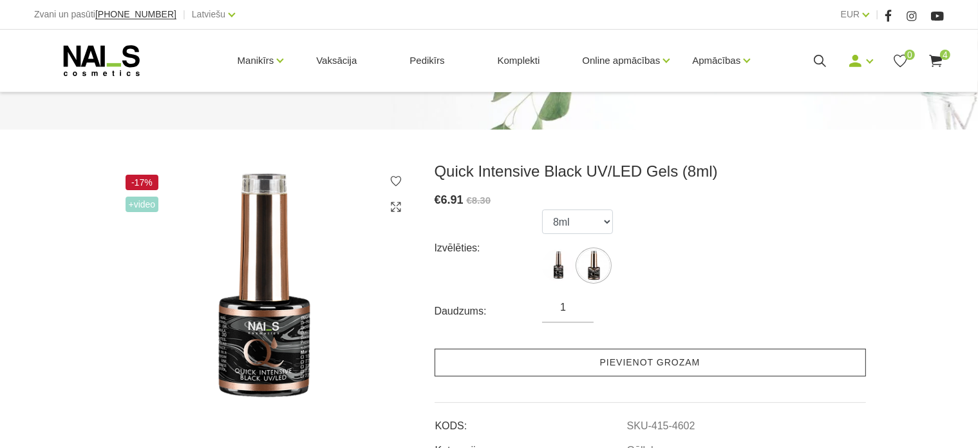
click at [531, 363] on link "Pievienot grozam" at bounding box center [651, 362] width 432 height 28
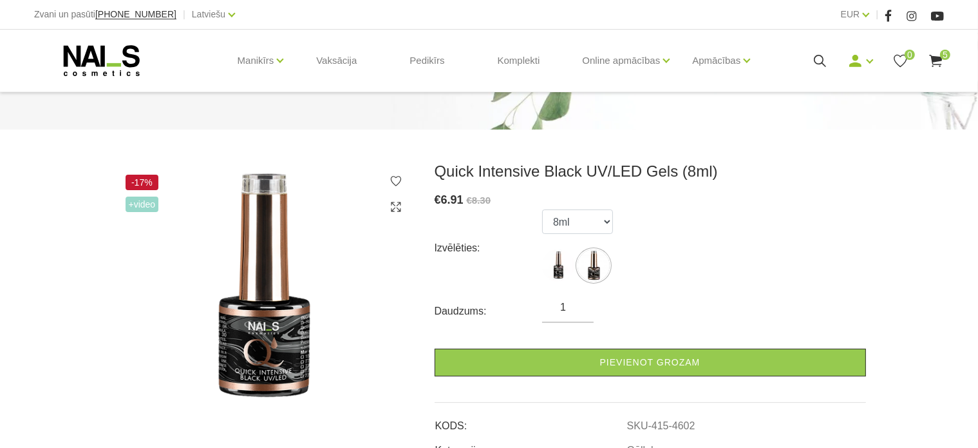
click at [931, 59] on icon at bounding box center [936, 61] width 16 height 16
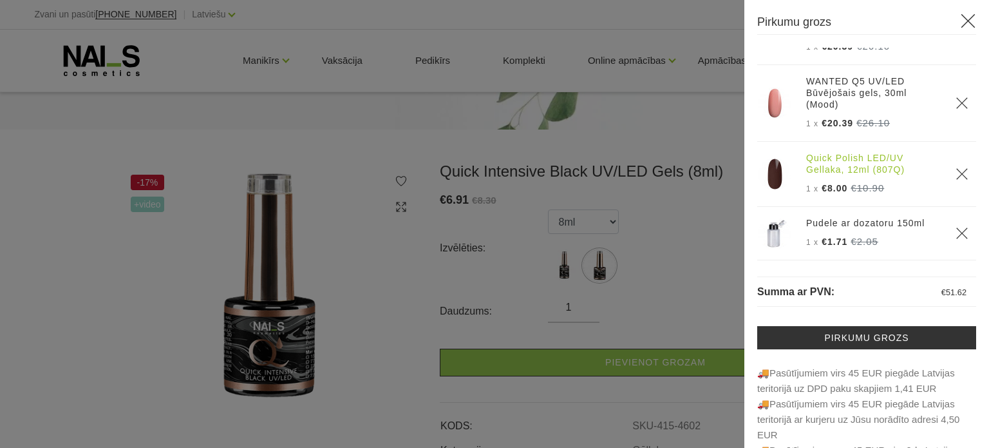
scroll to position [137, 0]
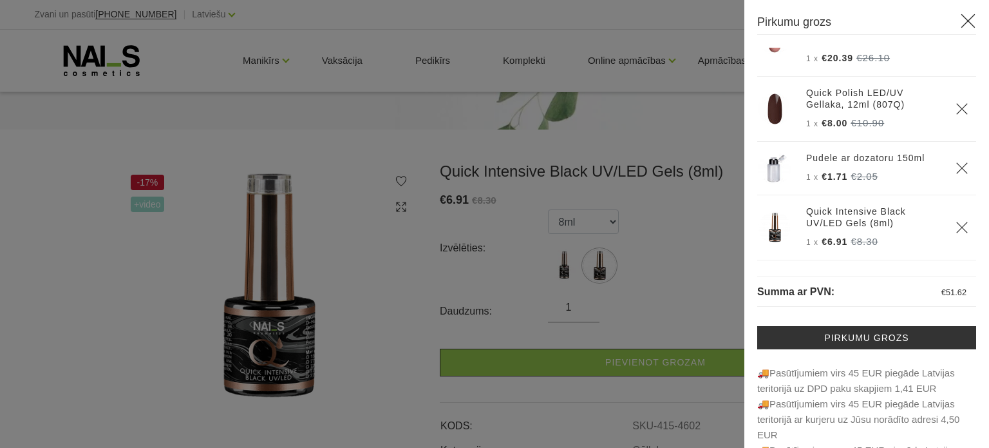
click at [956, 162] on icon "Delete" at bounding box center [962, 168] width 13 height 13
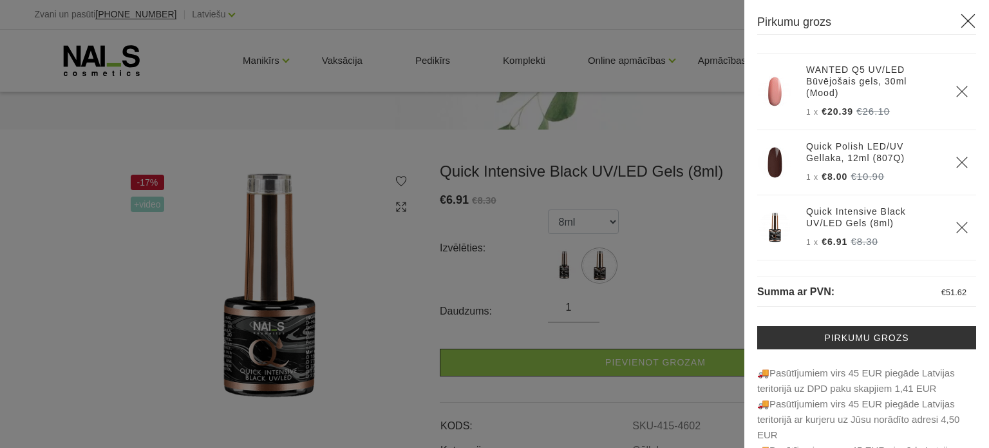
scroll to position [71, 0]
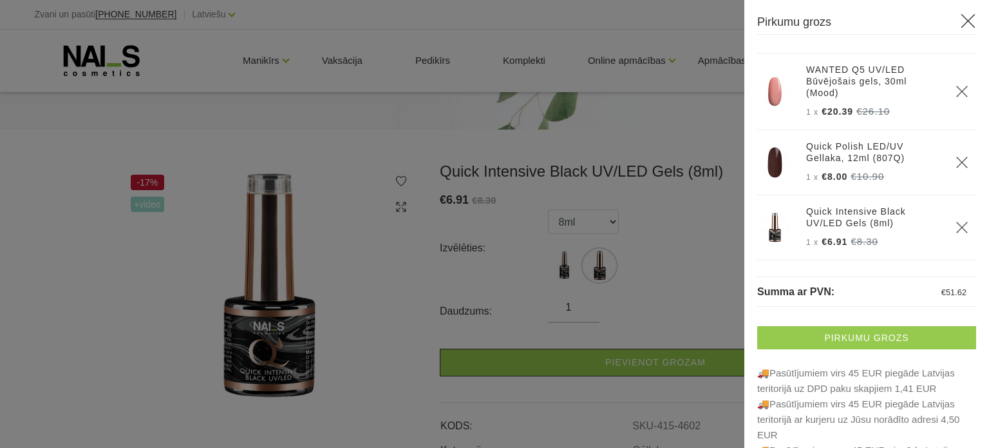
click at [832, 336] on link "Pirkumu grozs" at bounding box center [867, 337] width 219 height 23
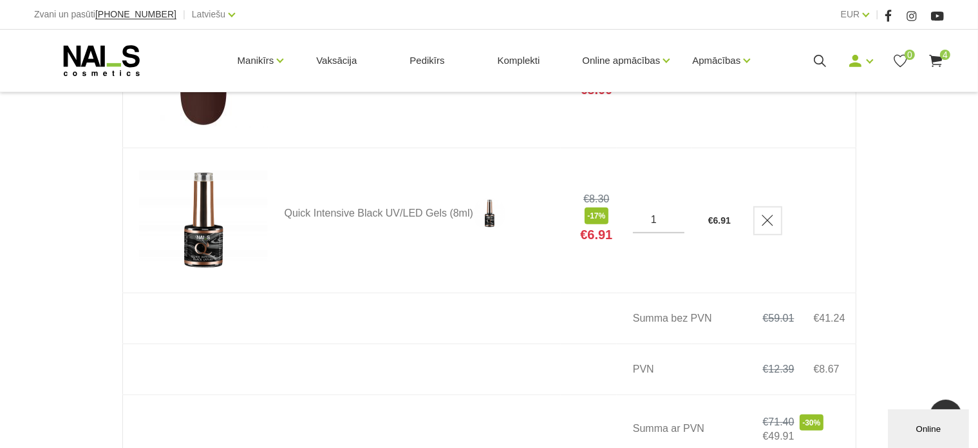
scroll to position [719, 0]
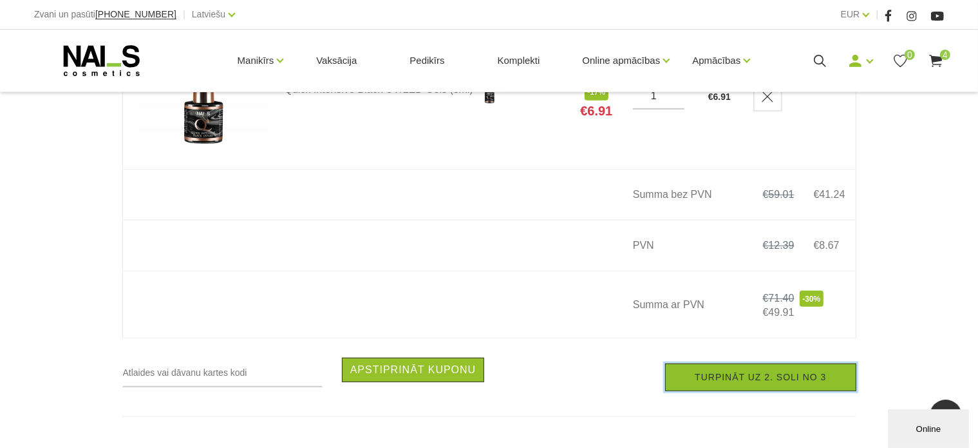
click at [792, 381] on link "Turpināt uz 2. soli no 3" at bounding box center [760, 377] width 191 height 28
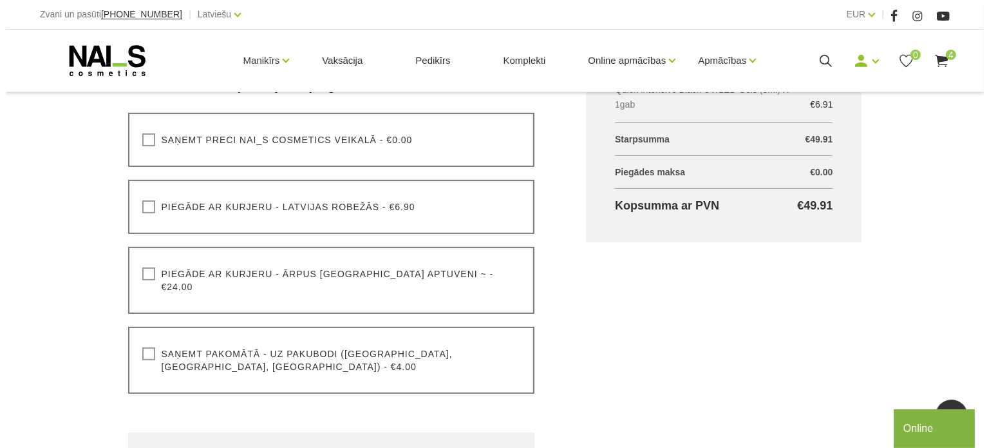
scroll to position [389, 0]
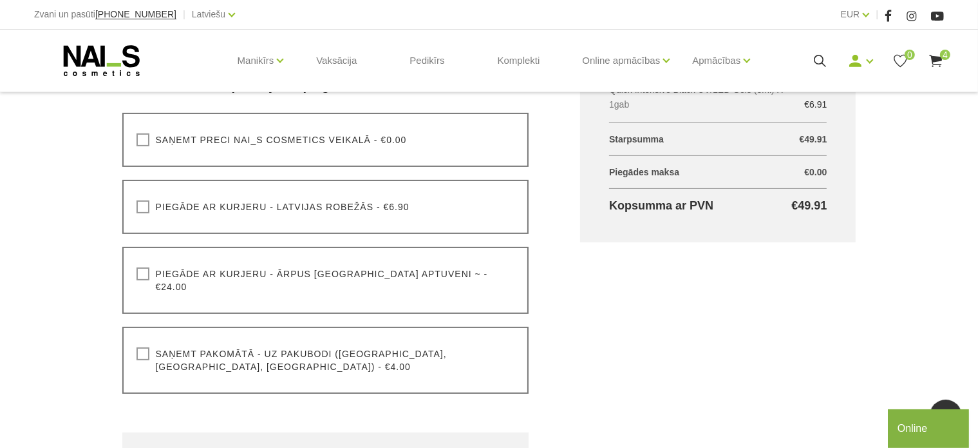
click at [942, 61] on icon at bounding box center [936, 61] width 16 height 16
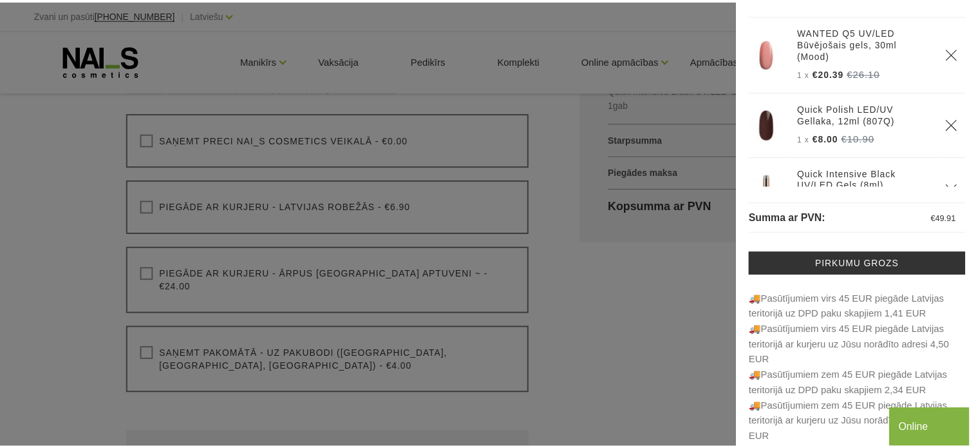
scroll to position [84, 0]
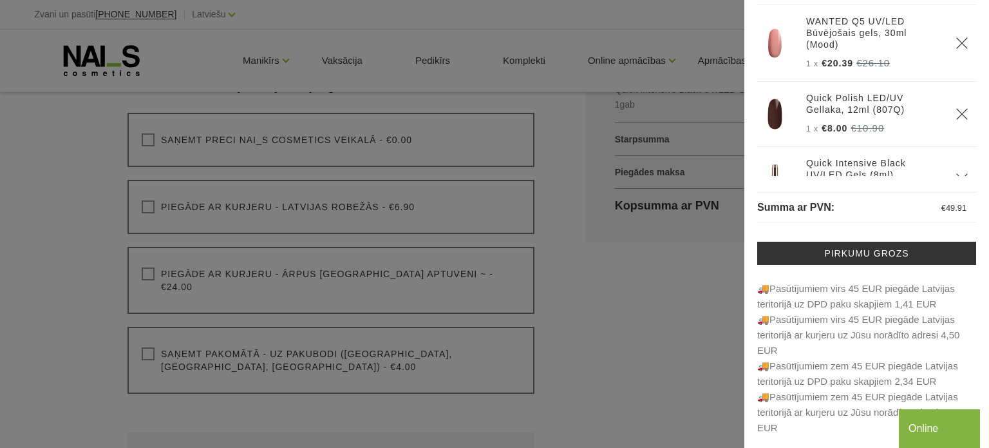
click at [601, 355] on div at bounding box center [494, 224] width 989 height 448
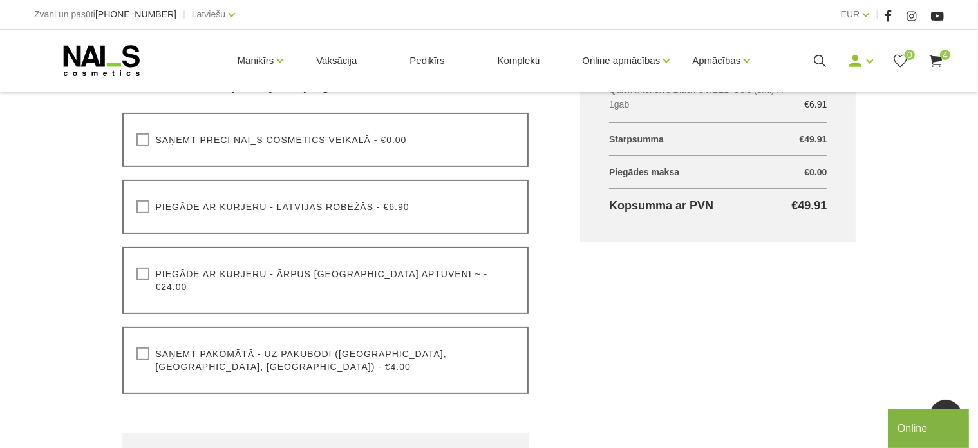
click at [454, 345] on div "Saņemt pakomātā - uz pakubodi (Latvija, Lietuva, Igaunija) - €4.00 Lūdzu, izvēl…" at bounding box center [325, 360] width 407 height 67
click at [177, 347] on label "Saņemt pakomātā - uz pakubodi (Latvija, Lietuva, Igaunija) - €4.00" at bounding box center [326, 360] width 379 height 26
click at [0, 0] on input "Saņemt pakomātā - uz pakubodi (Latvija, Lietuva, Igaunija) - €4.00" at bounding box center [0, 0] width 0 height 0
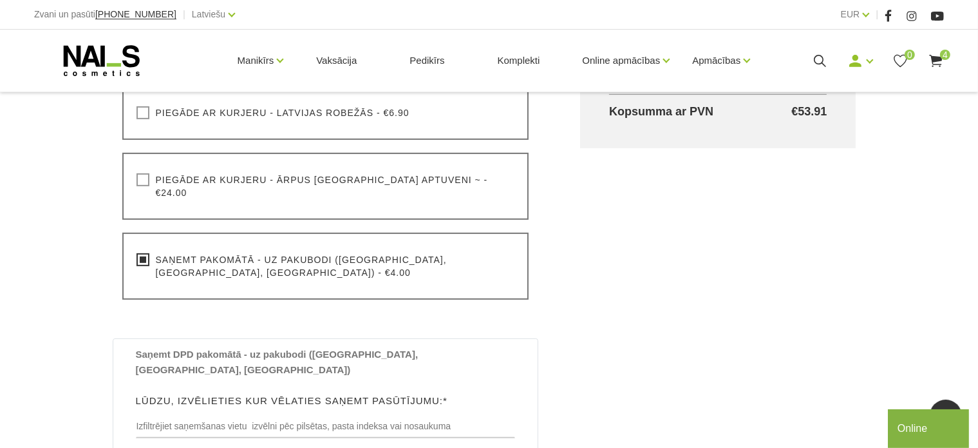
scroll to position [551, 0]
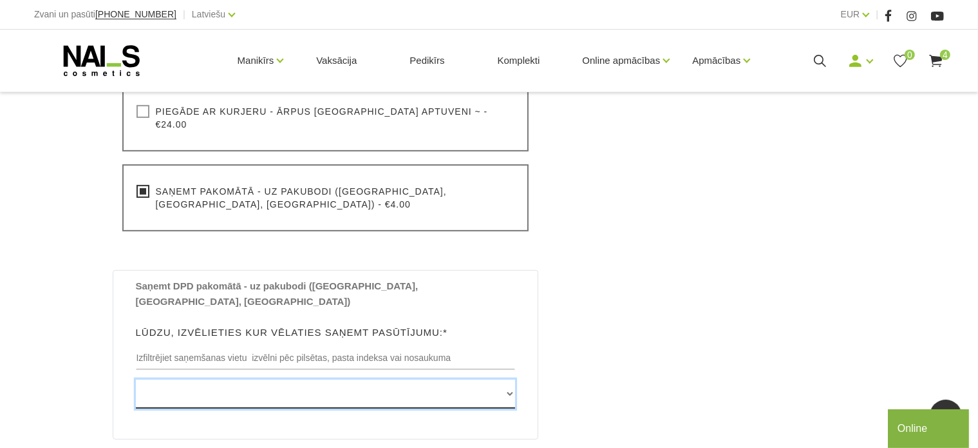
click at [177, 379] on select "Edvarta Virzas iela 2 , IECAVA, LV3913, (Paku Skapis TOP Iecava) Rīgas iela 27 …" at bounding box center [326, 393] width 380 height 29
select select "Stacijas iela 2 , SMILTENE, LV4729, (Paku Skapis VIRŠI Smiltene)"
click at [136, 379] on select "Edvarta Virzas iela 2 , IECAVA, LV3913, (Paku Skapis TOP Iecava) Rīgas iela 27 …" at bounding box center [326, 393] width 380 height 29
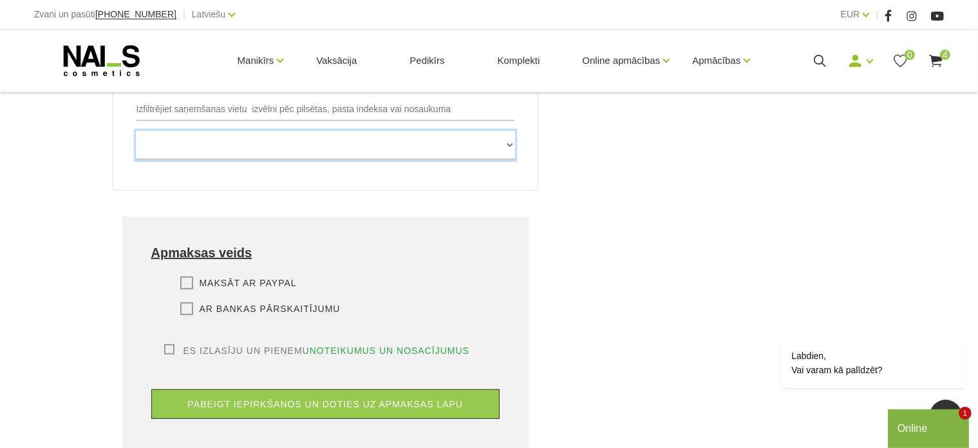
scroll to position [801, 0]
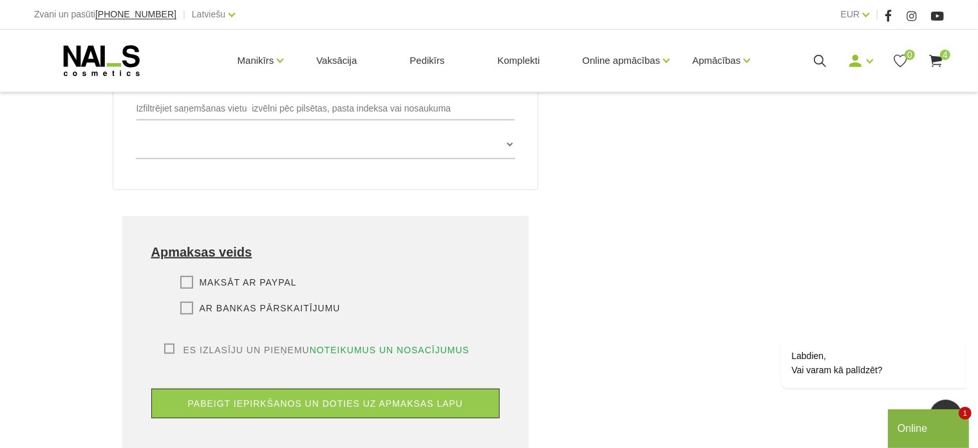
click at [294, 301] on label "Ar bankas pārskaitījumu" at bounding box center [260, 307] width 160 height 13
click at [0, 0] on input "Ar bankas pārskaitījumu" at bounding box center [0, 0] width 0 height 0
click at [222, 343] on label "Es izlasīju un pieņemu noteikumus un nosacījumus" at bounding box center [317, 349] width 306 height 13
click at [0, 0] on input "Es izlasīju un pieņemu noteikumus un nosacījumus" at bounding box center [0, 0] width 0 height 0
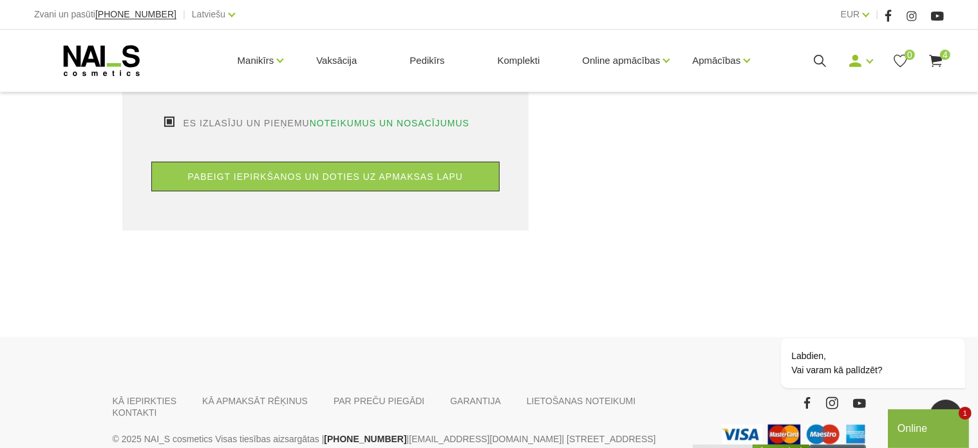
scroll to position [1058, 0]
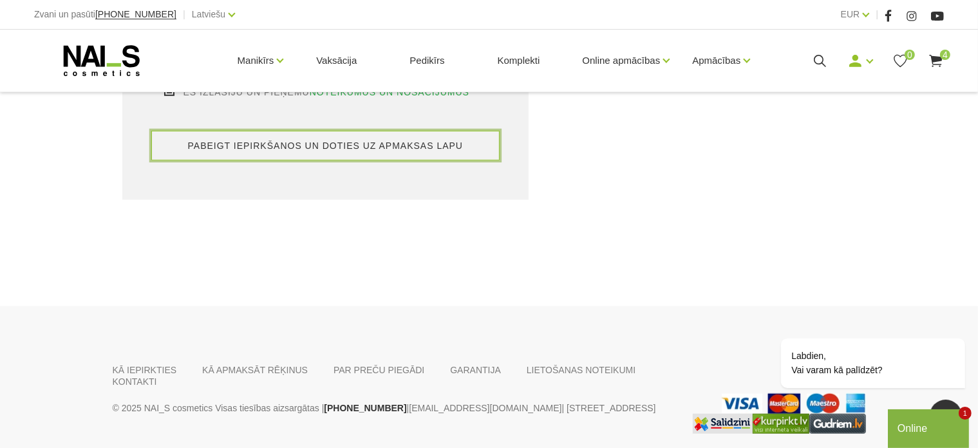
click at [382, 131] on button "pabeigt iepirkšanos un doties uz apmaksas lapu" at bounding box center [325, 146] width 349 height 30
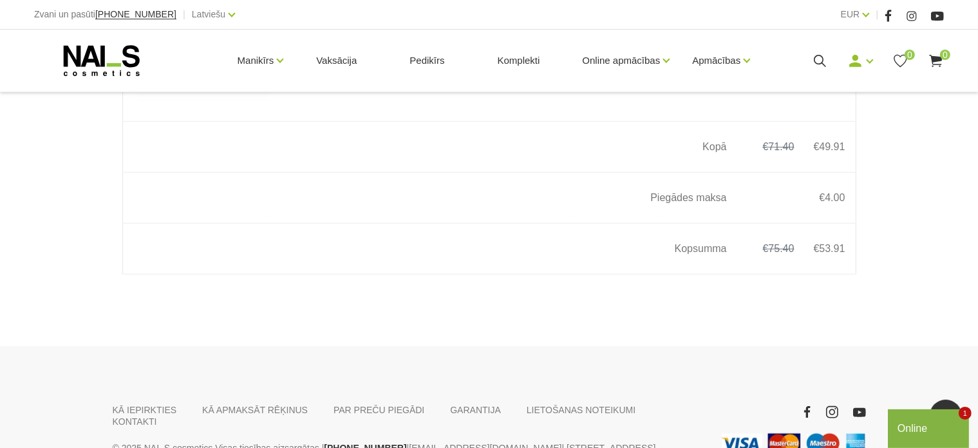
scroll to position [1103, 0]
click at [939, 65] on icon at bounding box center [936, 61] width 16 height 16
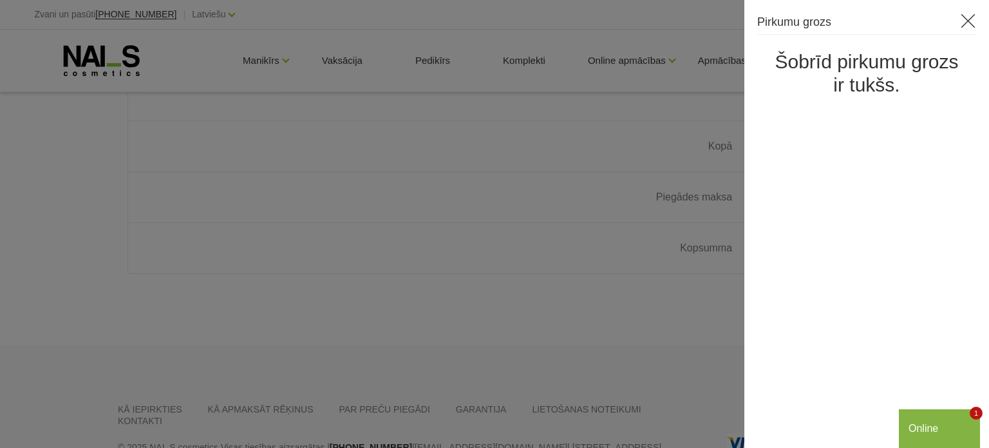
click at [974, 21] on icon at bounding box center [968, 21] width 16 height 16
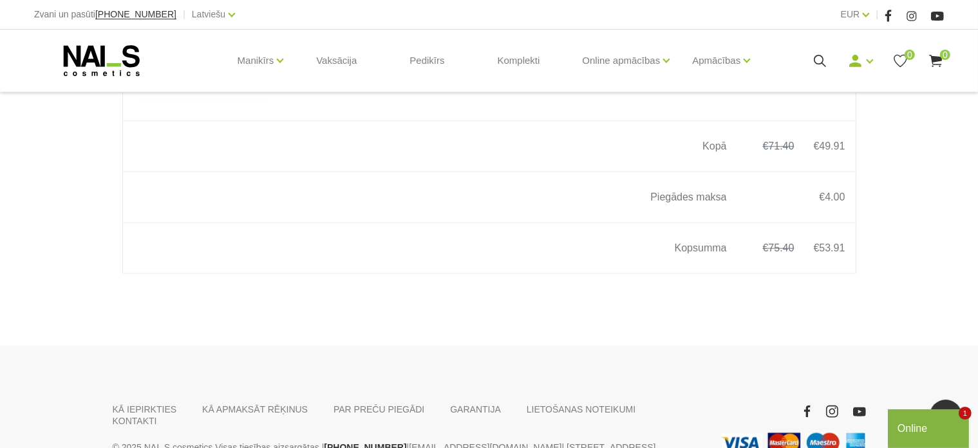
click at [121, 57] on icon at bounding box center [101, 60] width 135 height 32
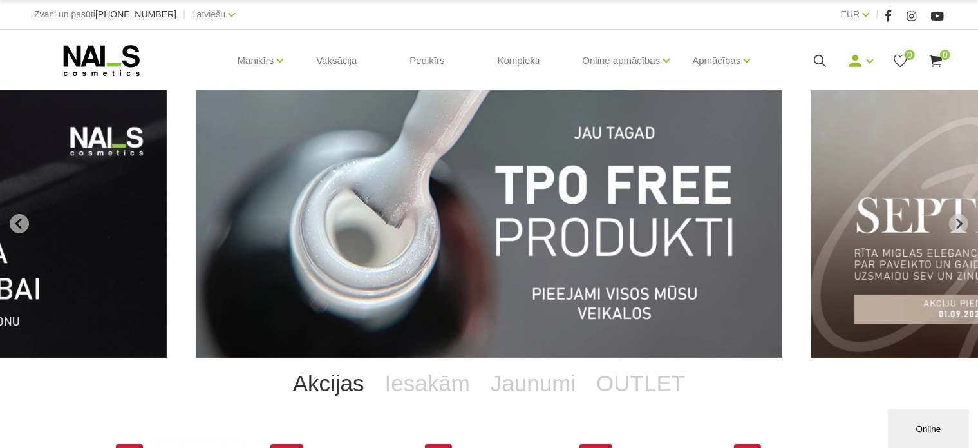
click at [930, 408] on button "Online" at bounding box center [928, 427] width 81 height 39
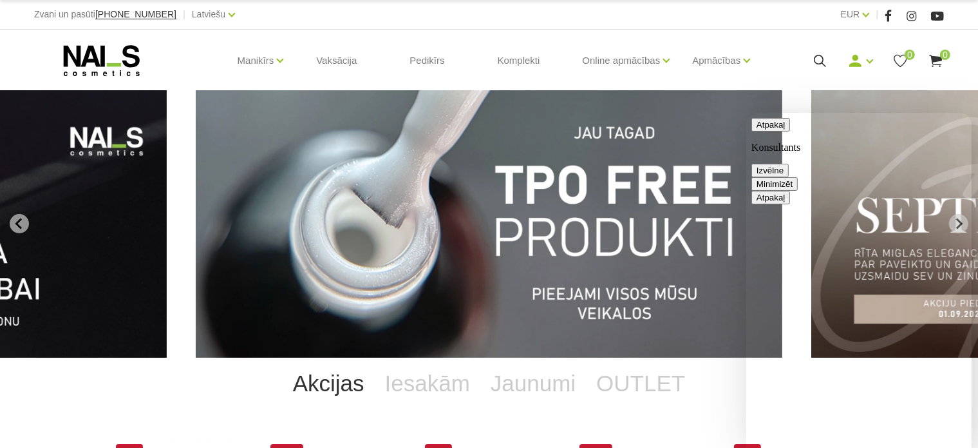
type textarea "Kāpēc, ja pasūtījums ir virs 45EUR, piegādes maks rēķinā ir 4eUR?"
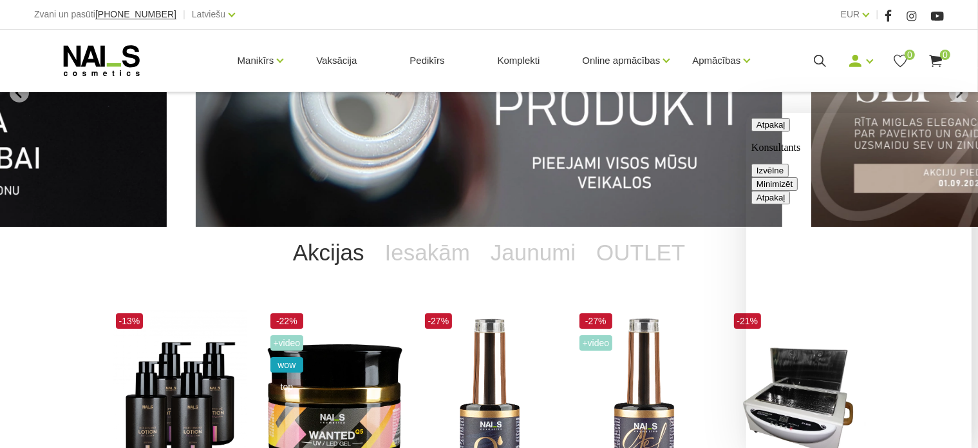
scroll to position [131, 0]
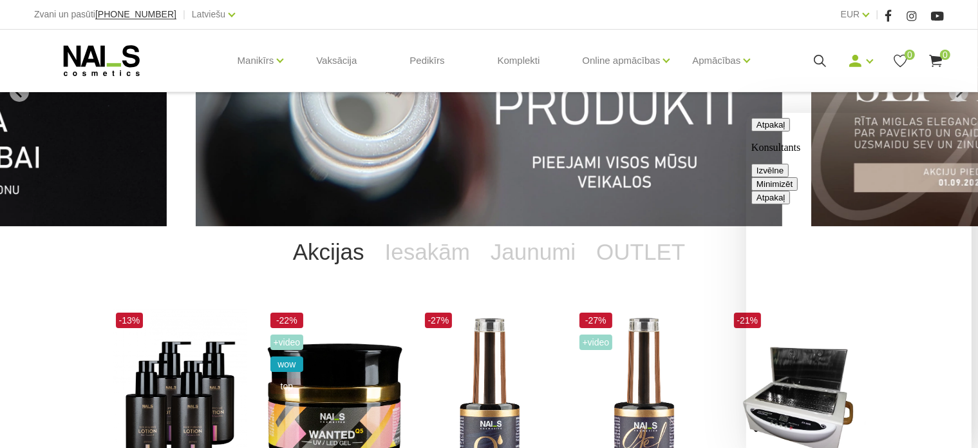
click at [939, 64] on use at bounding box center [936, 61] width 13 height 12
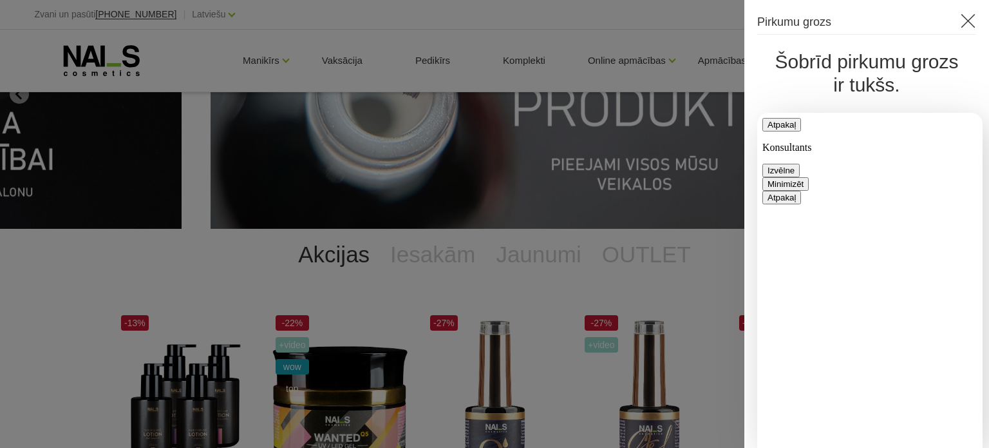
click at [956, 15] on h3 "Pirkumu grozs" at bounding box center [867, 24] width 219 height 22
click at [62, 38] on div at bounding box center [494, 224] width 989 height 448
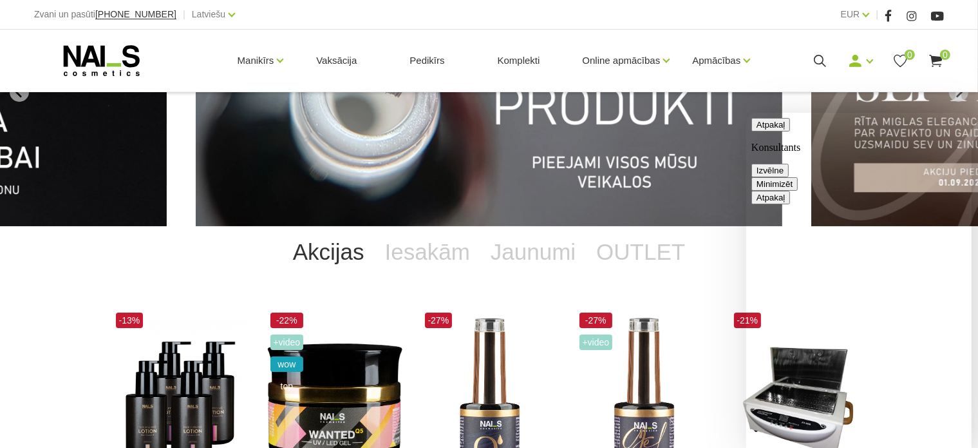
click at [86, 69] on icon at bounding box center [101, 60] width 135 height 32
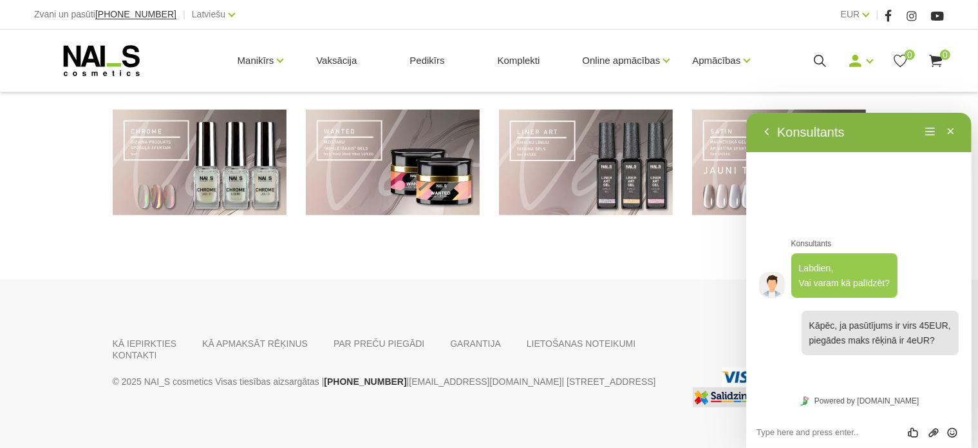
scroll to position [719, 0]
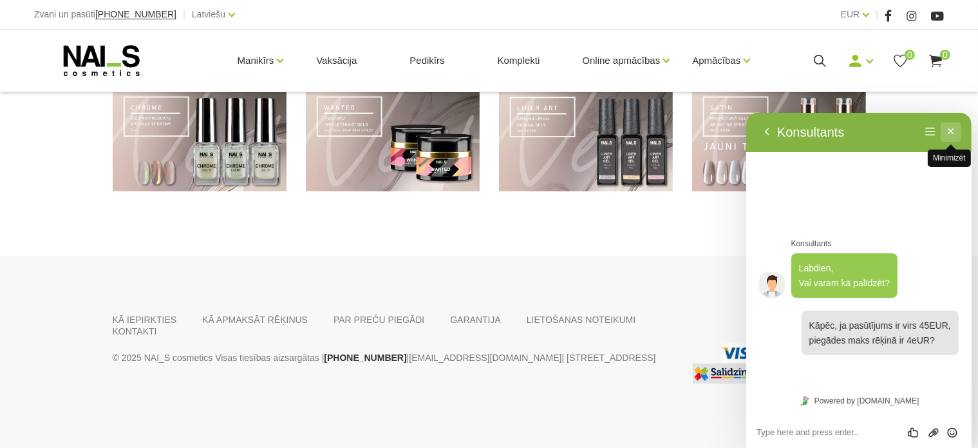
click at [955, 132] on button "Minimizēt" at bounding box center [950, 131] width 21 height 19
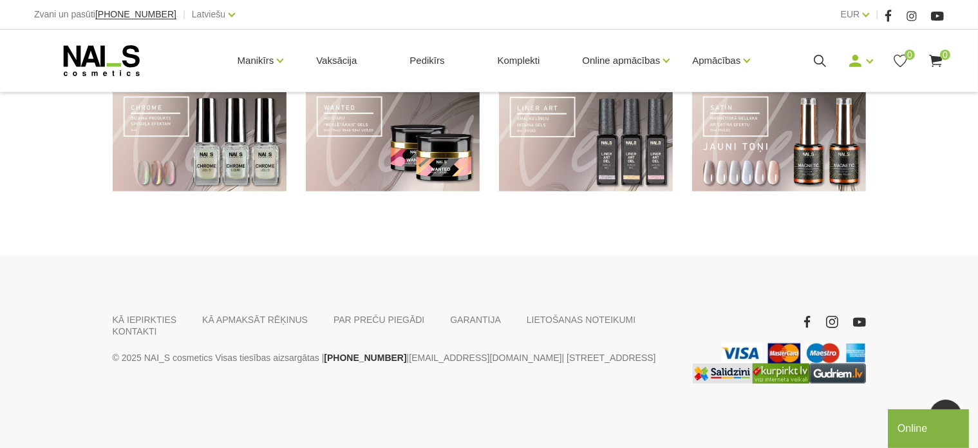
click at [330, 327] on div "KĀ IEPIRKTIES KĀ APMAKSĀT RĒĶINUS PAR PREČU PIEGĀDI GARANTIJA LIETOŠANAS NOTEIK…" at bounding box center [393, 349] width 580 height 70
click at [334, 319] on link "PAR PREČU PIEGĀDI" at bounding box center [379, 320] width 91 height 12
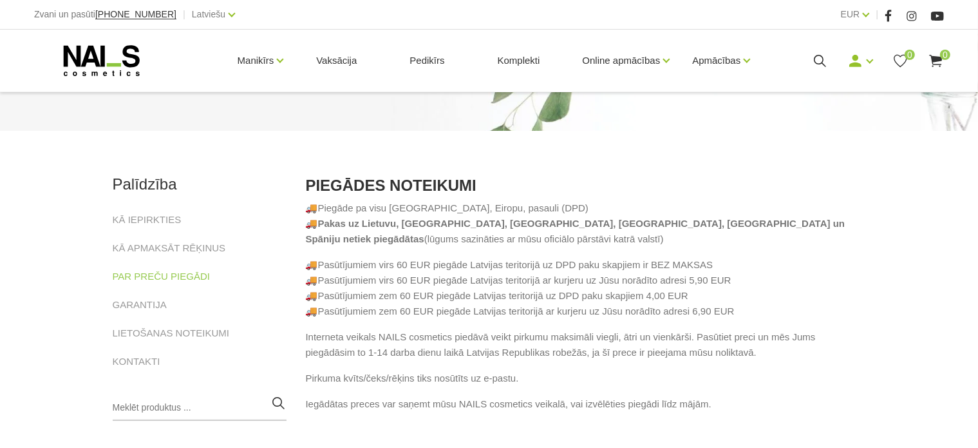
scroll to position [113, 0]
